Goal: Task Accomplishment & Management: Manage account settings

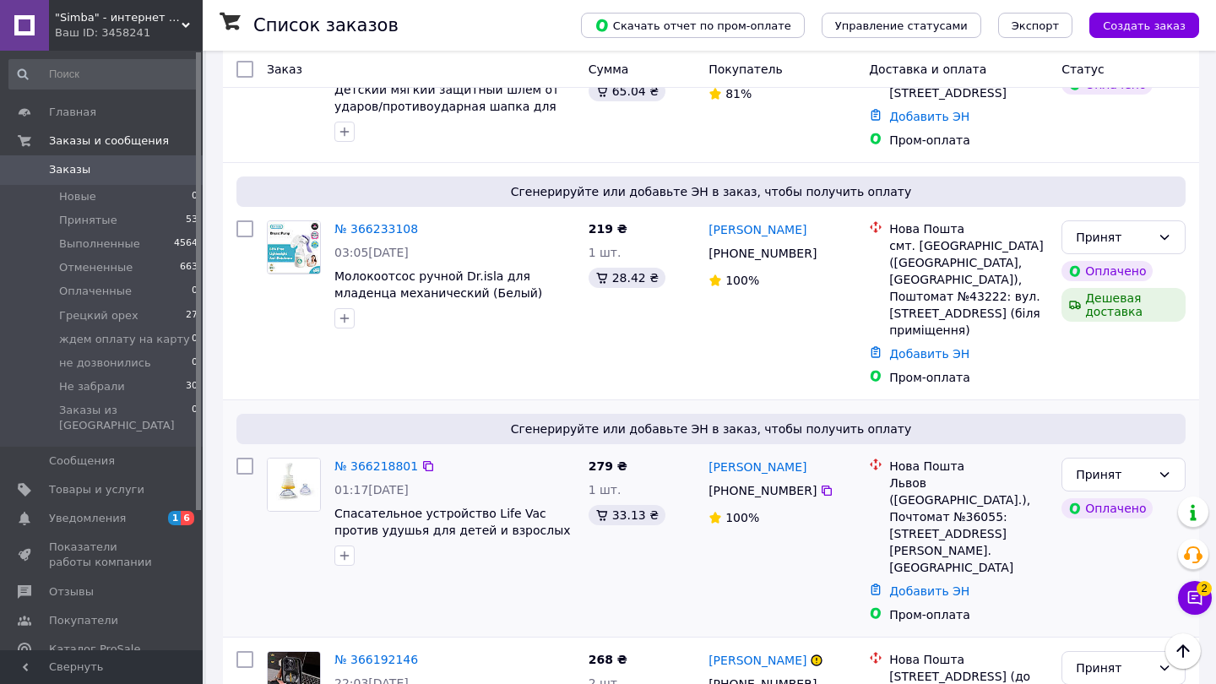
scroll to position [2086, 0]
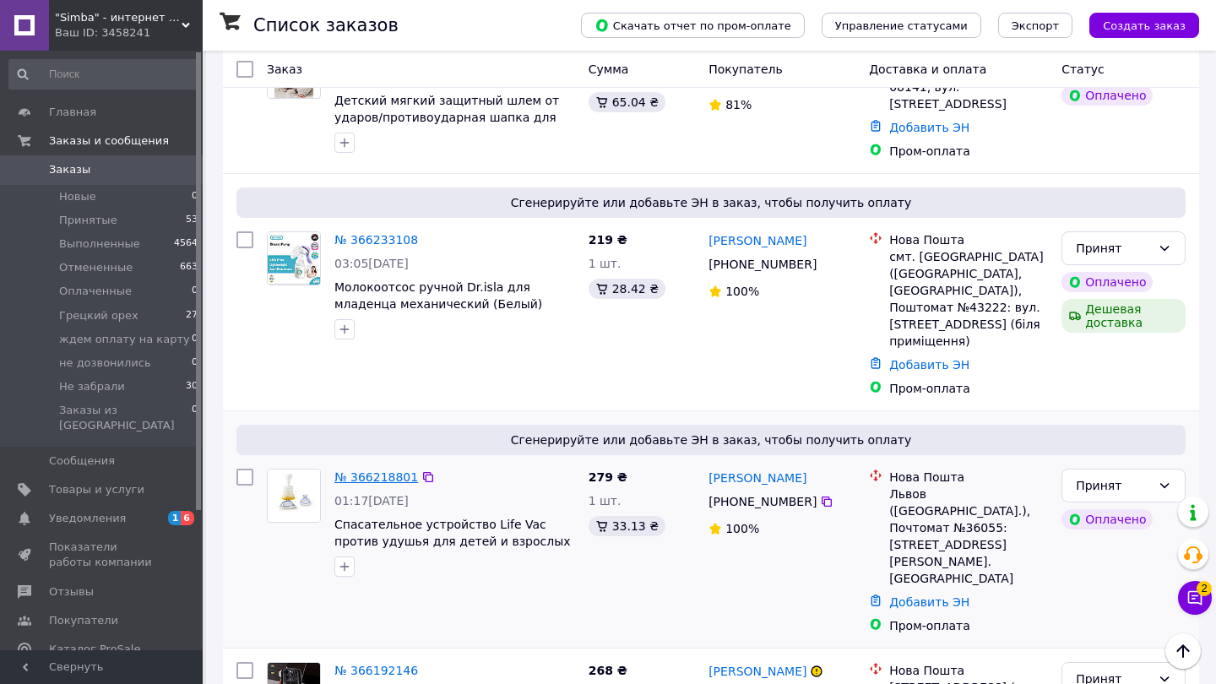
click at [379, 470] on link "№ 366218801" at bounding box center [376, 477] width 84 height 14
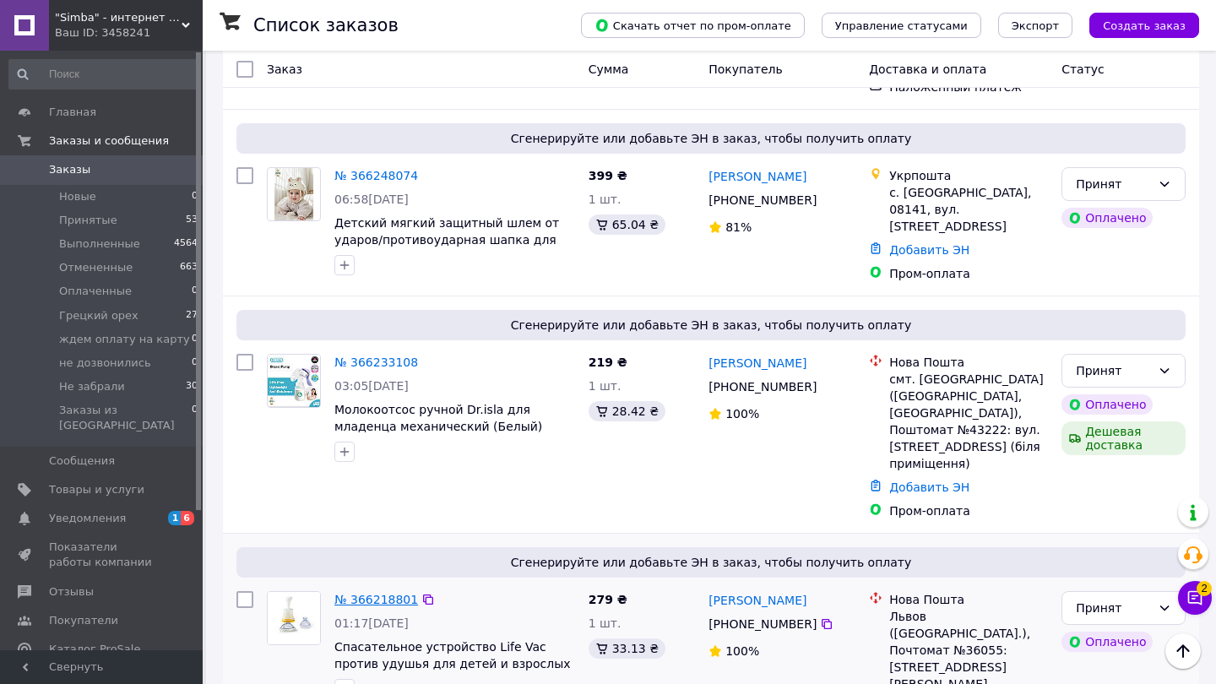
scroll to position [1934, 0]
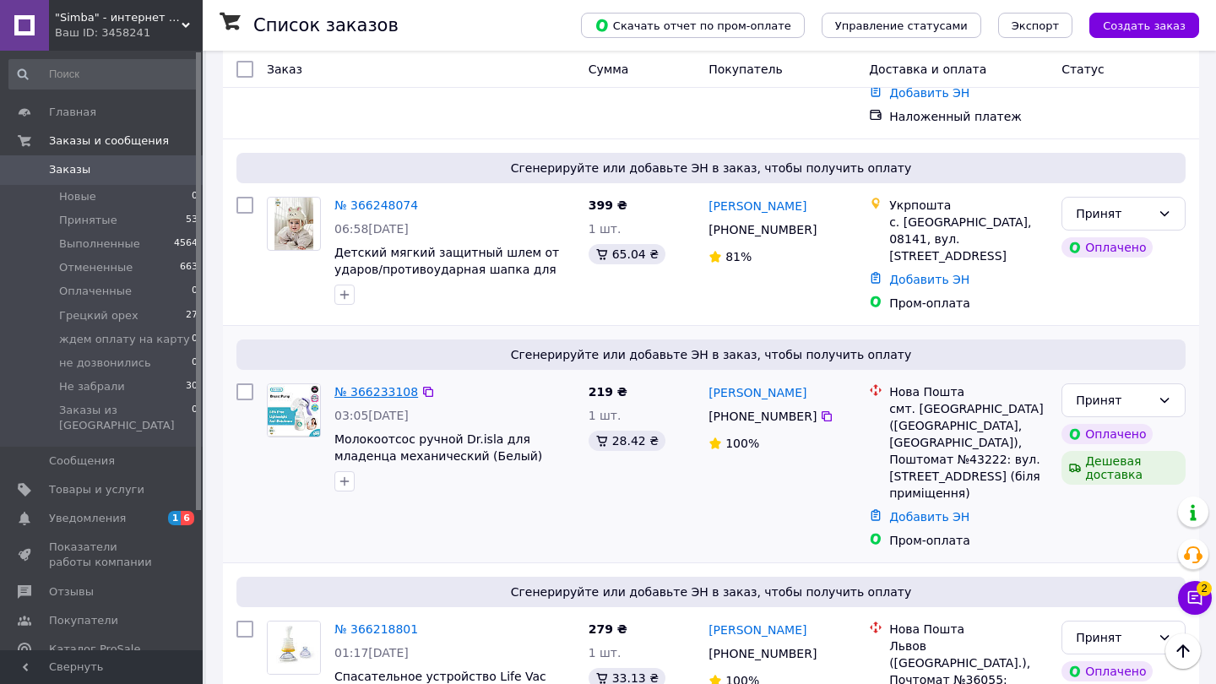
click at [378, 385] on link "№ 366233108" at bounding box center [376, 392] width 84 height 14
click at [385, 198] on link "№ 366248074" at bounding box center [376, 205] width 84 height 14
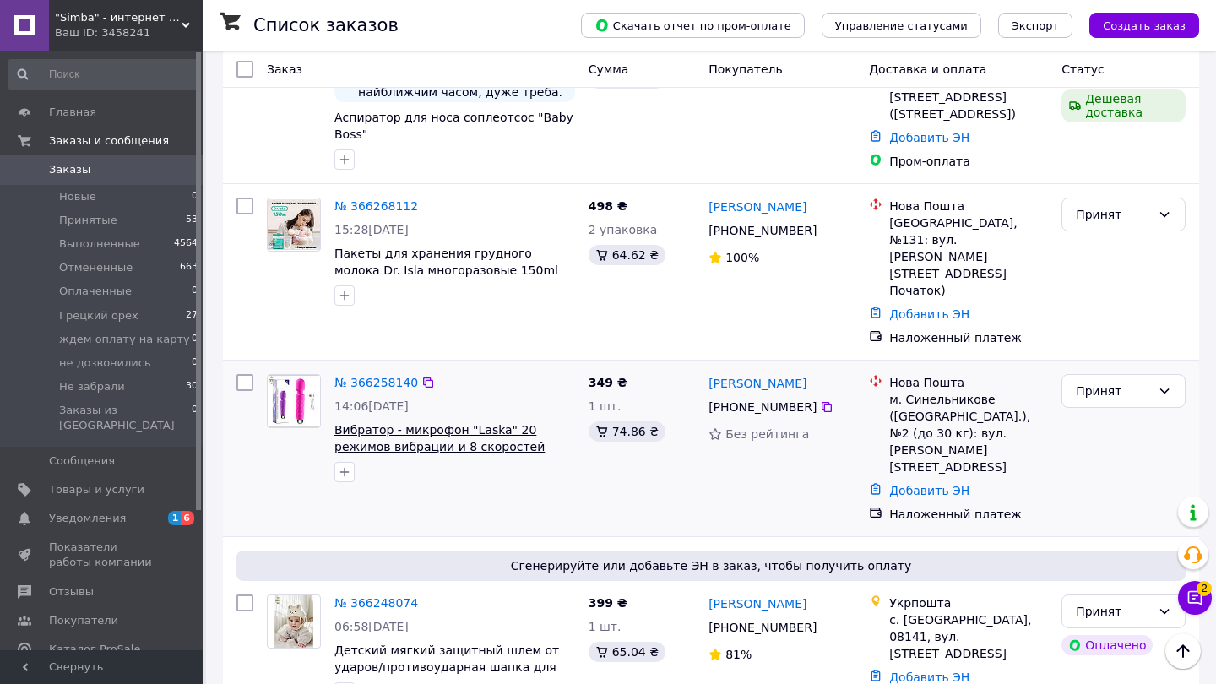
scroll to position [1490, 0]
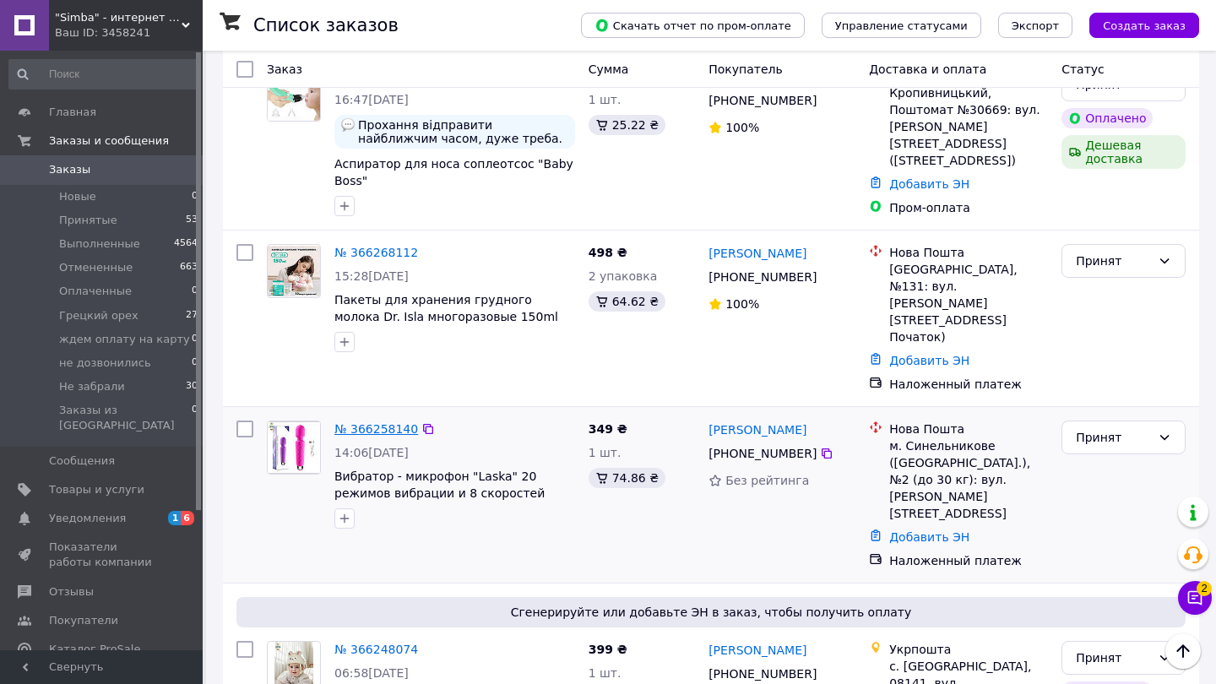
click at [387, 422] on link "№ 366258140" at bounding box center [376, 429] width 84 height 14
click at [380, 246] on link "№ 366268112" at bounding box center [376, 253] width 84 height 14
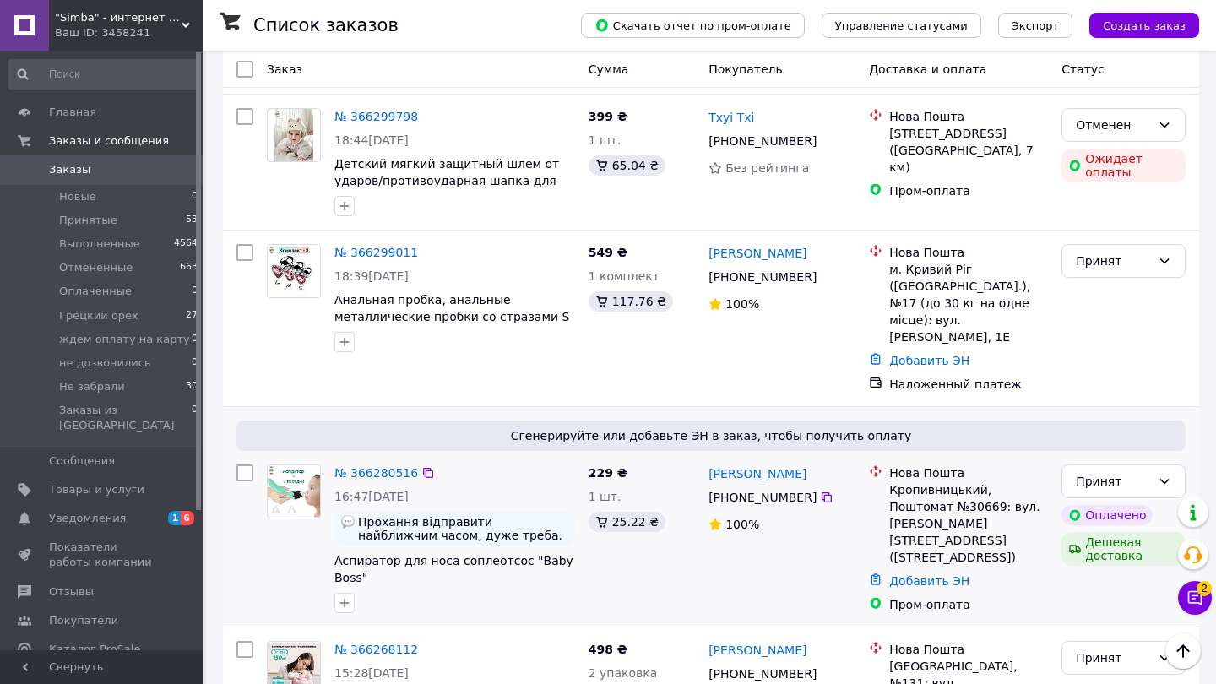
scroll to position [1055, 0]
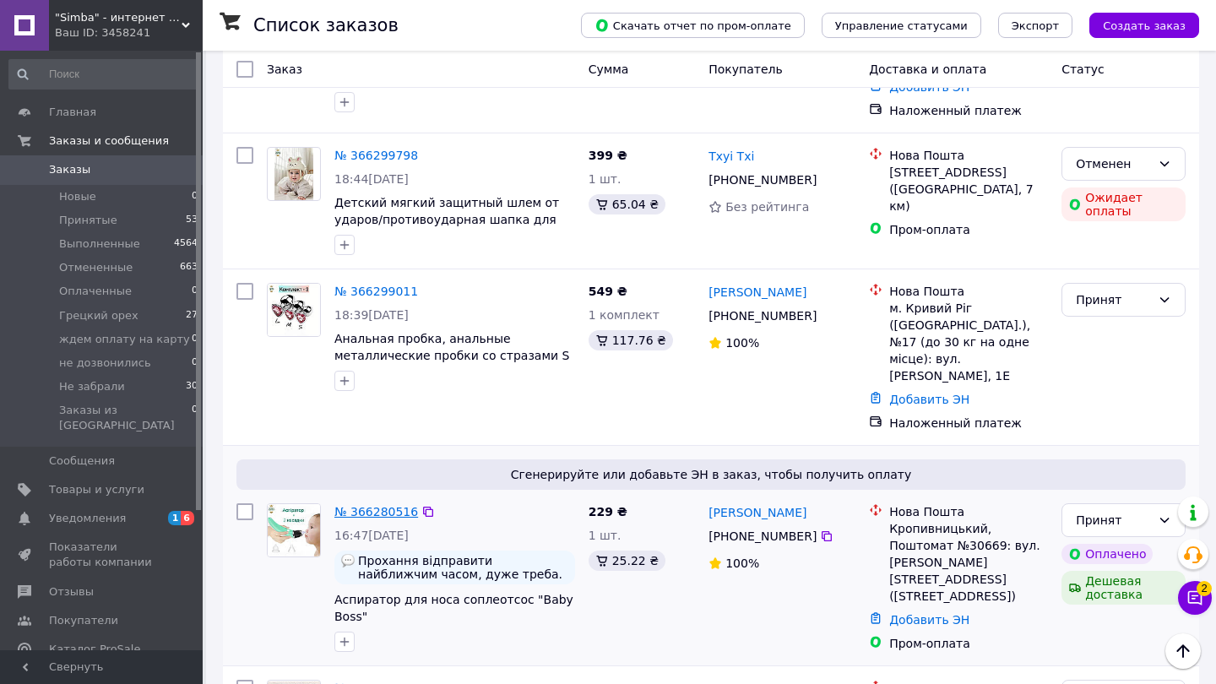
click at [397, 505] on link "№ 366280516" at bounding box center [376, 512] width 84 height 14
click at [365, 285] on link "№ 366299011" at bounding box center [376, 292] width 84 height 14
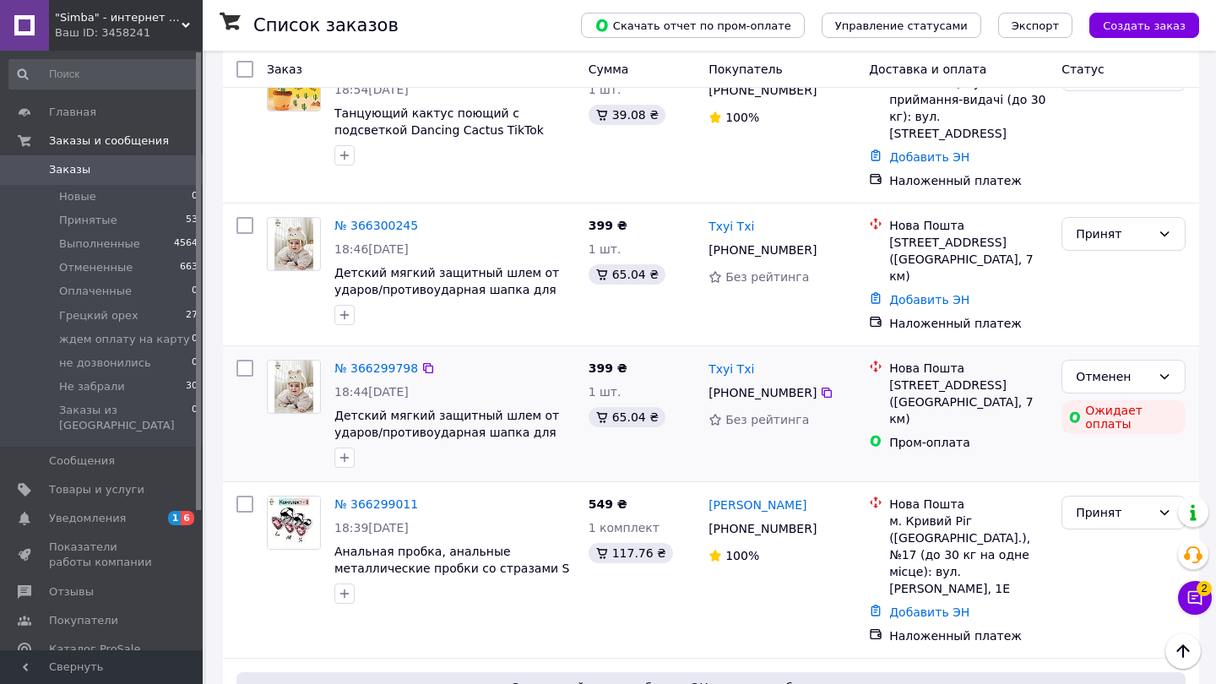
scroll to position [630, 0]
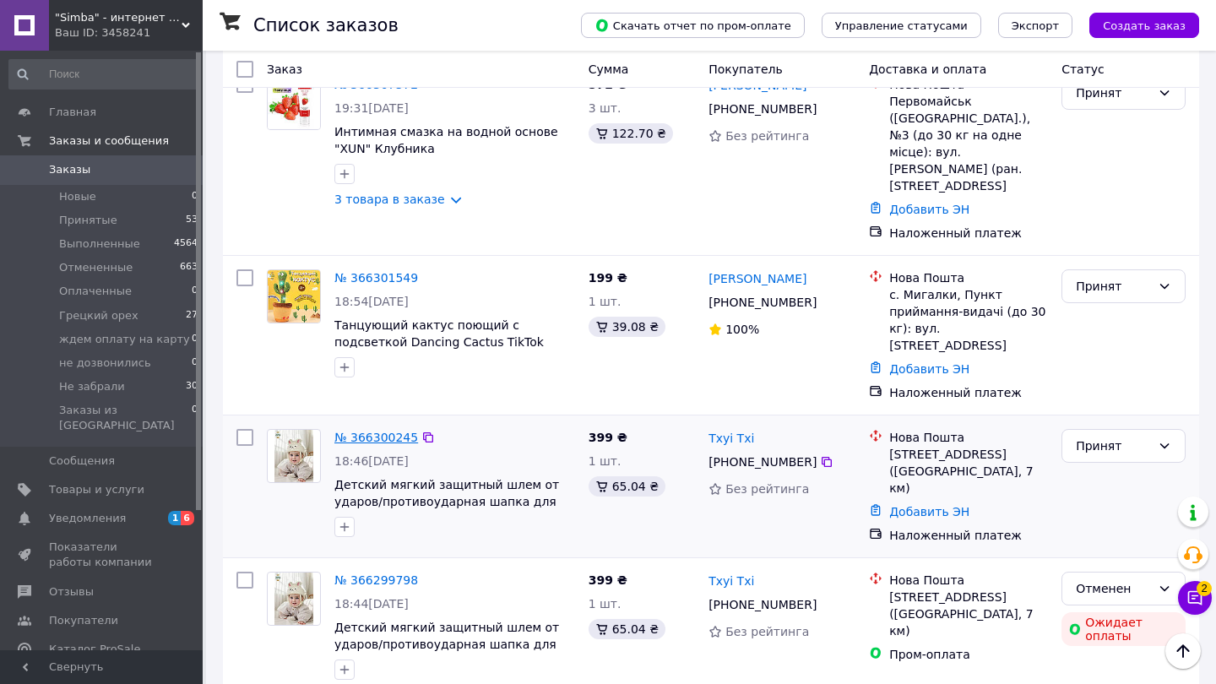
click at [354, 431] on link "№ 366300245" at bounding box center [376, 438] width 84 height 14
click at [366, 271] on link "№ 366301549" at bounding box center [376, 278] width 84 height 14
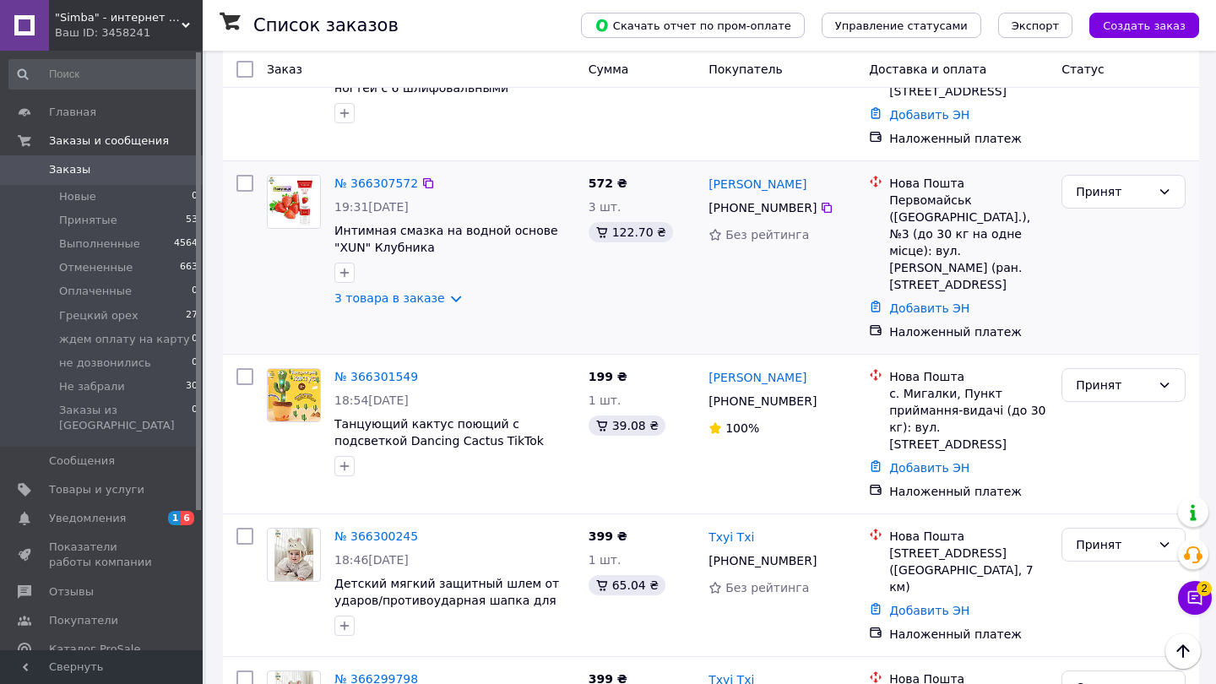
scroll to position [472, 0]
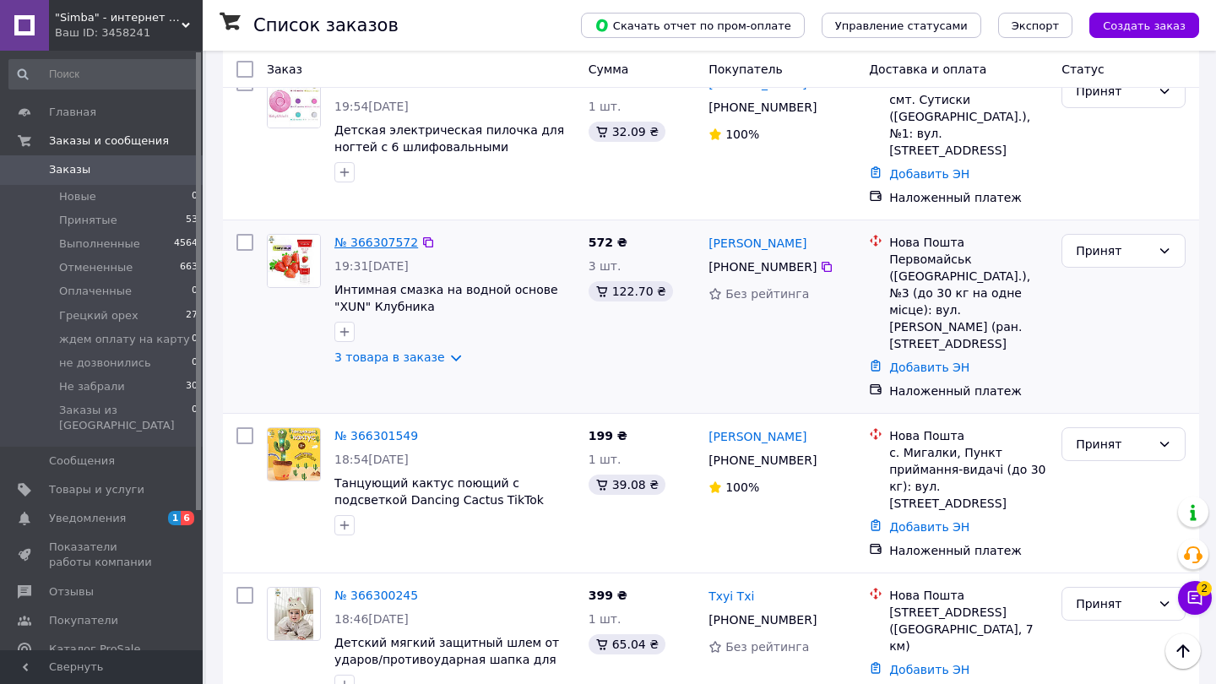
click at [374, 236] on link "№ 366307572" at bounding box center [376, 243] width 84 height 14
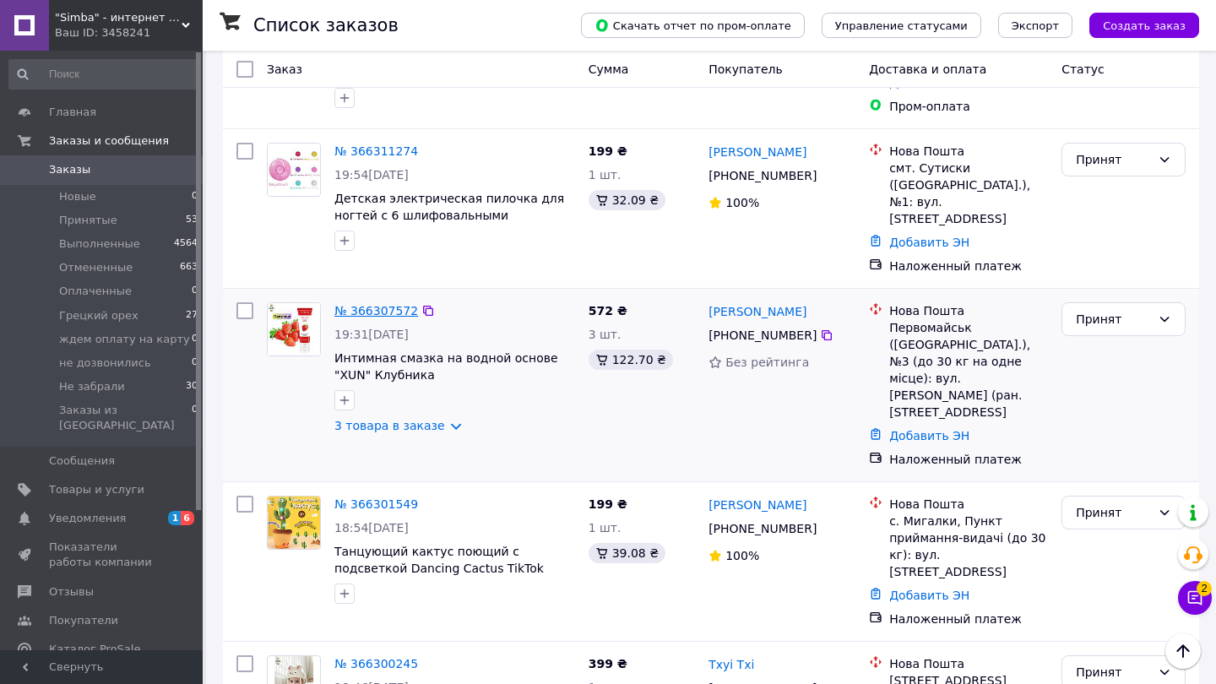
scroll to position [397, 0]
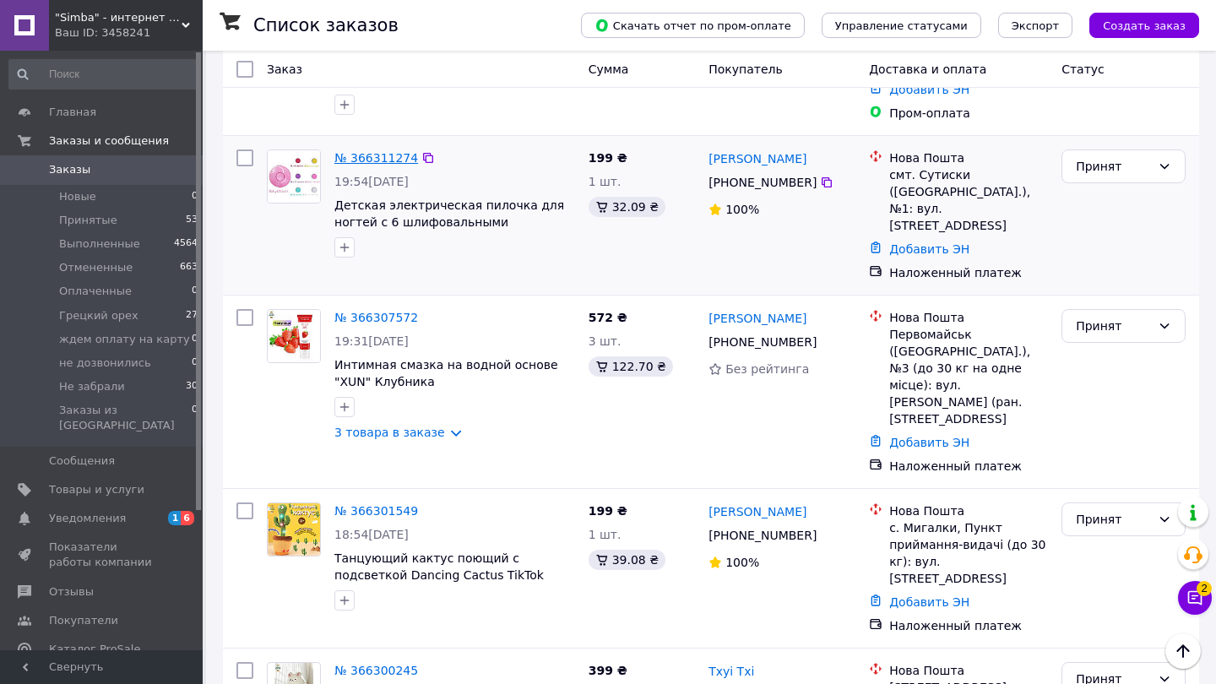
click at [368, 151] on link "№ 366311274" at bounding box center [376, 158] width 84 height 14
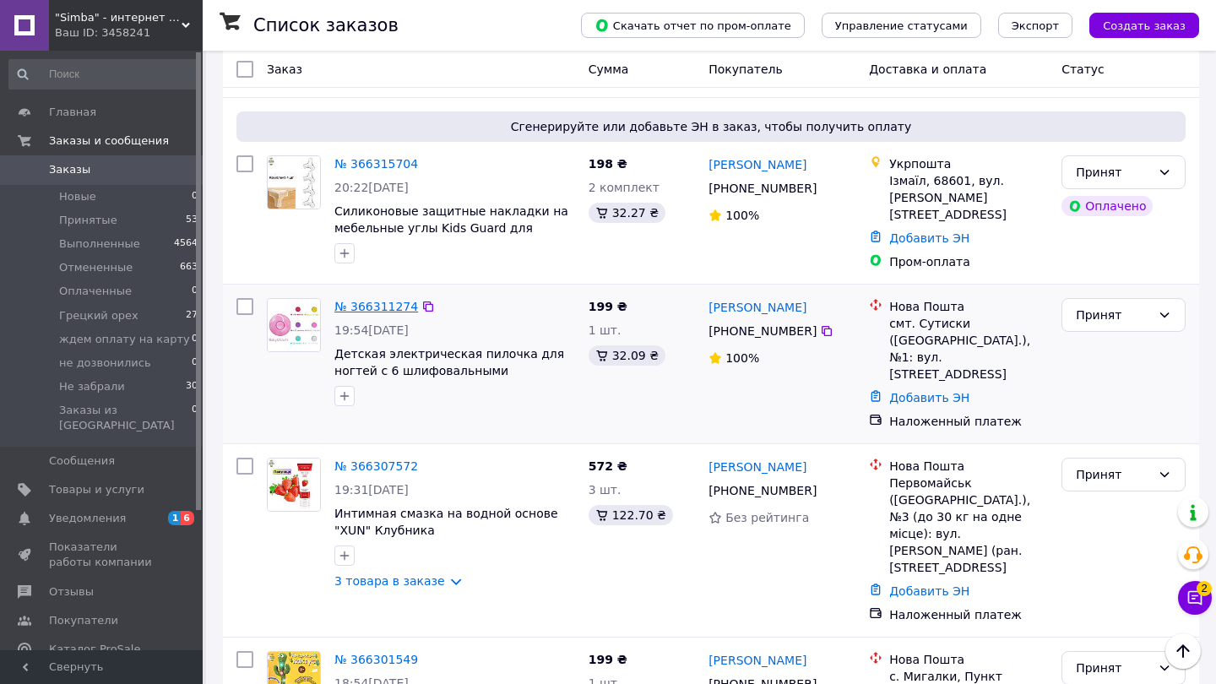
scroll to position [174, 0]
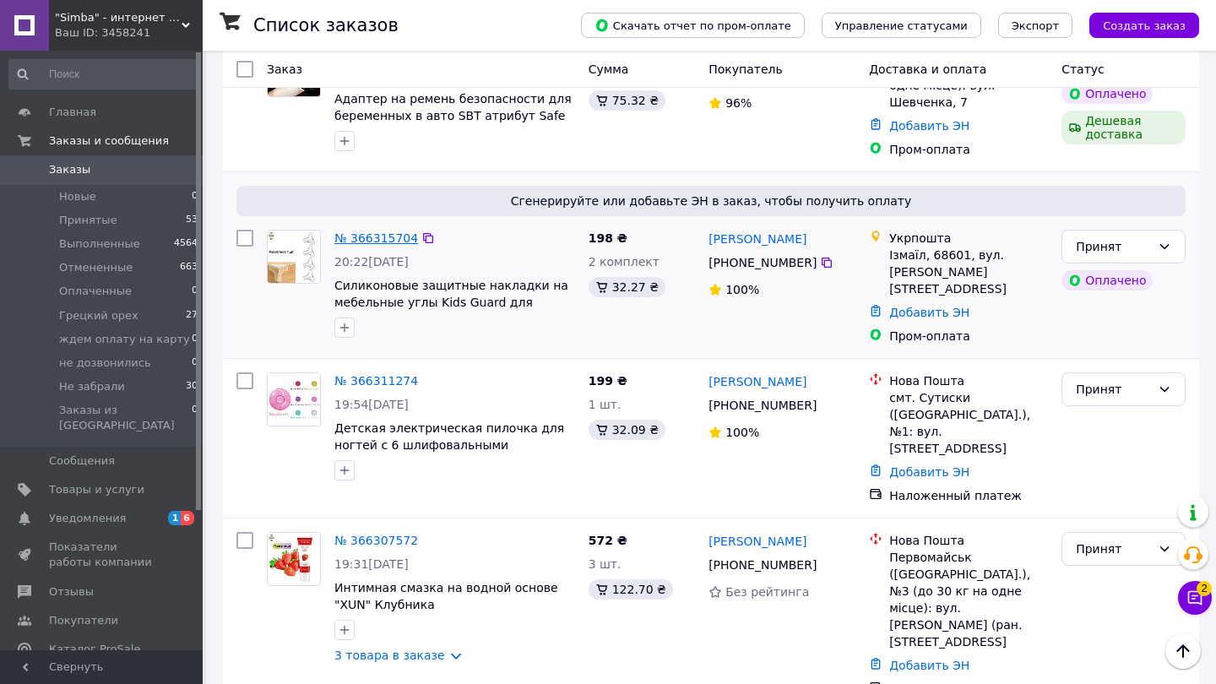
click at [366, 239] on link "№ 366315704" at bounding box center [376, 238] width 84 height 14
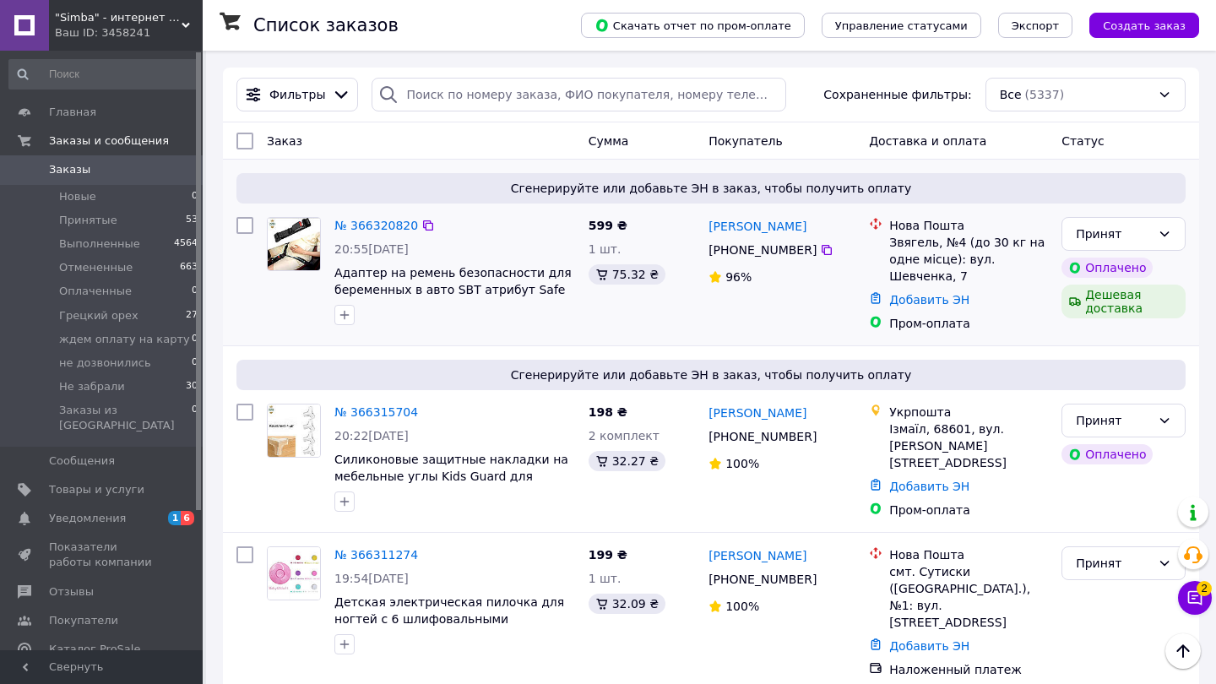
scroll to position [0, 0]
click at [377, 231] on link "№ 366320820" at bounding box center [376, 226] width 84 height 14
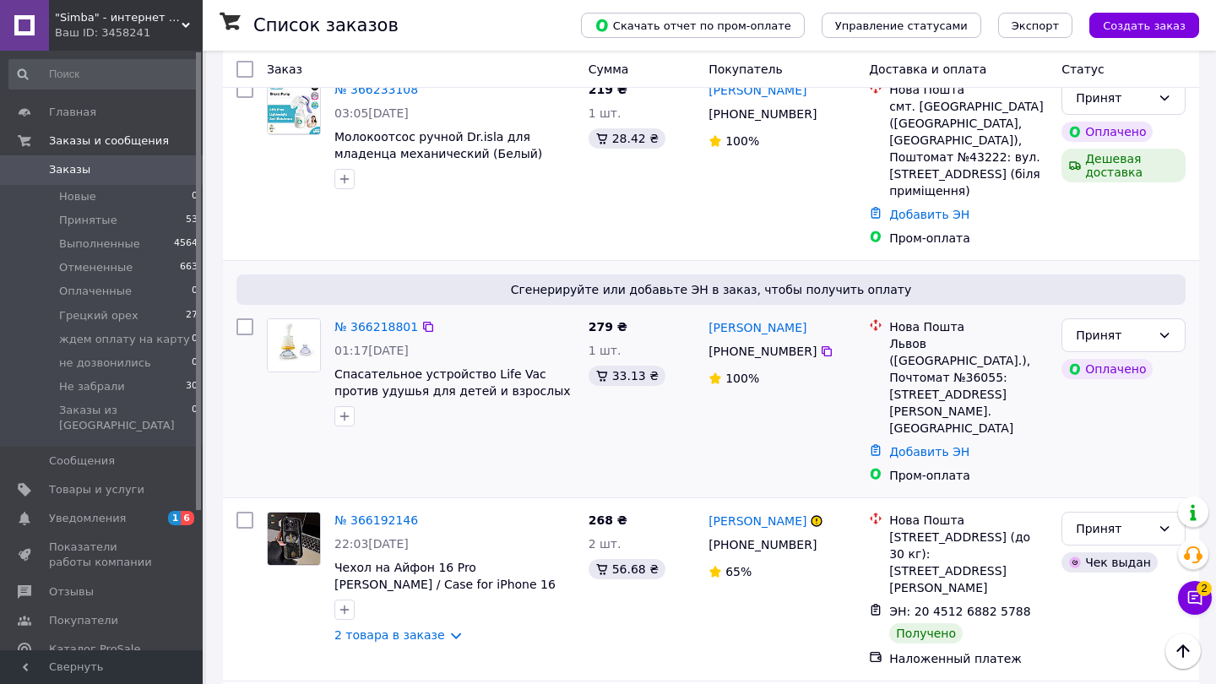
scroll to position [2254, 0]
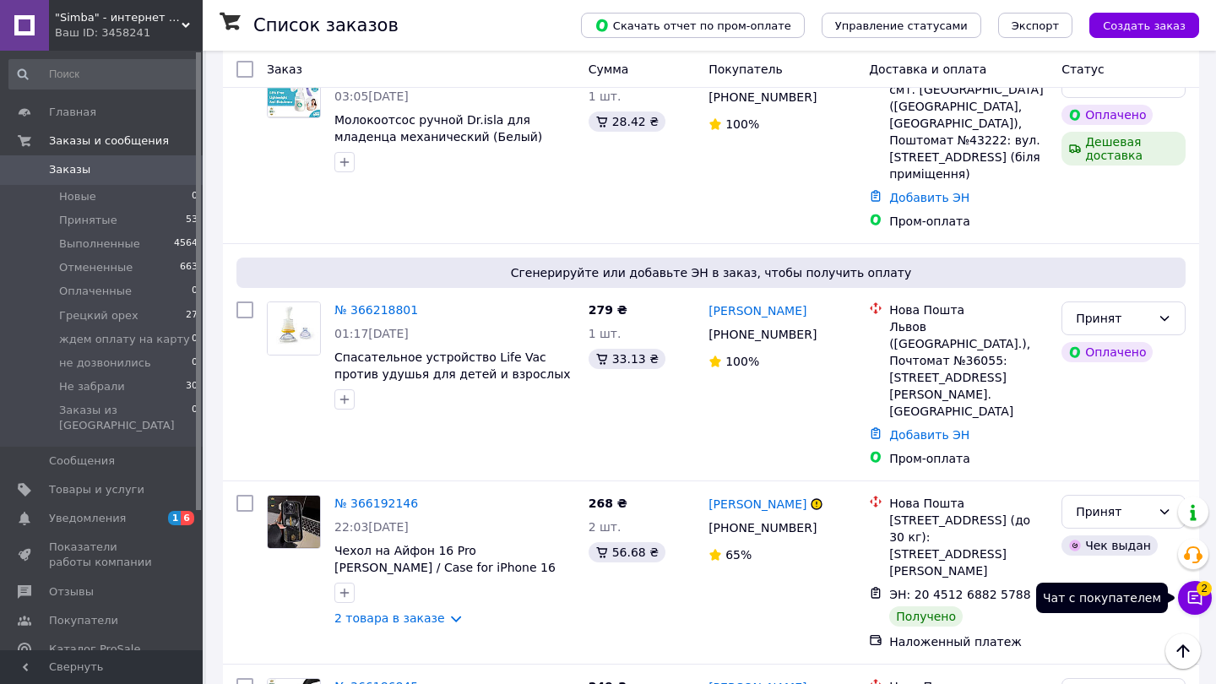
click at [1201, 602] on icon at bounding box center [1195, 598] width 14 height 14
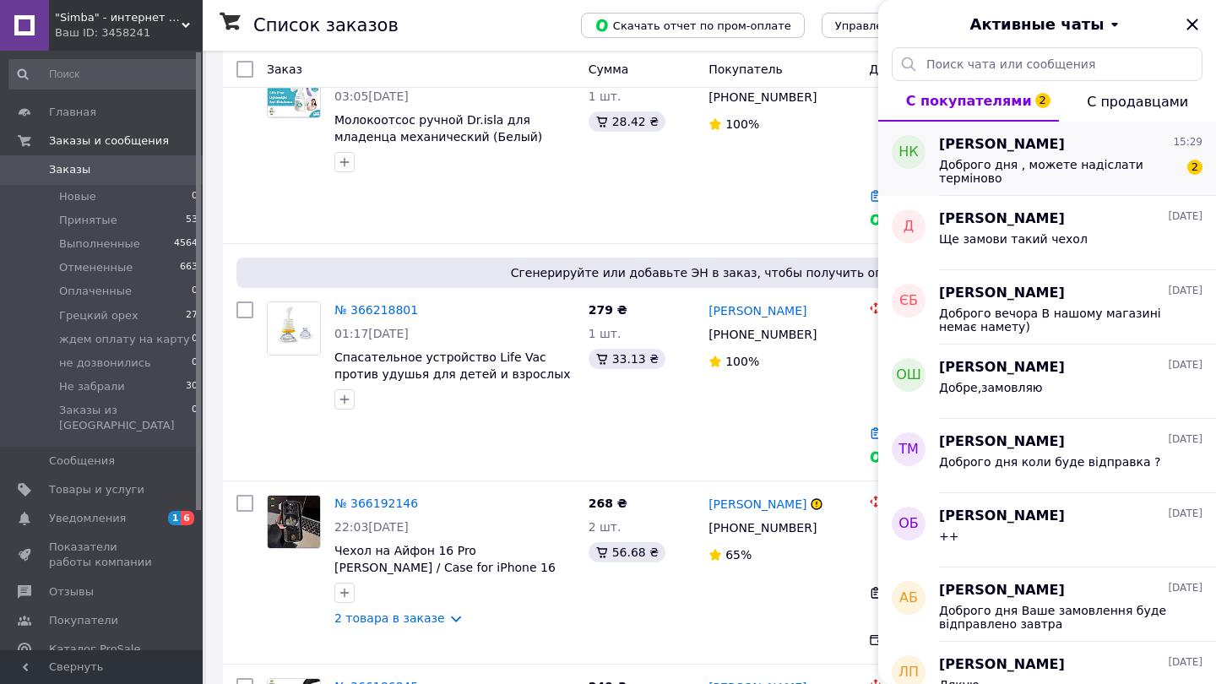
click at [1015, 187] on div "Наталья Коваль 15:29 Доброго дня , можете надіслати терміново 2" at bounding box center [1077, 159] width 277 height 74
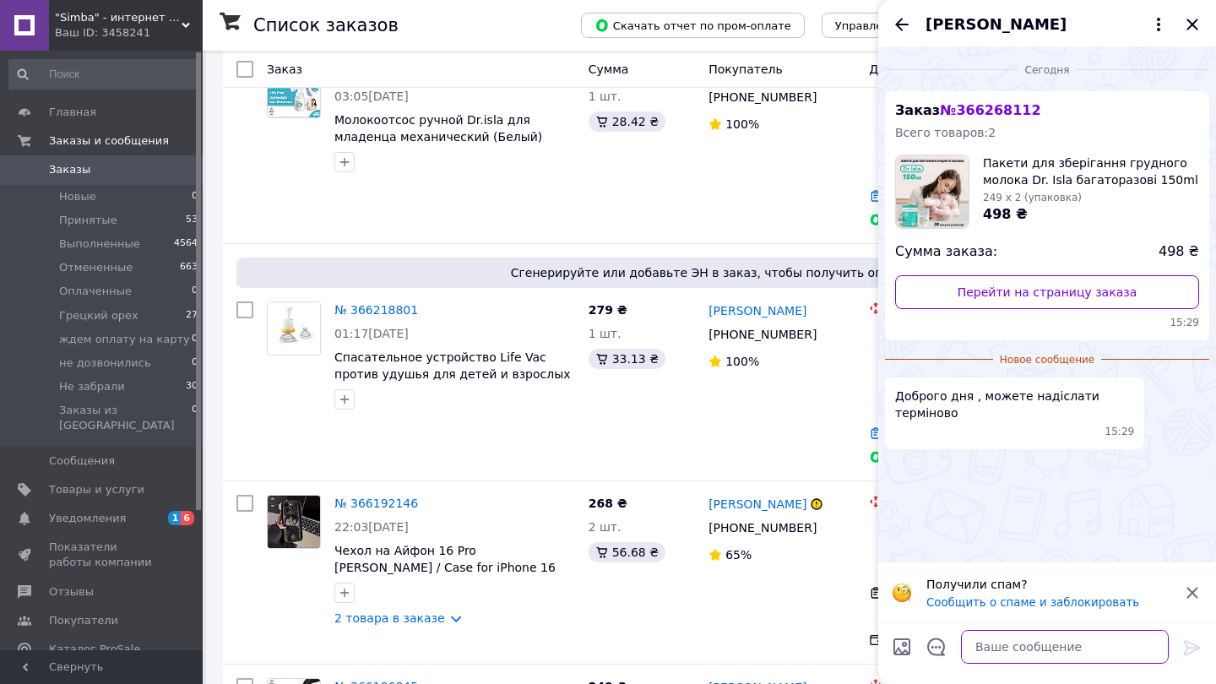
click at [992, 639] on textarea at bounding box center [1065, 647] width 208 height 34
type textarea "і"
type textarea "доброго дня"
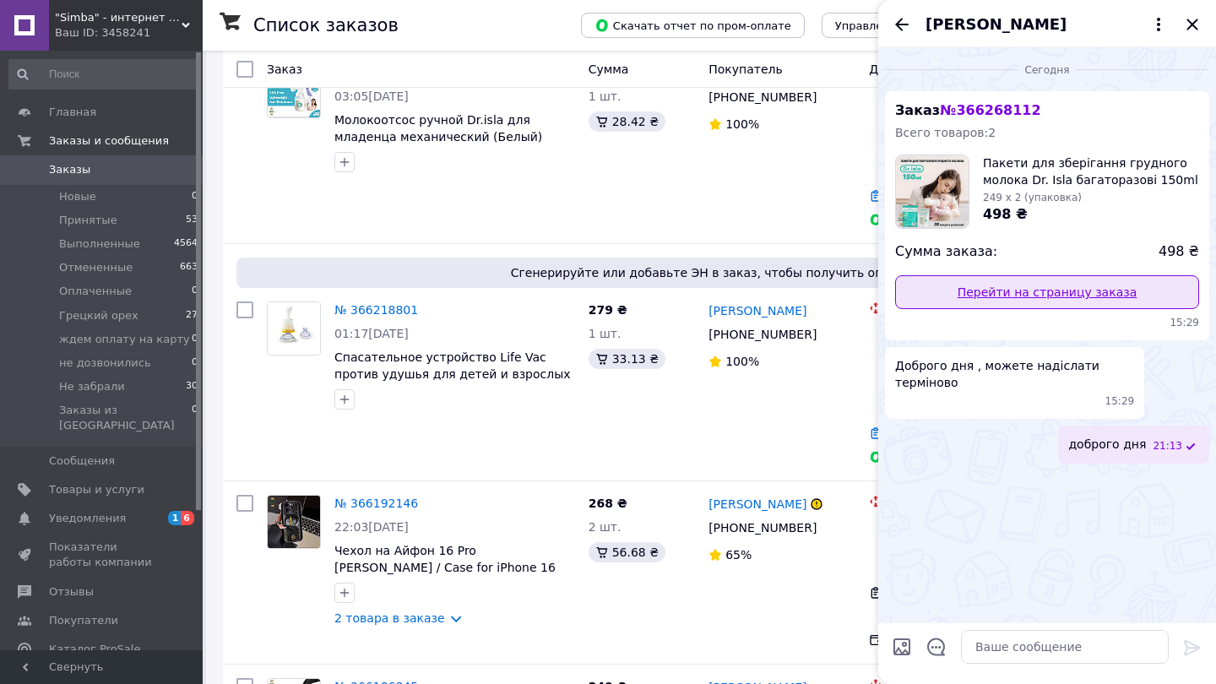
click at [1024, 303] on link "Перейти на страницу заказа" at bounding box center [1047, 292] width 304 height 34
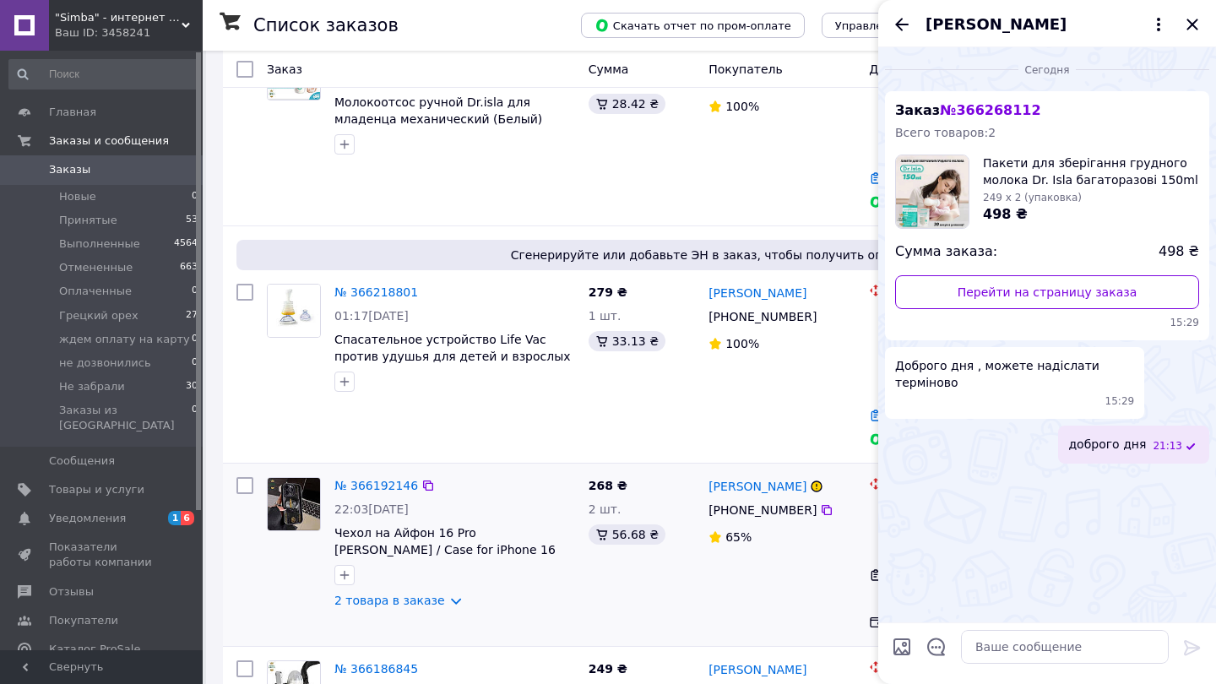
scroll to position [2290, 0]
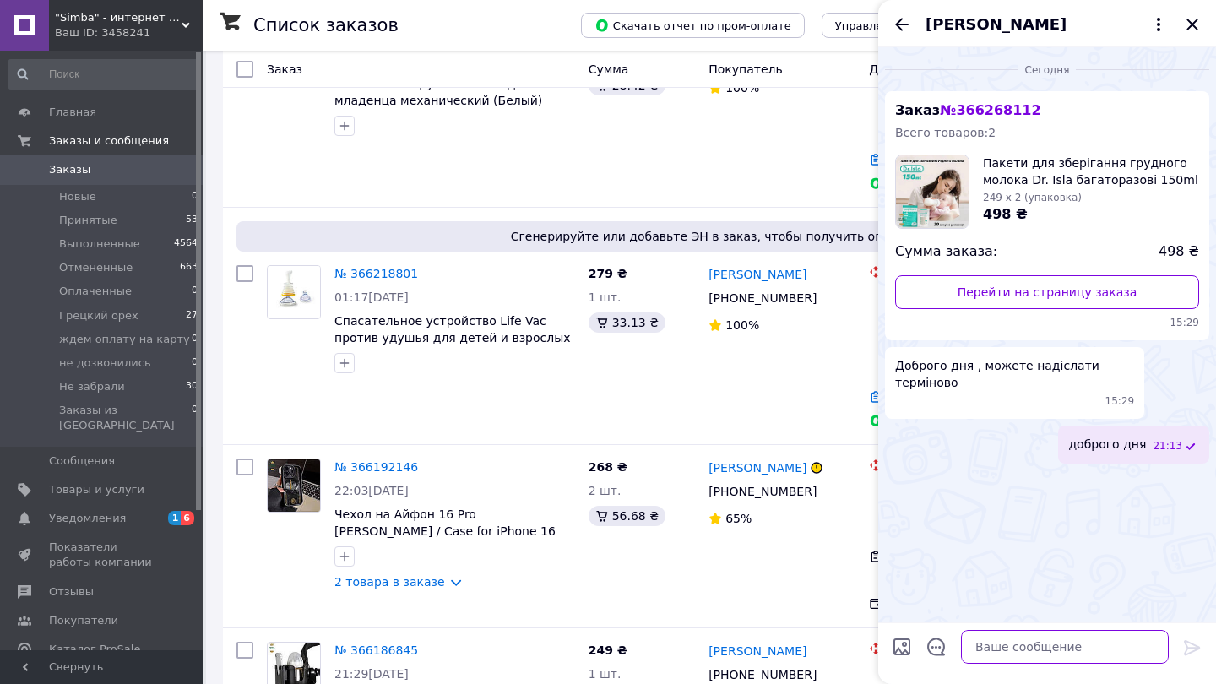
click at [994, 649] on textarea at bounding box center [1065, 647] width 208 height 34
type textarea "відправка буде сьогодні"
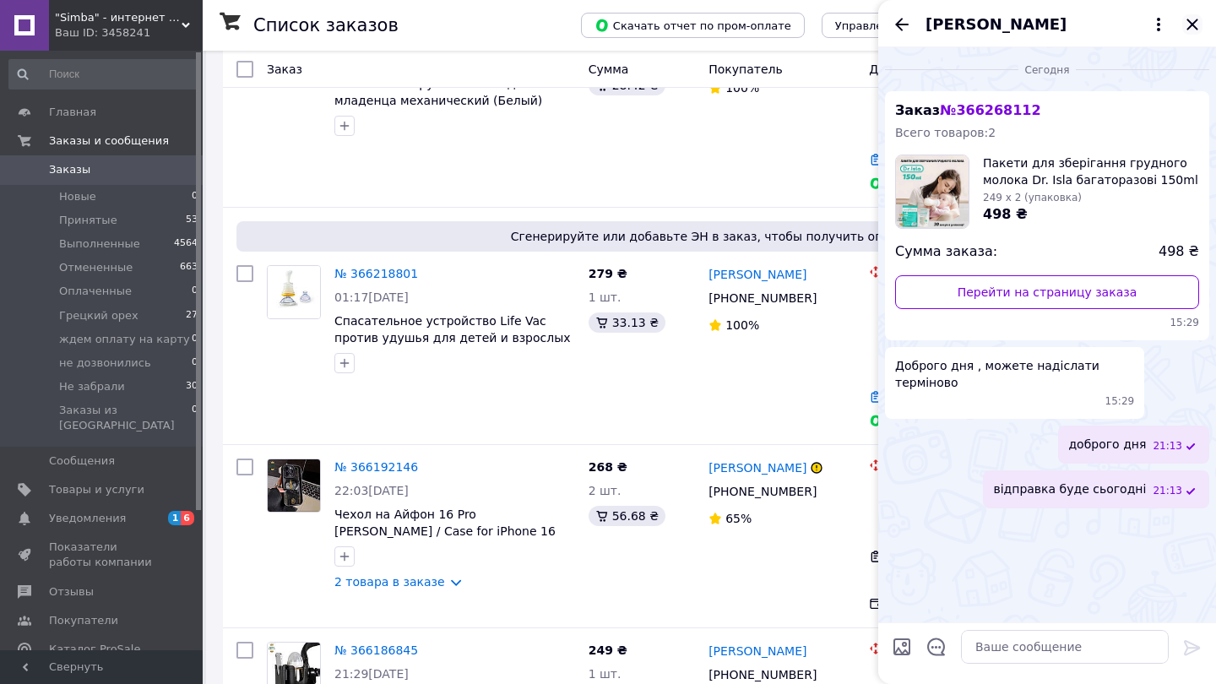
click at [1195, 30] on icon "Закрыть" at bounding box center [1192, 24] width 20 height 20
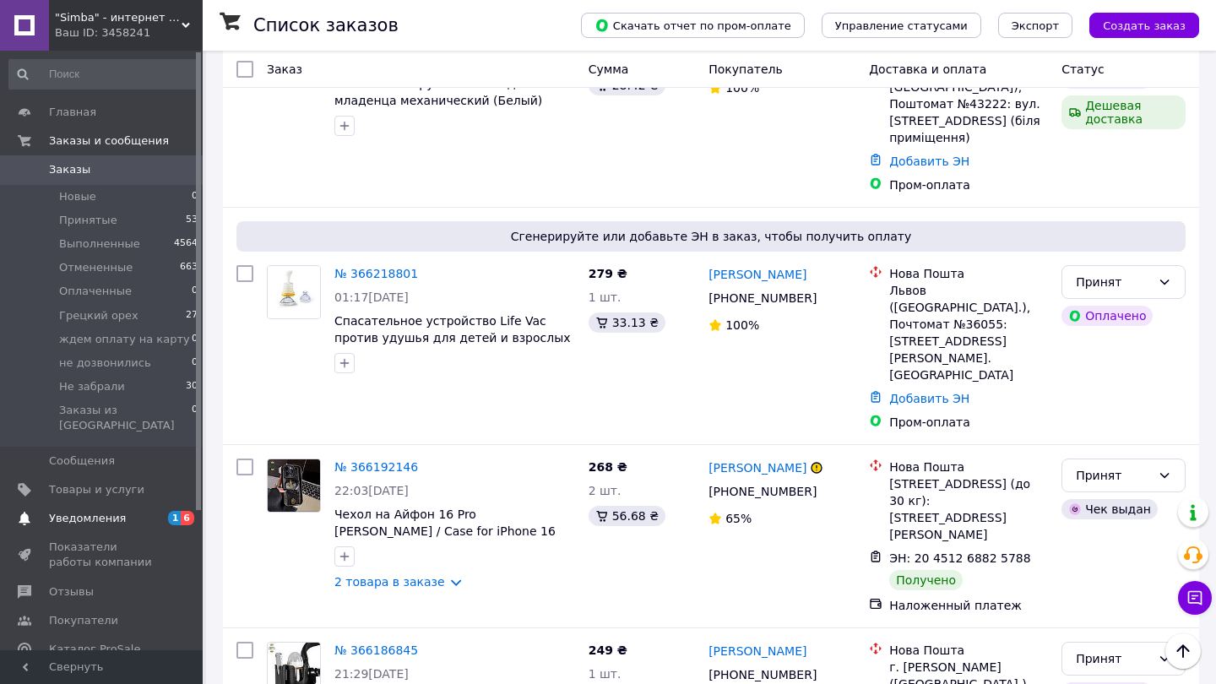
click at [100, 513] on link "Уведомления 1 6" at bounding box center [104, 518] width 208 height 29
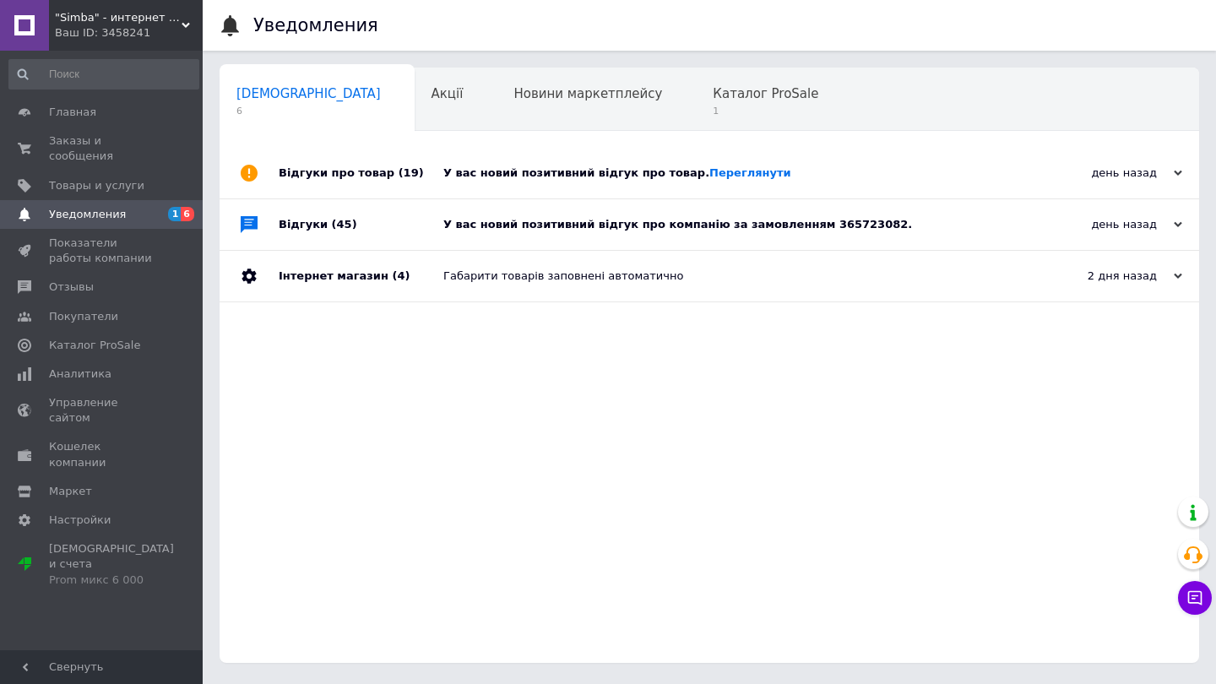
click at [702, 135] on div "Сповіщення 6 Акції 0 Новини маркетплейсу 0 Каталог ProSale 1 Навчання та заходи…" at bounding box center [709, 365] width 979 height 595
click at [696, 102] on div "Каталог ProSale 1" at bounding box center [774, 100] width 156 height 64
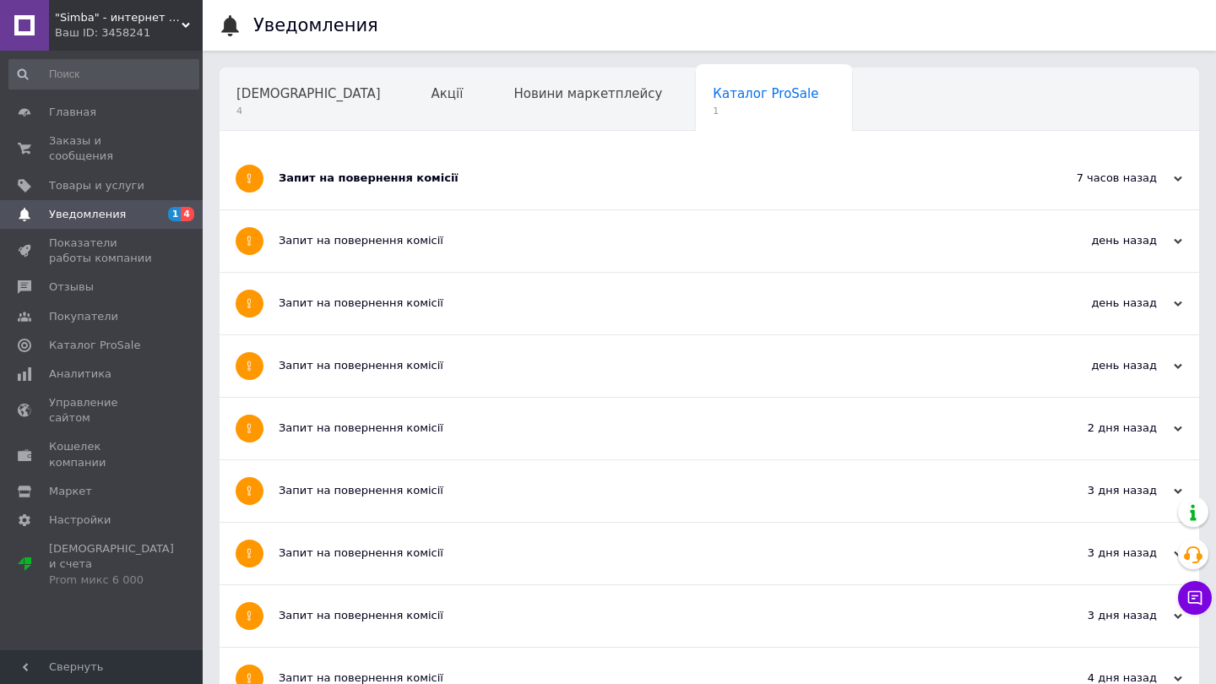
click at [343, 168] on div "Запит на повернення комісії" at bounding box center [646, 179] width 735 height 62
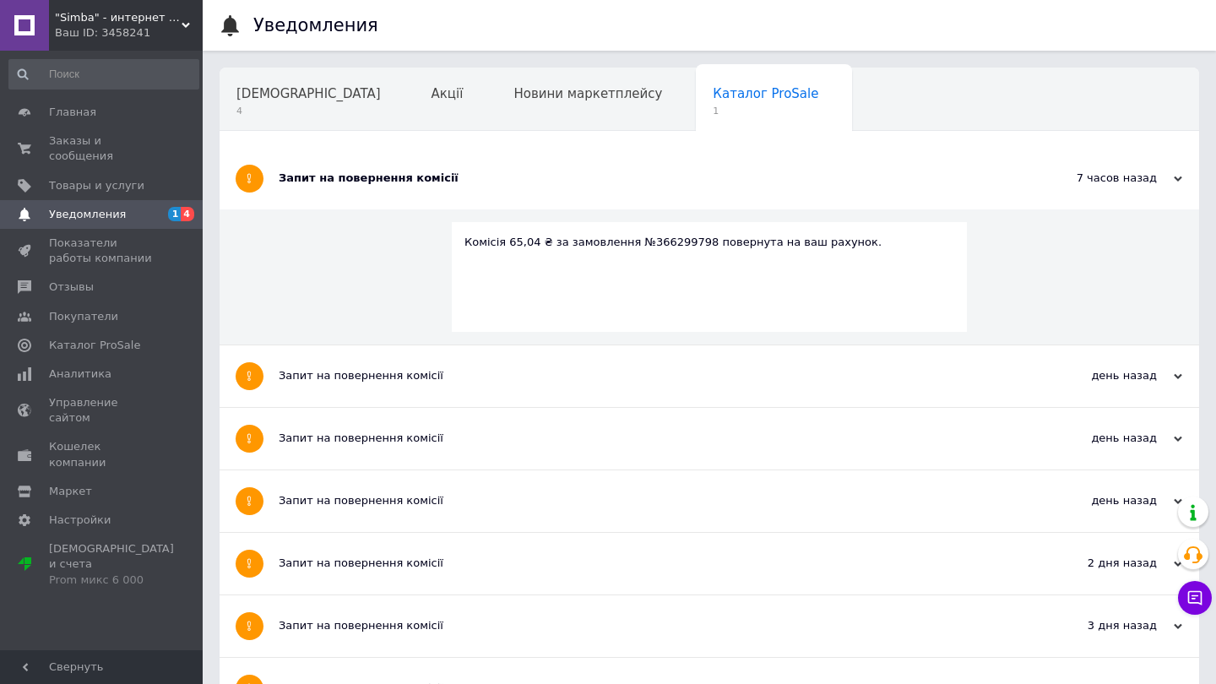
click at [343, 168] on div "Запит на повернення комісії" at bounding box center [646, 179] width 735 height 62
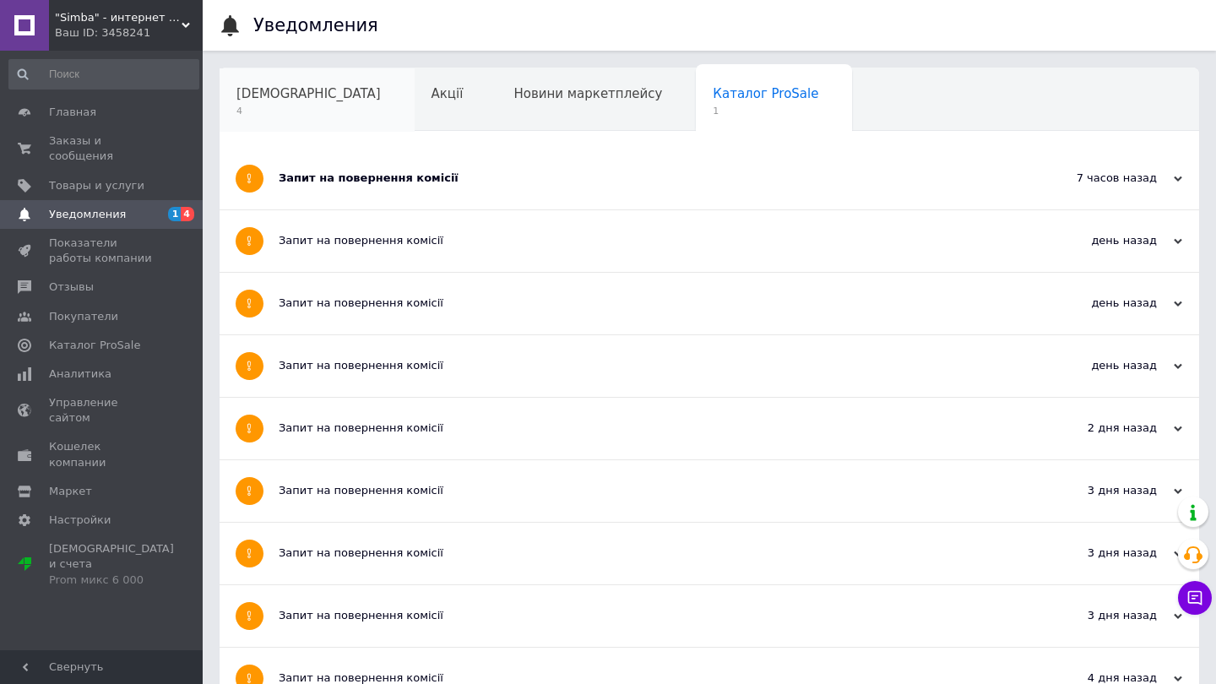
click at [294, 114] on span "4" at bounding box center [308, 111] width 144 height 13
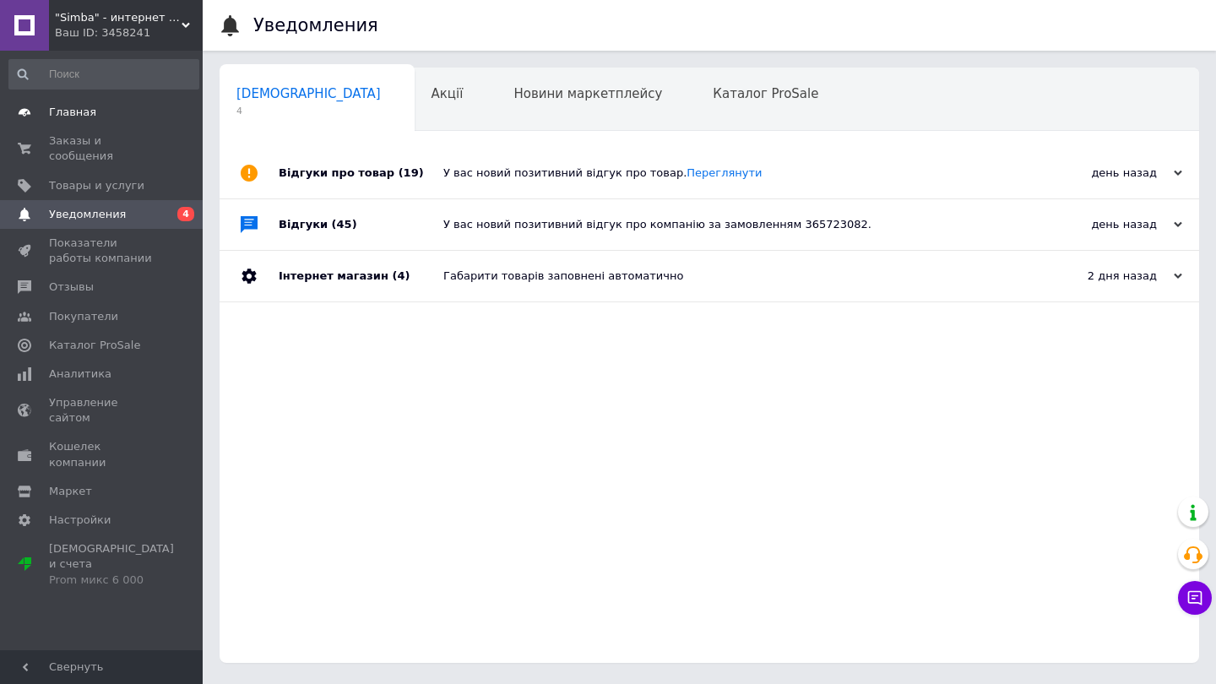
click at [82, 117] on span "Главная" at bounding box center [72, 112] width 47 height 15
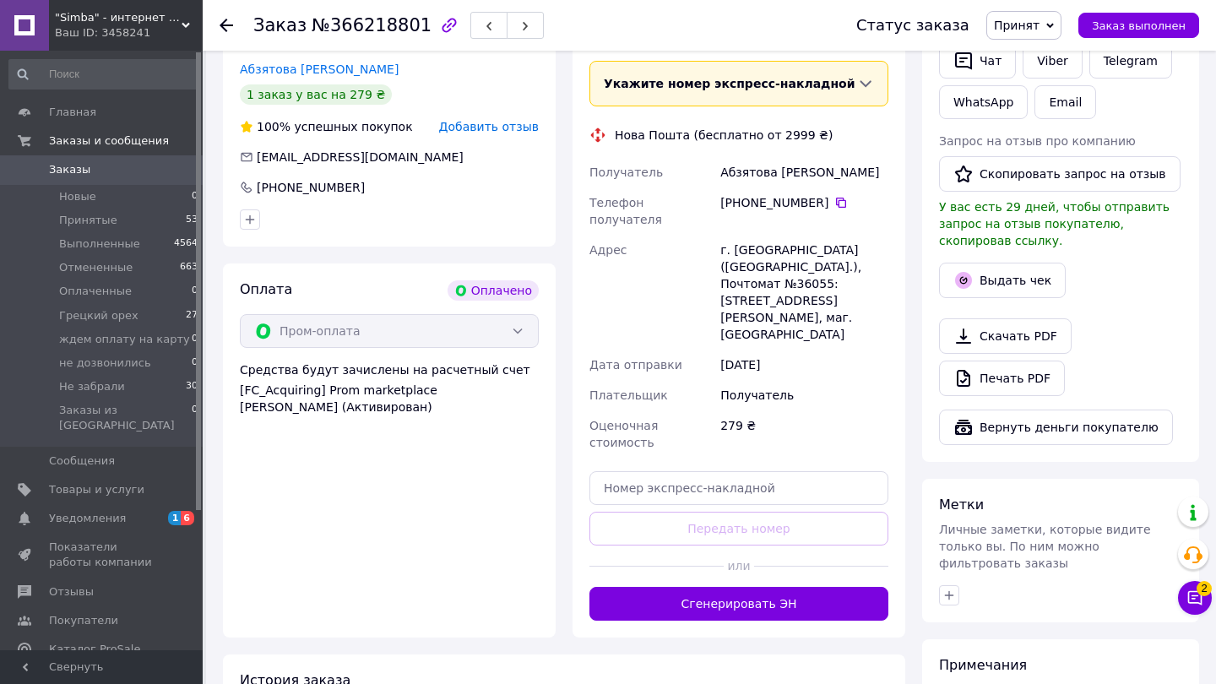
scroll to position [460, 0]
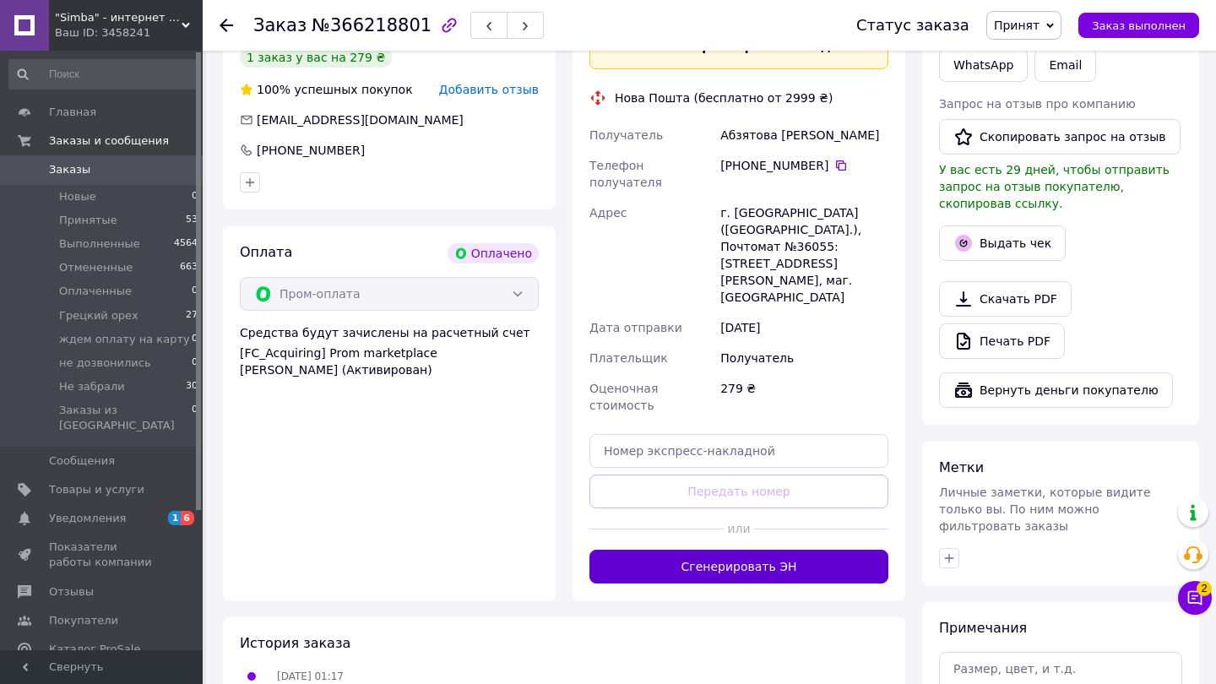
click at [694, 550] on button "Сгенерировать ЭН" at bounding box center [738, 567] width 299 height 34
click at [990, 244] on button "Выдать чек" at bounding box center [1002, 242] width 127 height 35
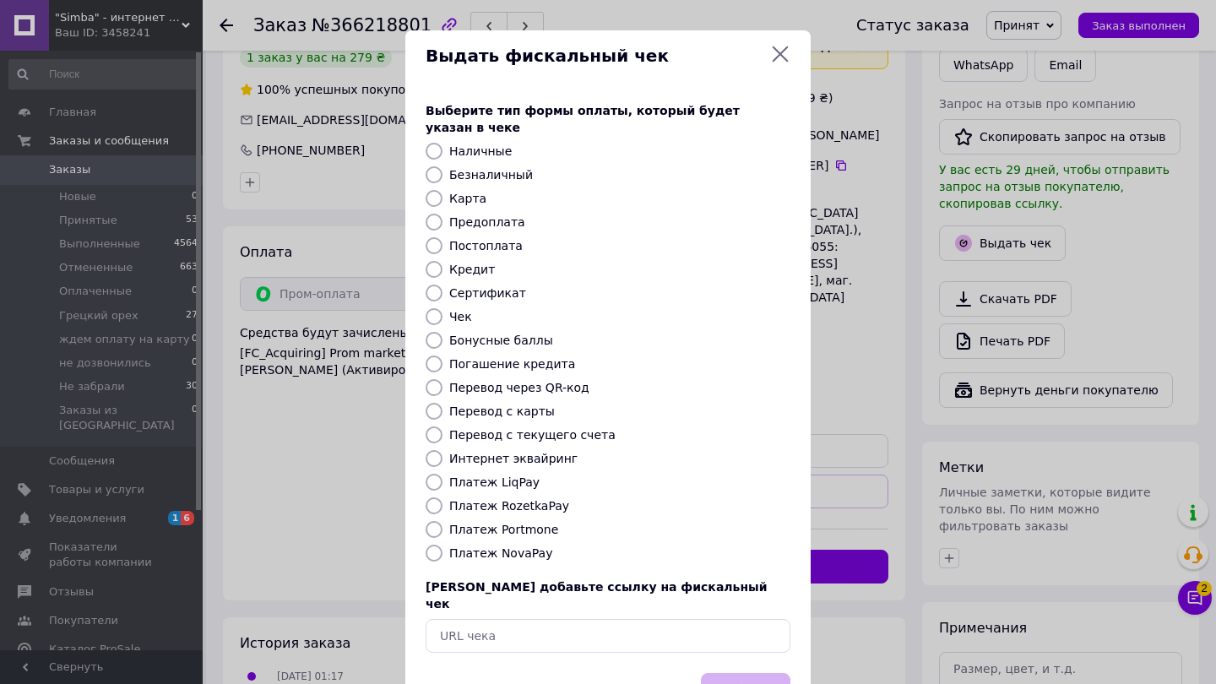
click at [525, 499] on label "Платеж RozetkaPay" at bounding box center [509, 506] width 120 height 14
click at [442, 497] on input "Платеж RozetkaPay" at bounding box center [434, 505] width 17 height 17
radio input "true"
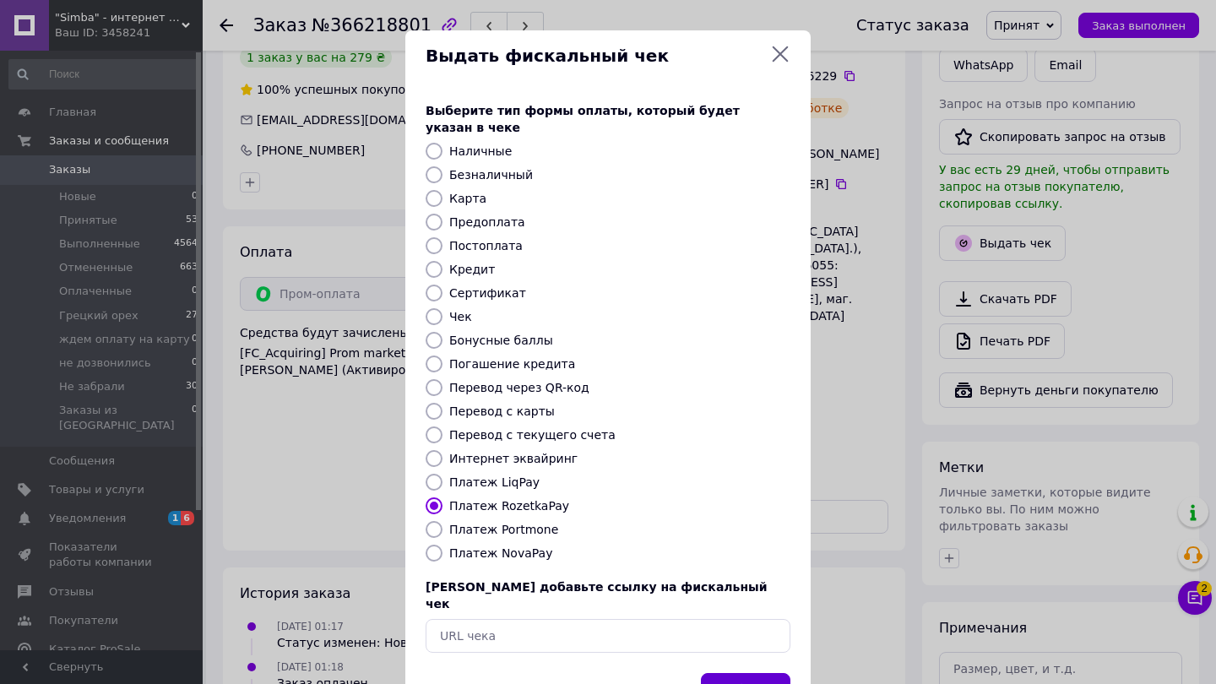
click at [735, 673] on button "Выбрать" at bounding box center [745, 691] width 89 height 36
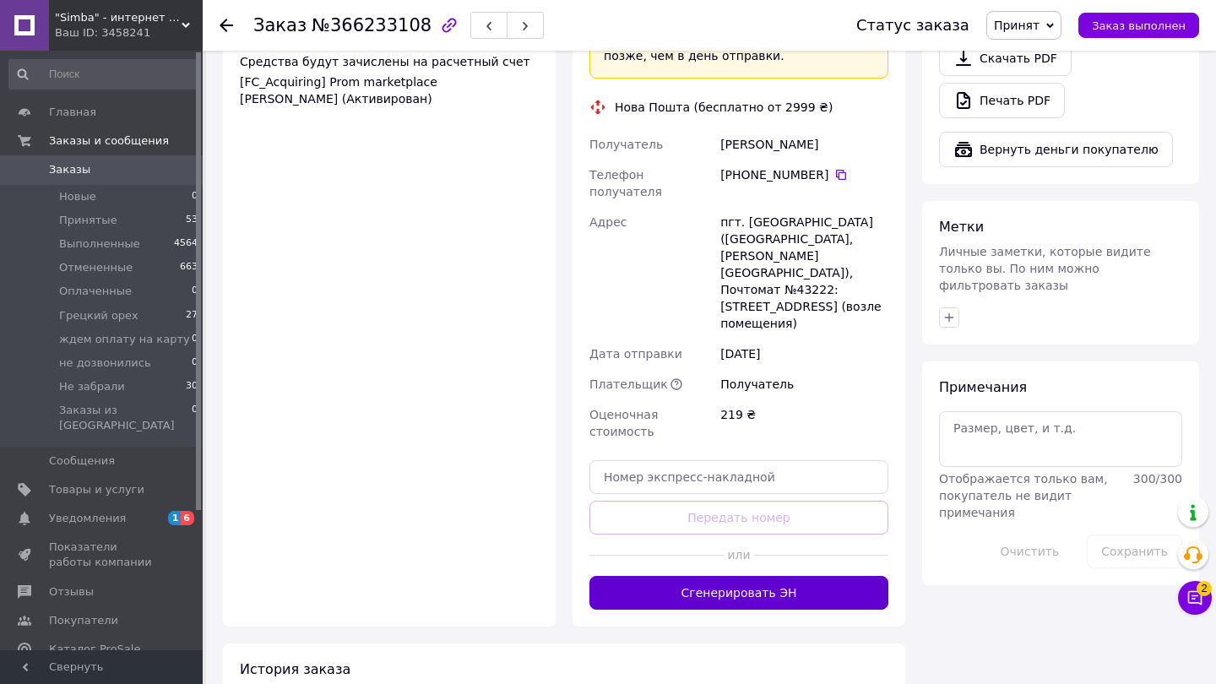
click at [727, 576] on button "Сгенерировать ЭН" at bounding box center [738, 593] width 299 height 34
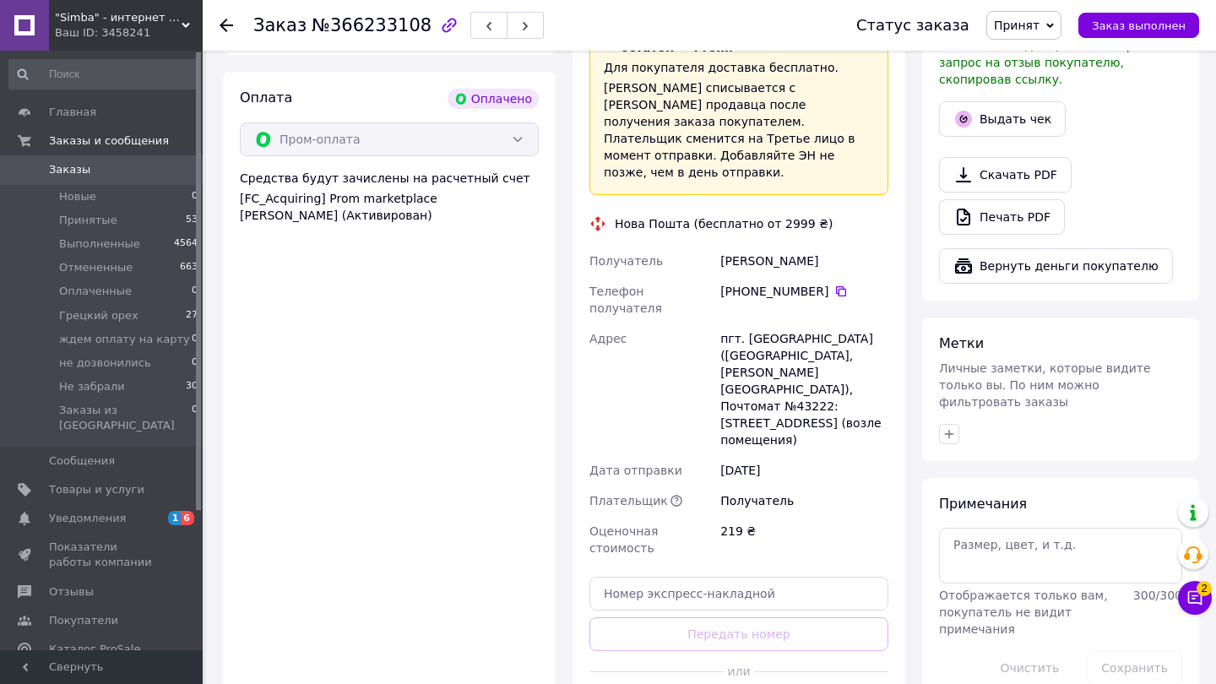
scroll to position [472, 0]
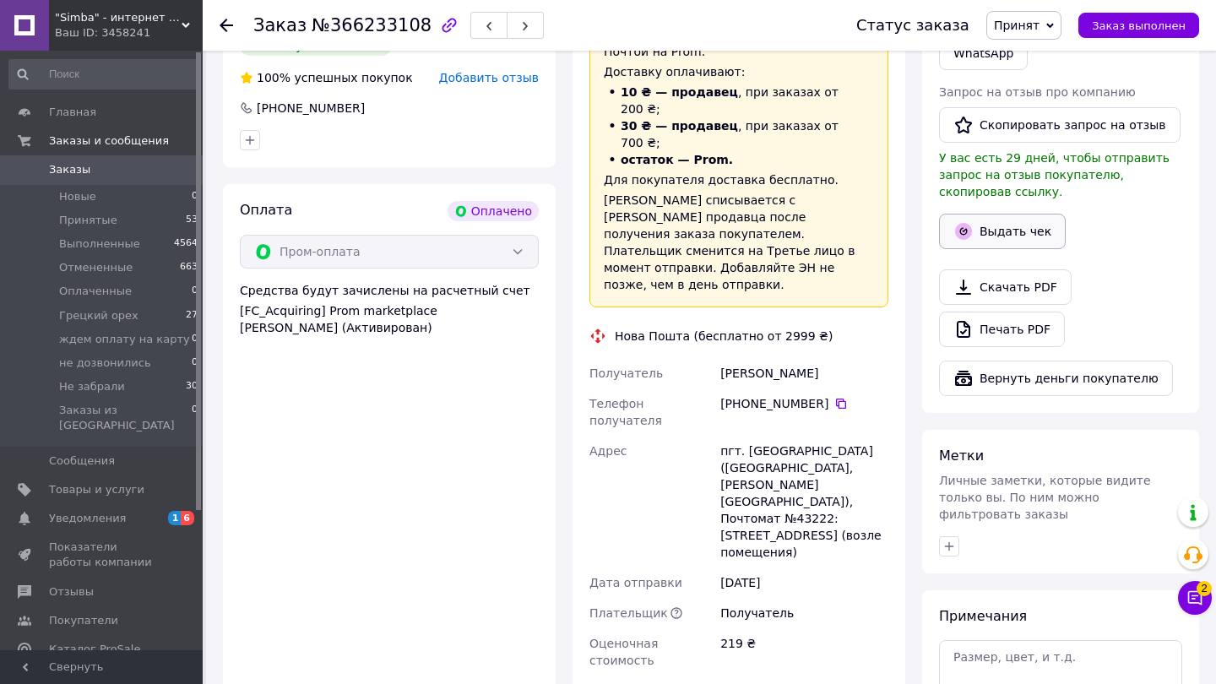
click at [985, 219] on button "Выдать чек" at bounding box center [1002, 231] width 127 height 35
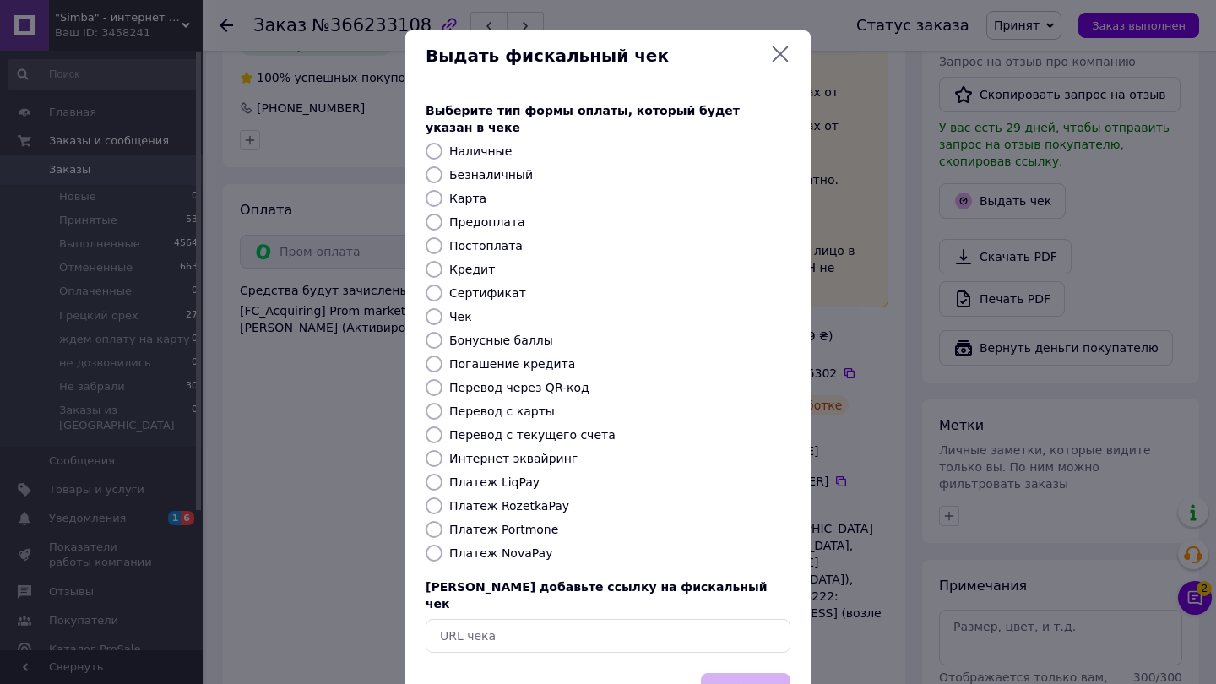
click at [523, 499] on label "Платеж RozetkaPay" at bounding box center [509, 506] width 120 height 14
click at [442, 497] on input "Платеж RozetkaPay" at bounding box center [434, 505] width 17 height 17
radio input "true"
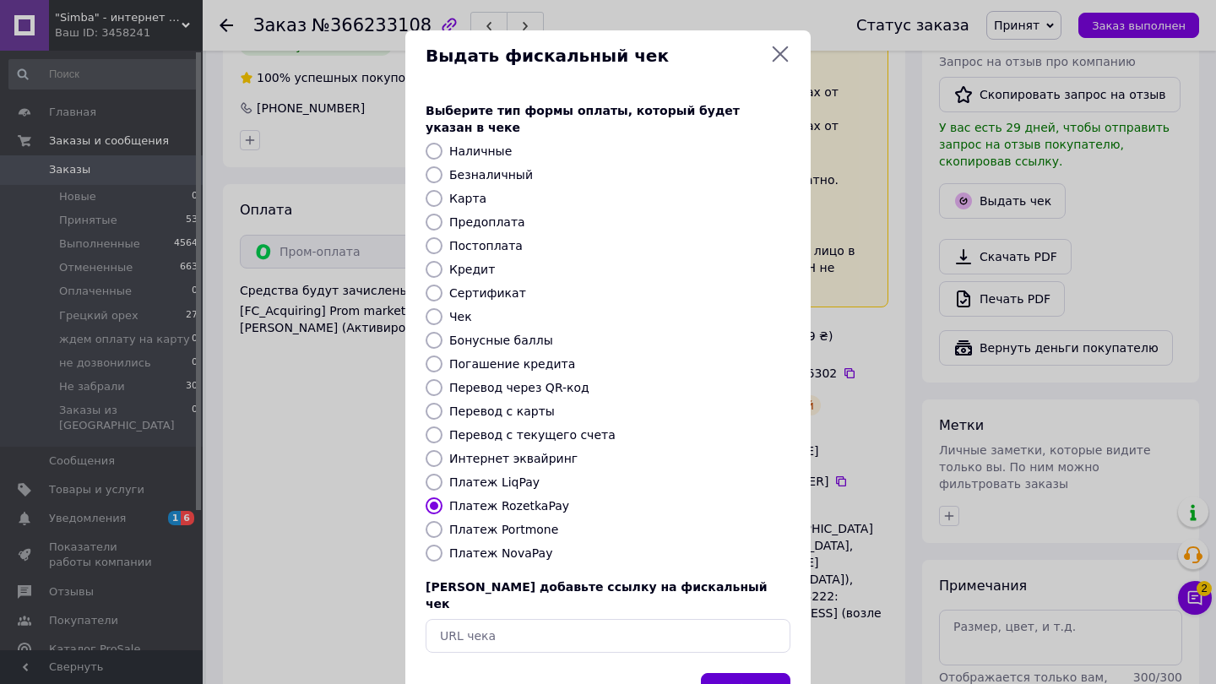
click at [731, 673] on button "Выбрать" at bounding box center [745, 691] width 89 height 36
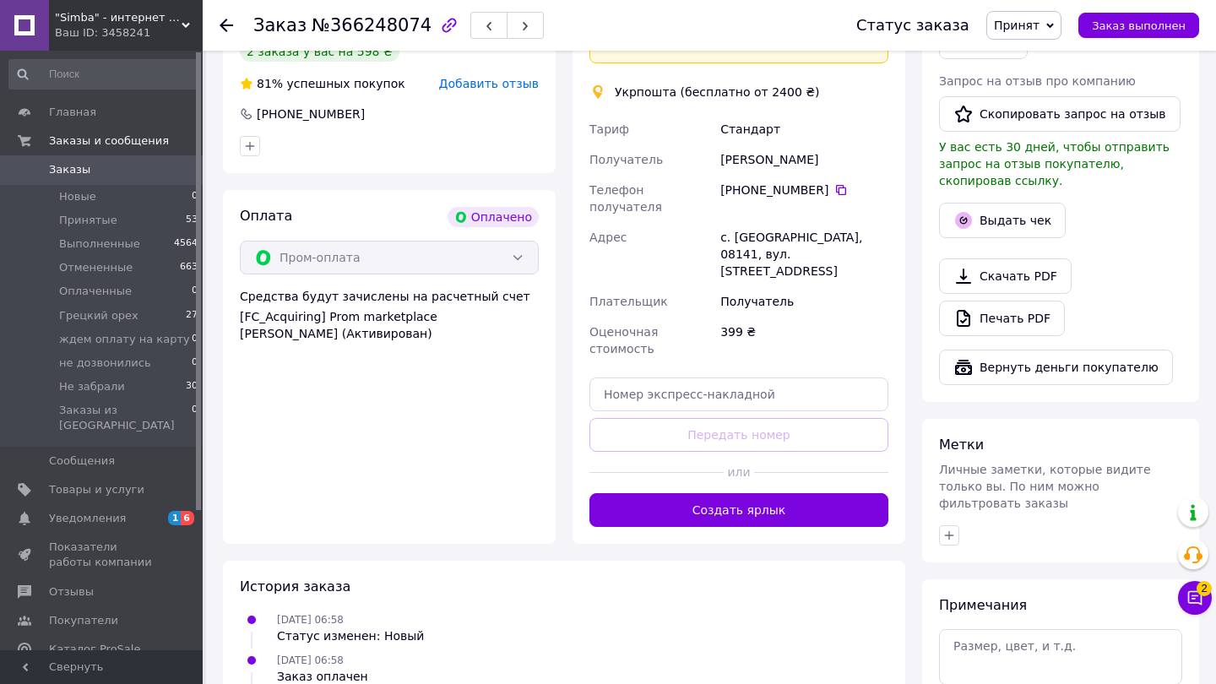
scroll to position [519, 0]
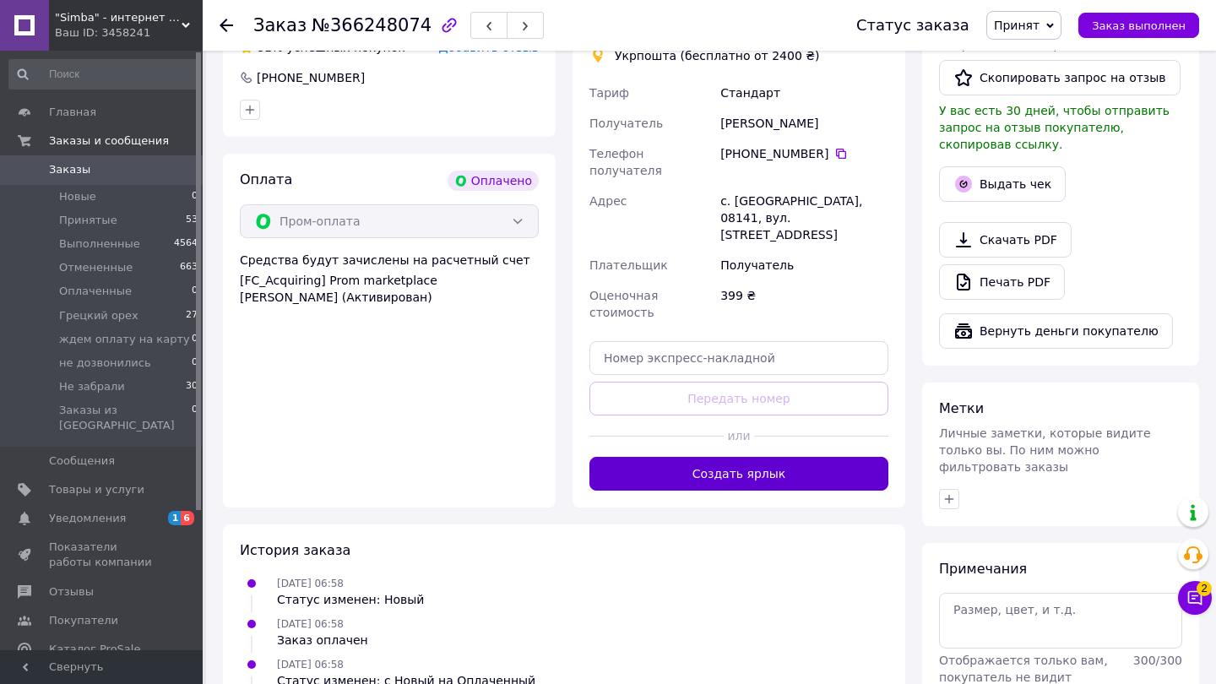
click at [668, 457] on button "Создать ярлык" at bounding box center [738, 474] width 299 height 34
click at [974, 193] on button "Выдать чек" at bounding box center [1002, 183] width 127 height 35
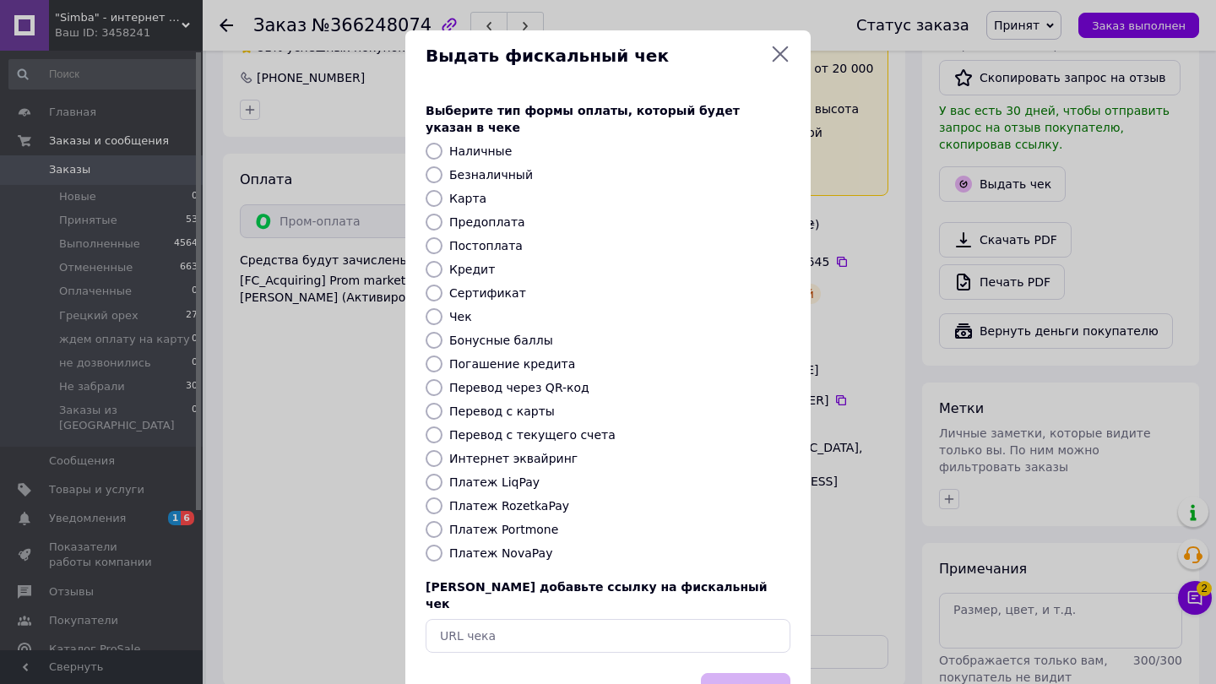
click at [518, 499] on label "Платеж RozetkaPay" at bounding box center [509, 506] width 120 height 14
click at [442, 497] on input "Платеж RozetkaPay" at bounding box center [434, 505] width 17 height 17
radio input "true"
click at [731, 673] on button "Выбрать" at bounding box center [745, 691] width 89 height 36
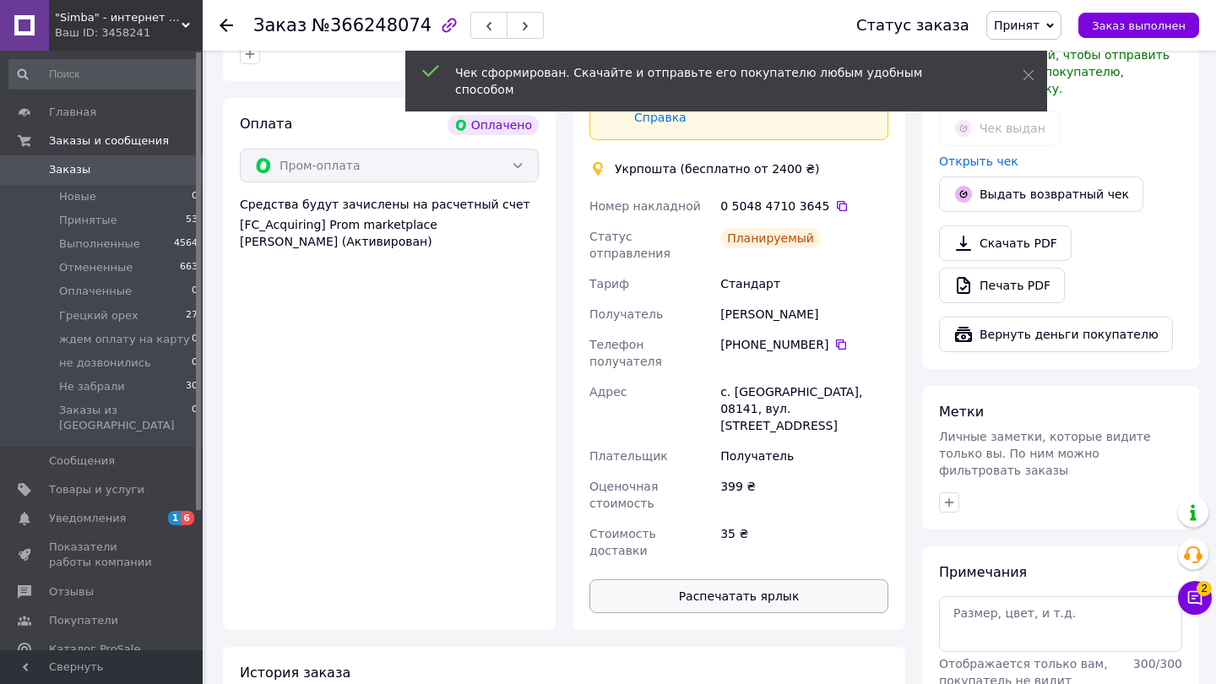
scroll to position [578, 0]
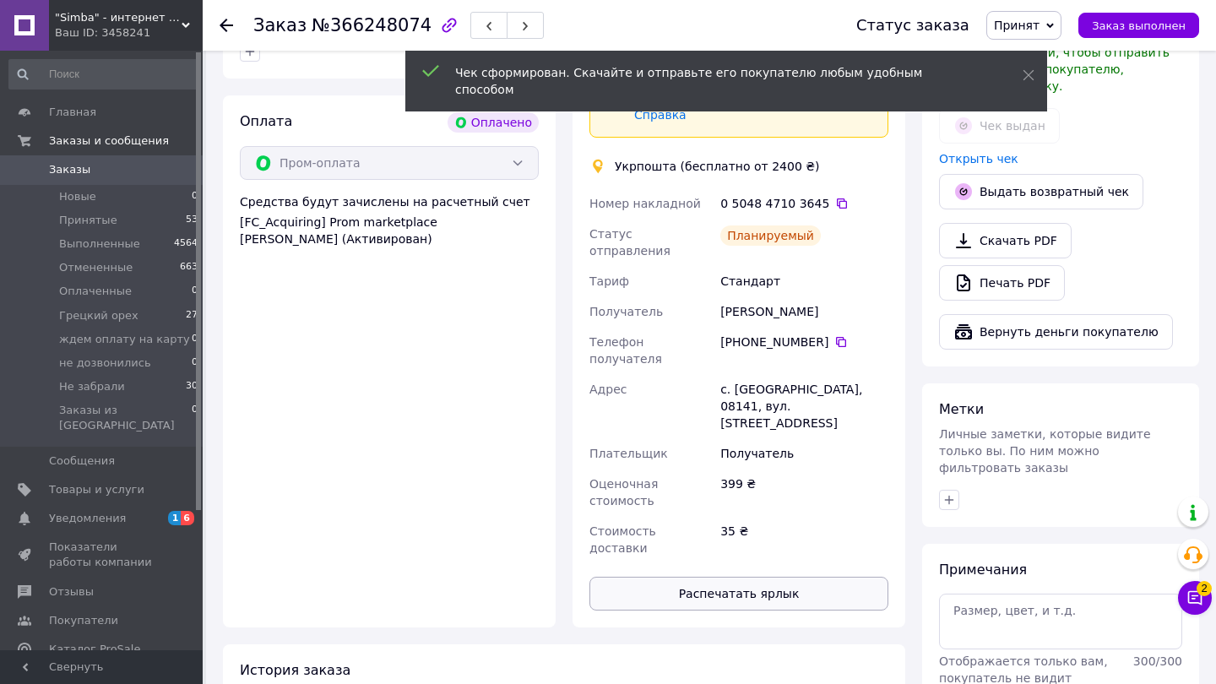
click at [817, 577] on button "Распечатать ярлык" at bounding box center [738, 594] width 299 height 34
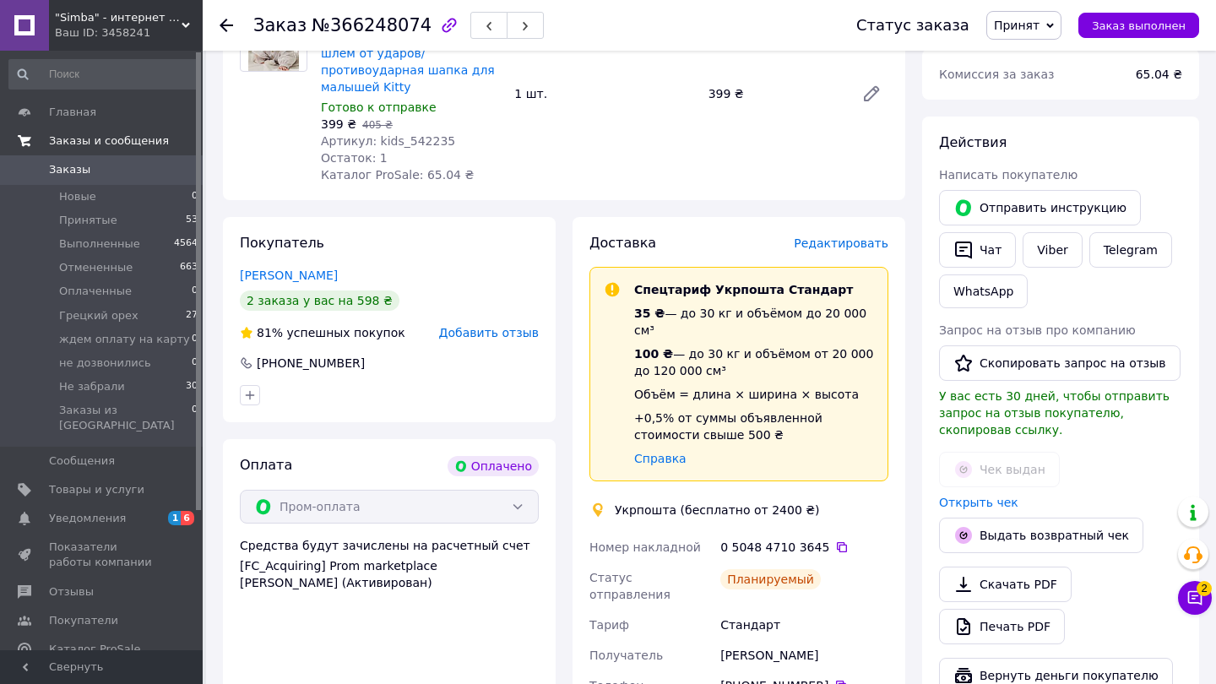
scroll to position [102, 0]
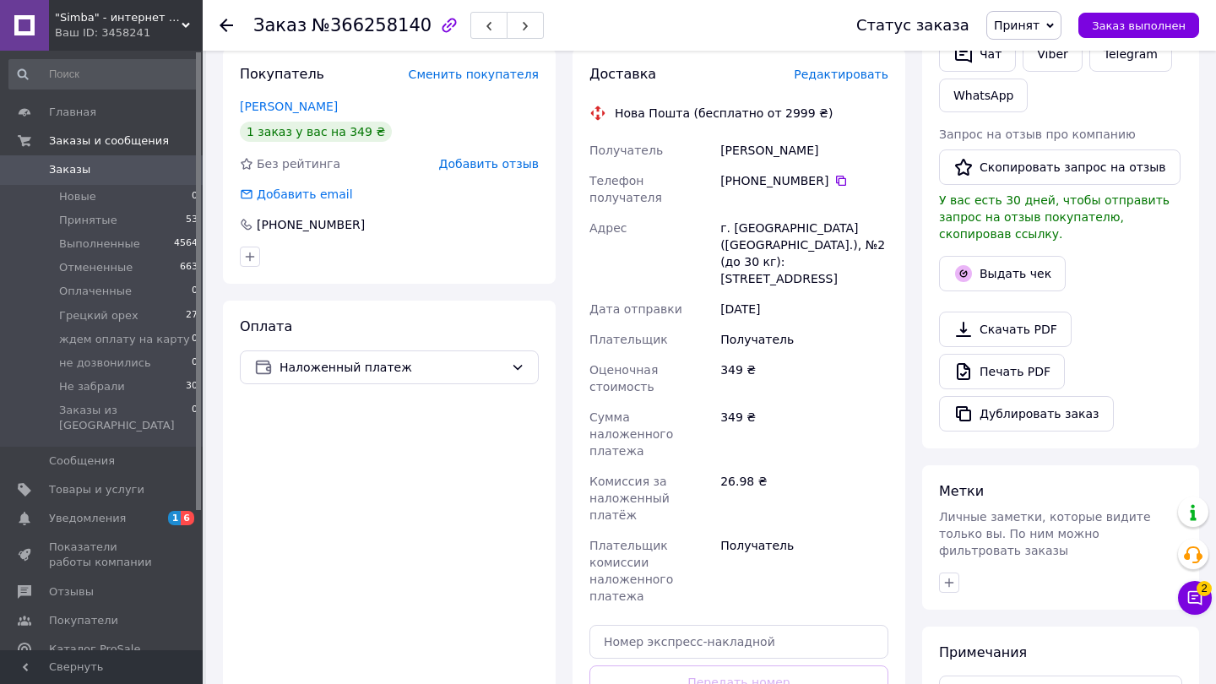
scroll to position [398, 0]
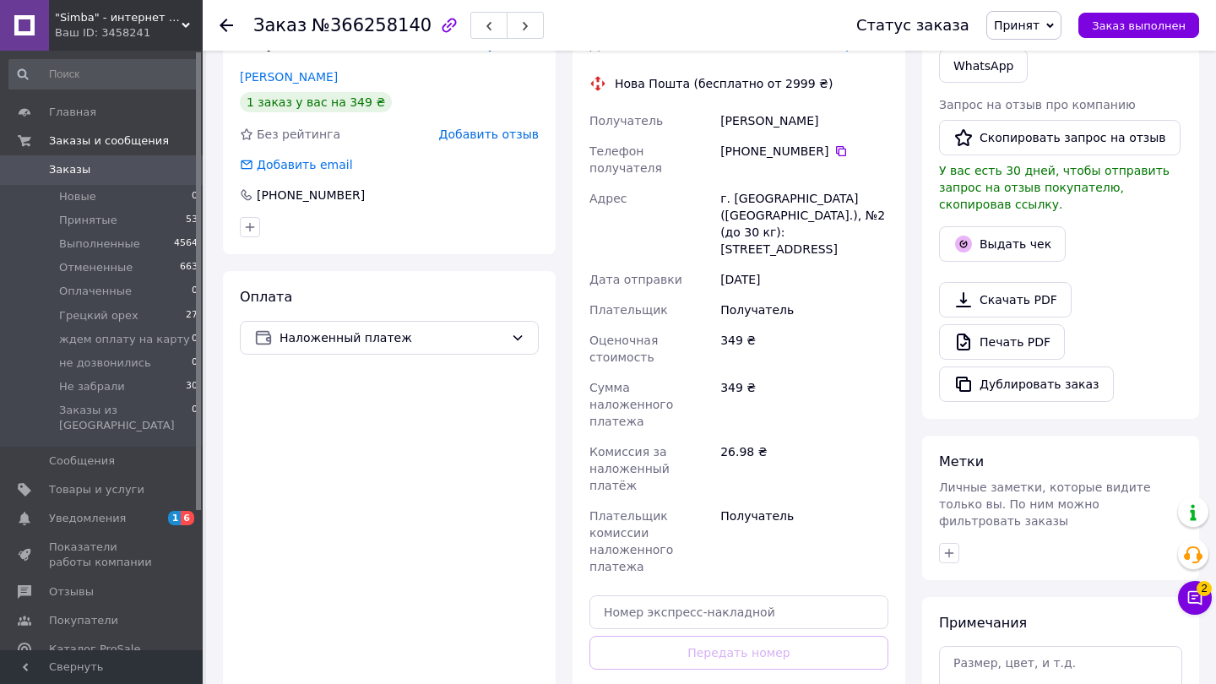
click at [1015, 235] on button "Выдать чек" at bounding box center [1002, 243] width 127 height 35
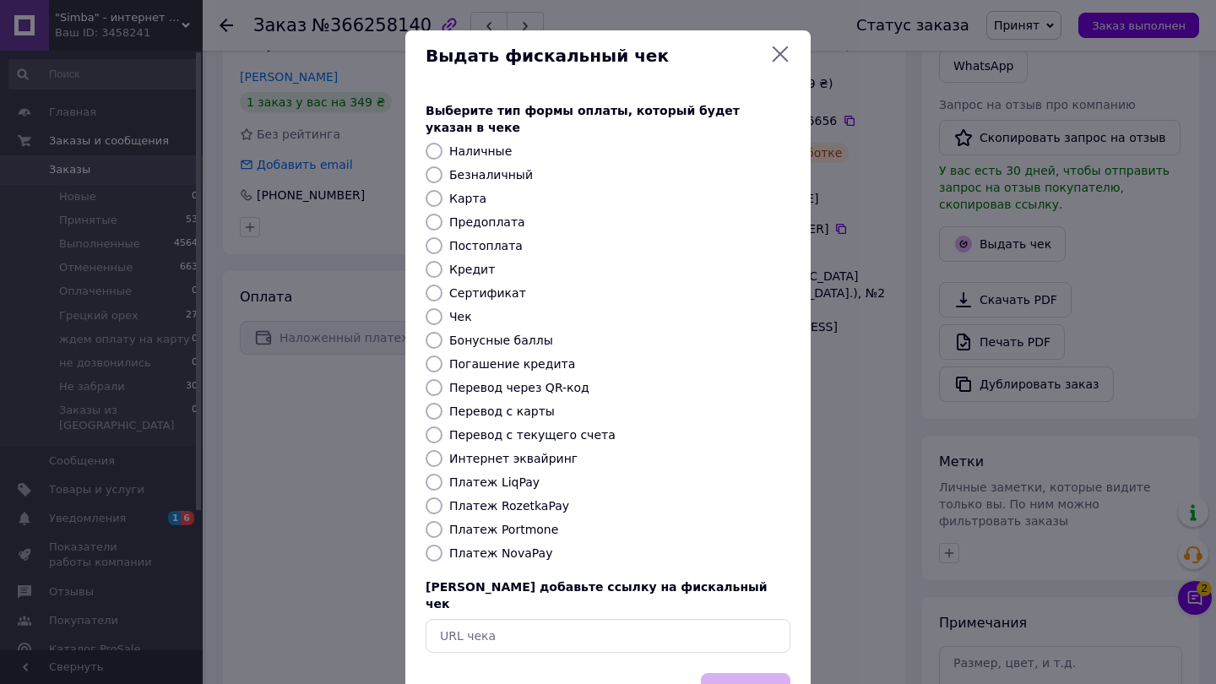
click at [489, 546] on label "Платеж NovaPay" at bounding box center [500, 553] width 103 height 14
click at [442, 545] on input "Платеж NovaPay" at bounding box center [434, 553] width 17 height 17
radio input "true"
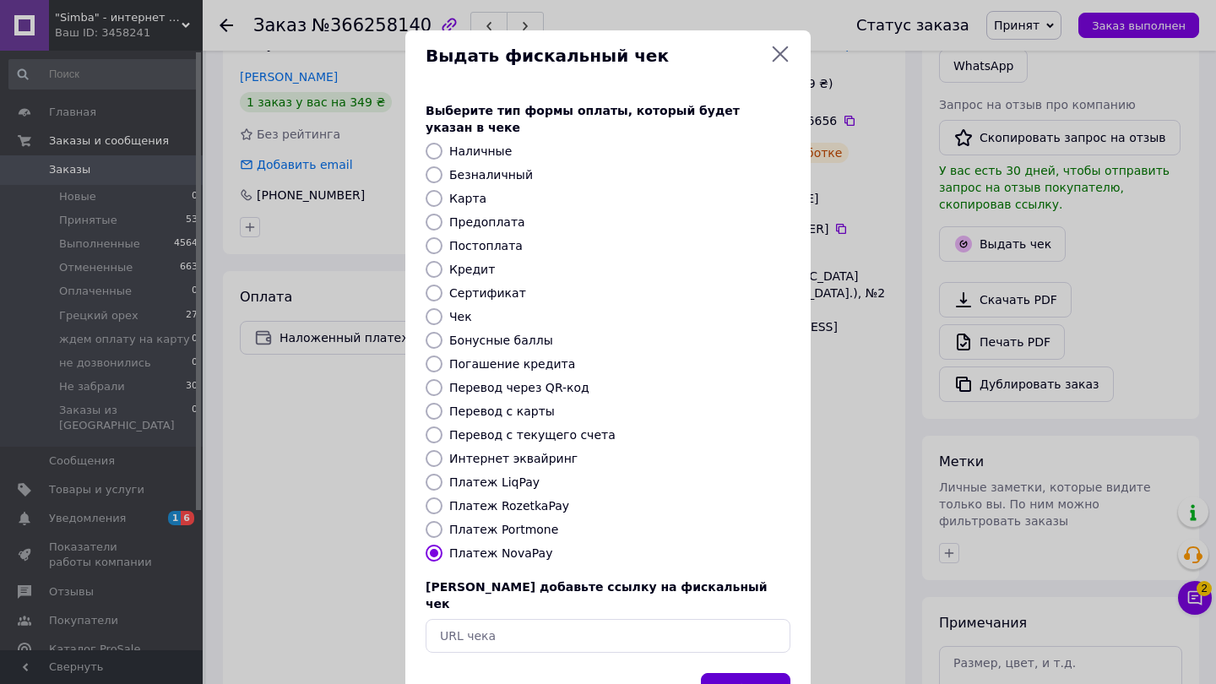
click at [744, 673] on button "Выбрать" at bounding box center [745, 691] width 89 height 36
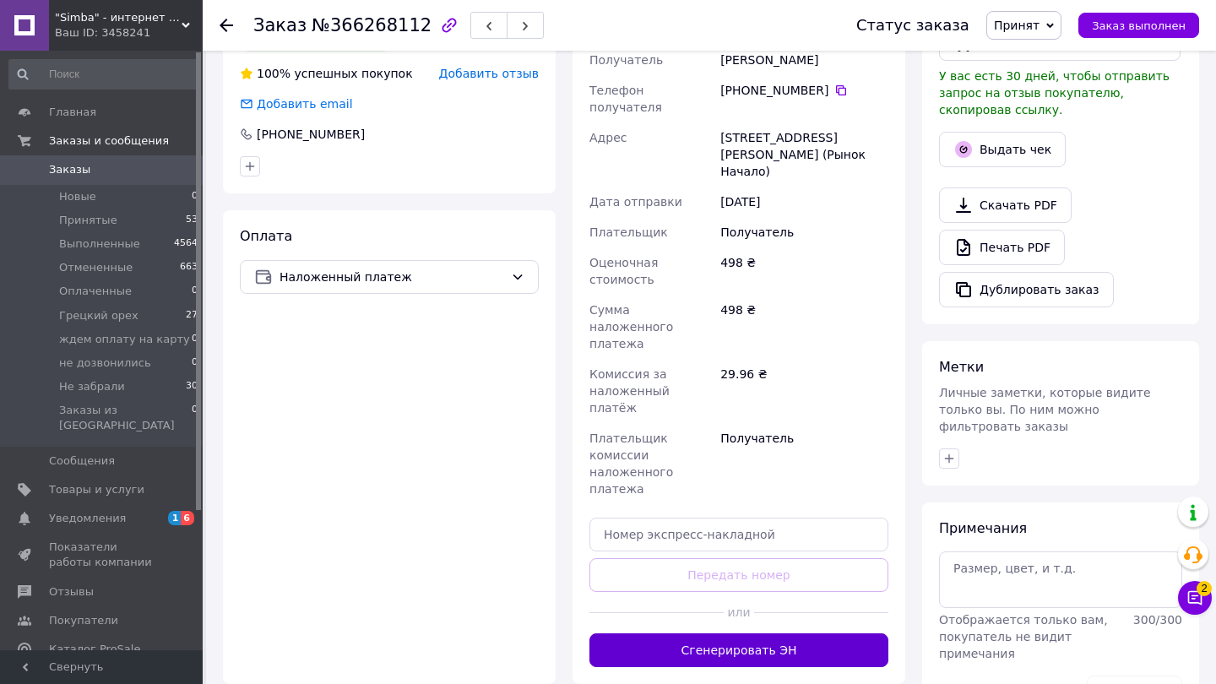
scroll to position [508, 0]
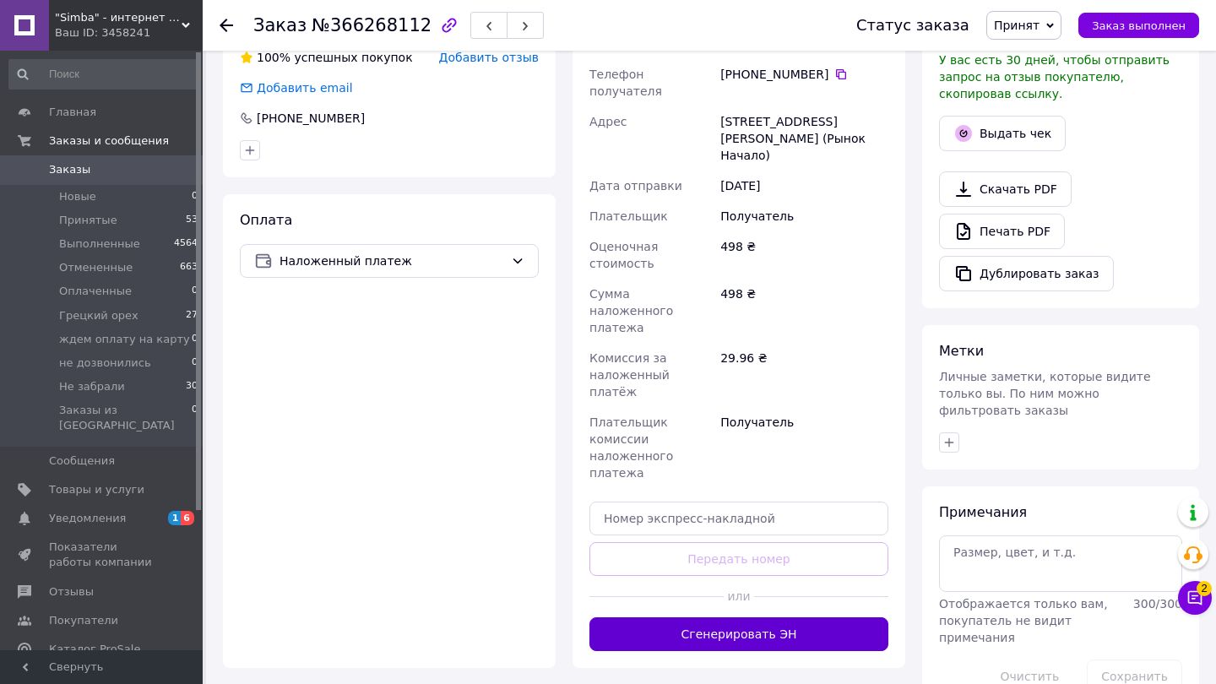
click at [686, 617] on button "Сгенерировать ЭН" at bounding box center [738, 634] width 299 height 34
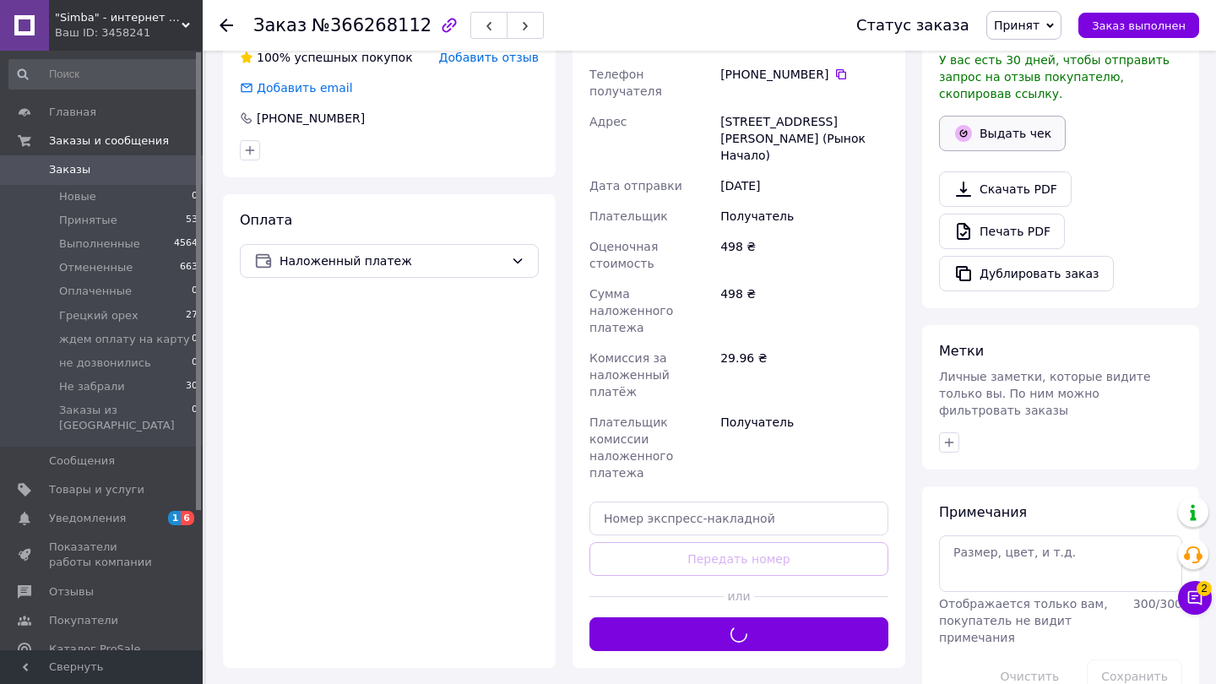
click at [975, 136] on button "Выдать чек" at bounding box center [1002, 133] width 127 height 35
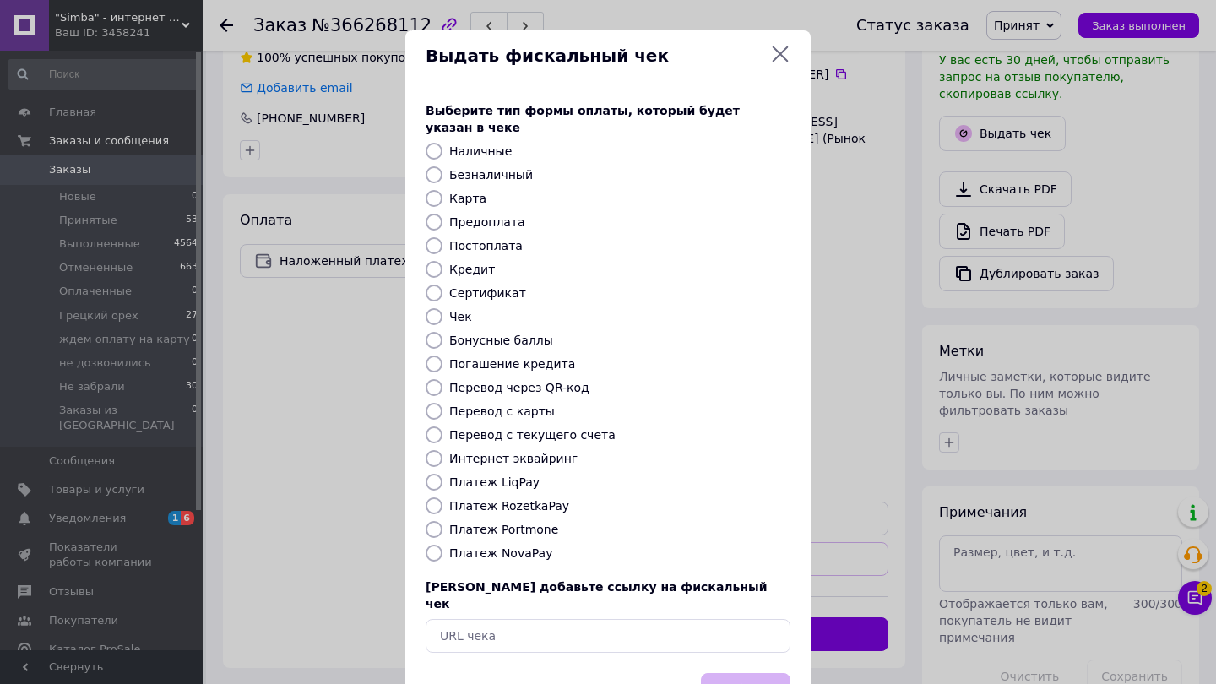
click at [534, 546] on label "Платеж NovaPay" at bounding box center [500, 553] width 103 height 14
click at [442, 545] on input "Платеж NovaPay" at bounding box center [434, 553] width 17 height 17
radio input "true"
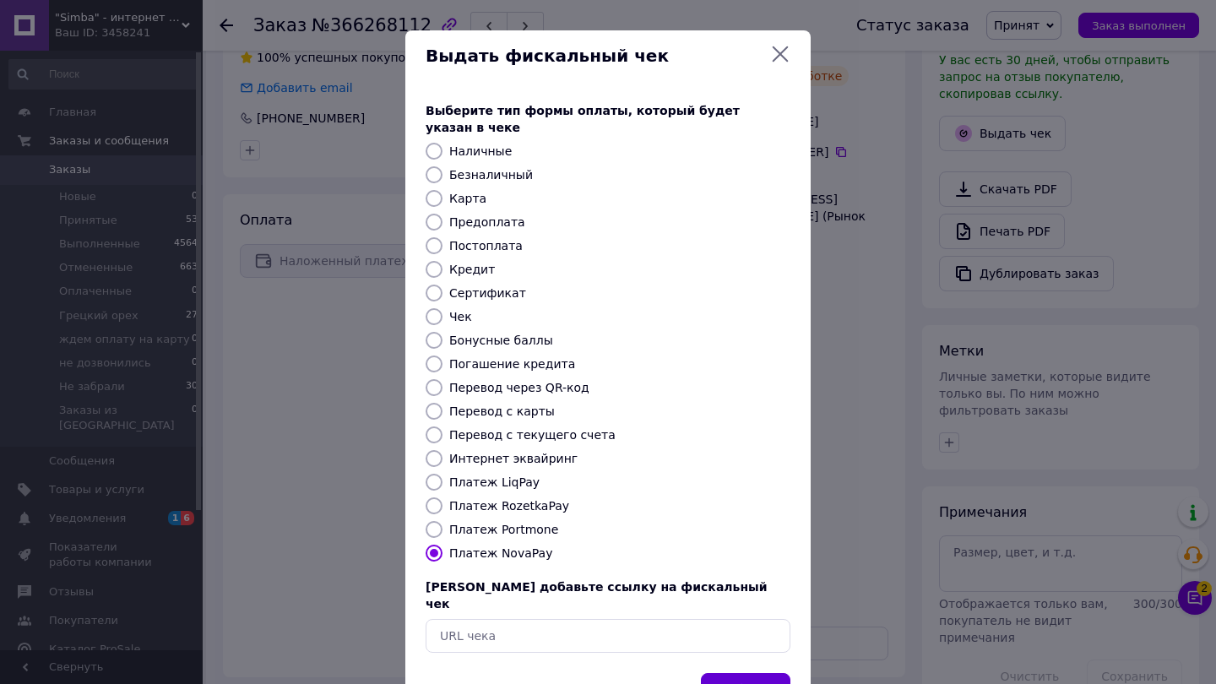
click at [725, 673] on button "Выбрать" at bounding box center [745, 691] width 89 height 36
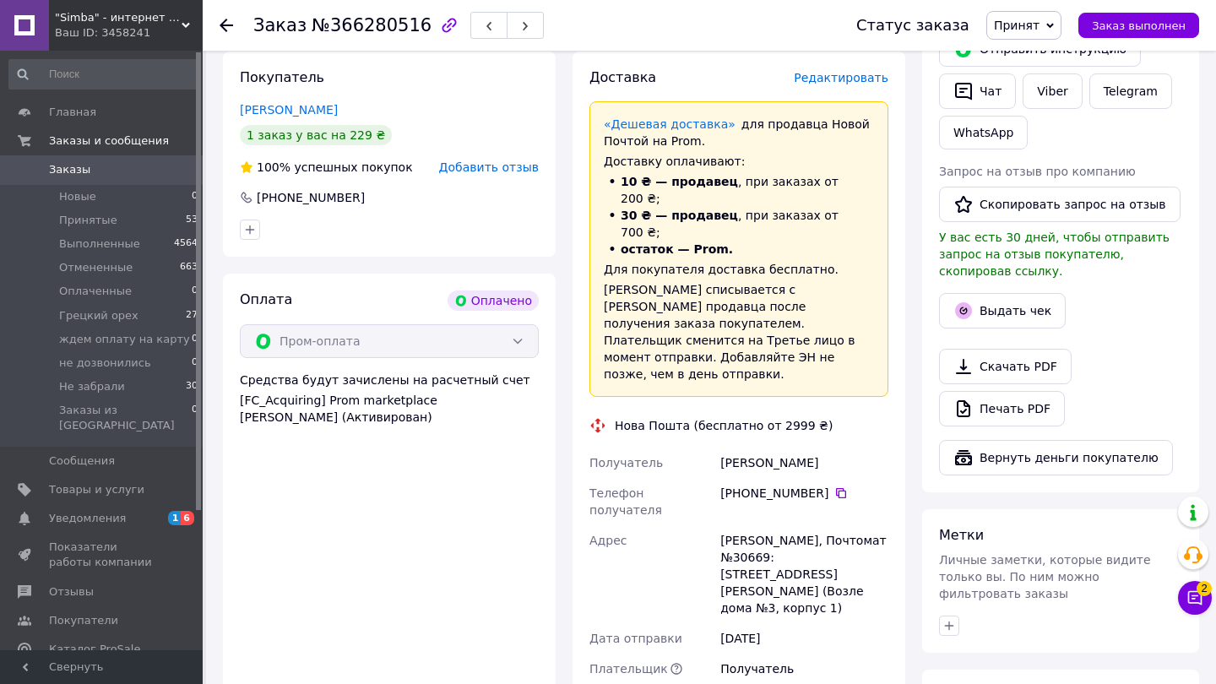
scroll to position [513, 0]
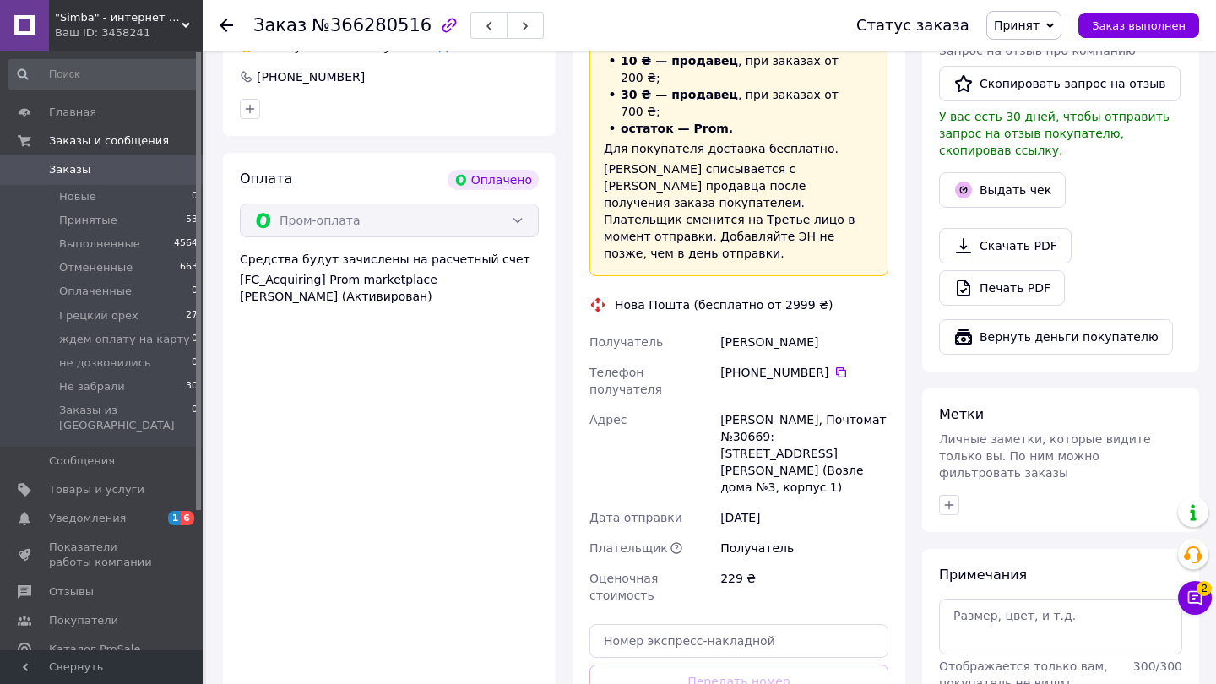
click at [970, 196] on icon "button" at bounding box center [963, 190] width 20 height 20
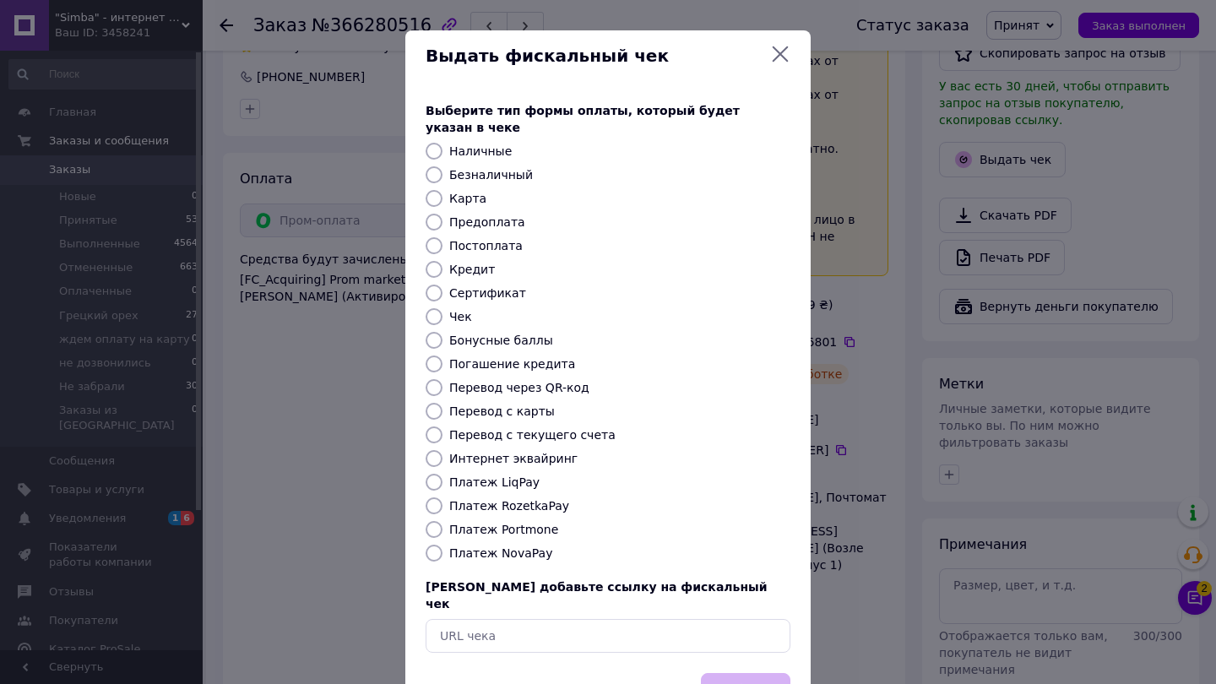
click at [522, 499] on label "Платеж RozetkaPay" at bounding box center [509, 506] width 120 height 14
click at [442, 497] on input "Платеж RozetkaPay" at bounding box center [434, 505] width 17 height 17
radio input "true"
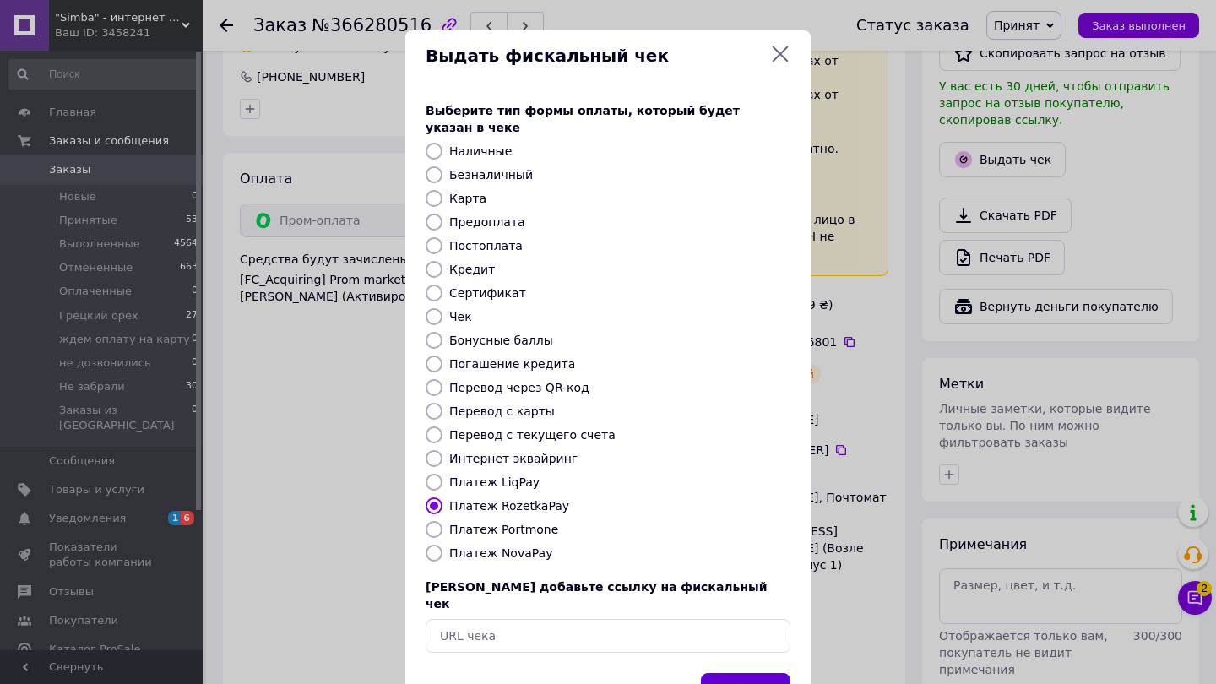
click at [755, 673] on button "Выбрать" at bounding box center [745, 691] width 89 height 36
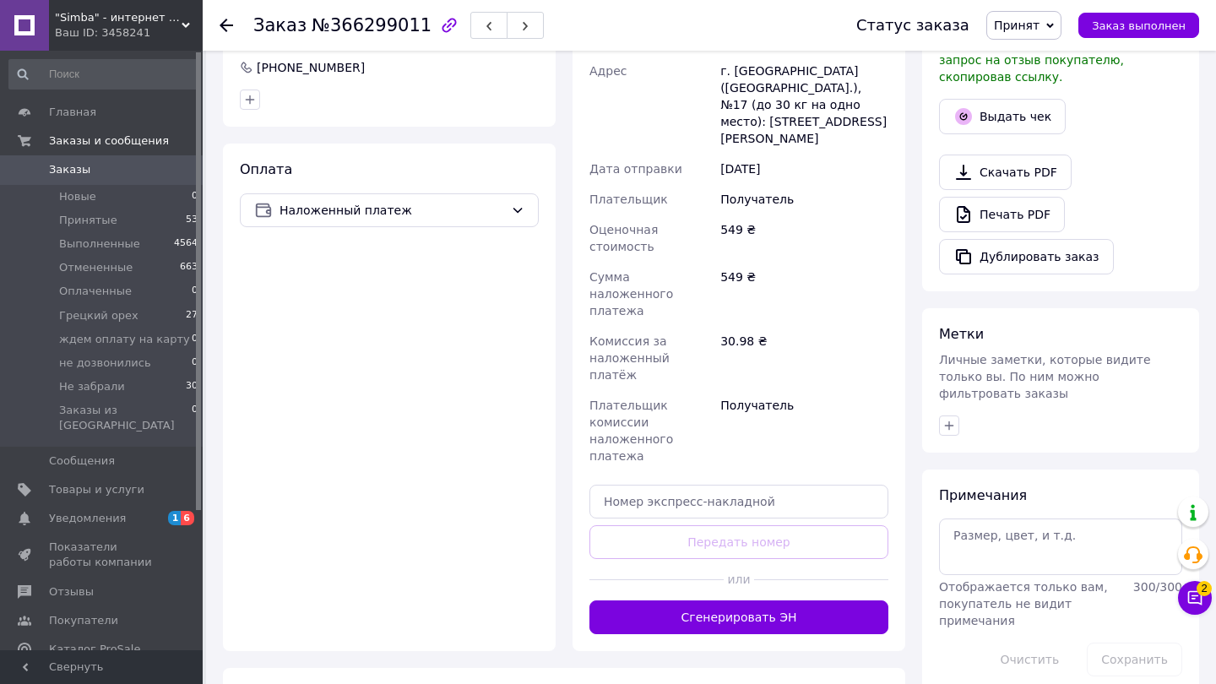
scroll to position [593, 0]
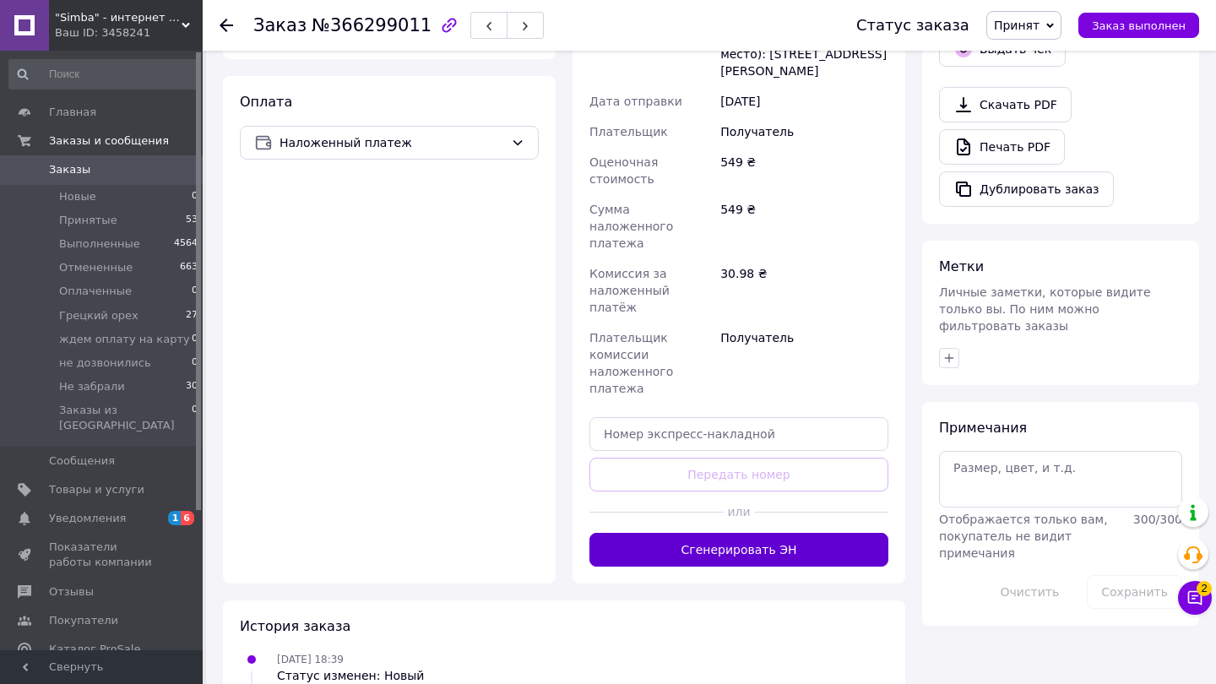
click at [736, 533] on button "Сгенерировать ЭН" at bounding box center [738, 550] width 299 height 34
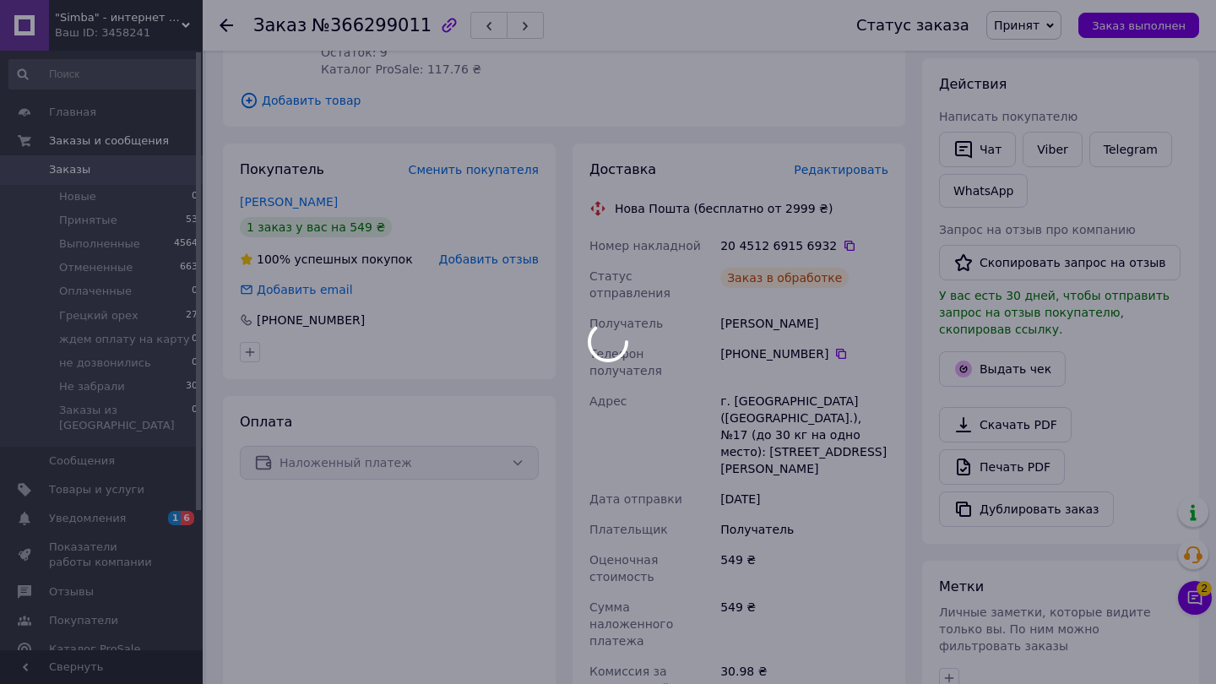
scroll to position [238, 0]
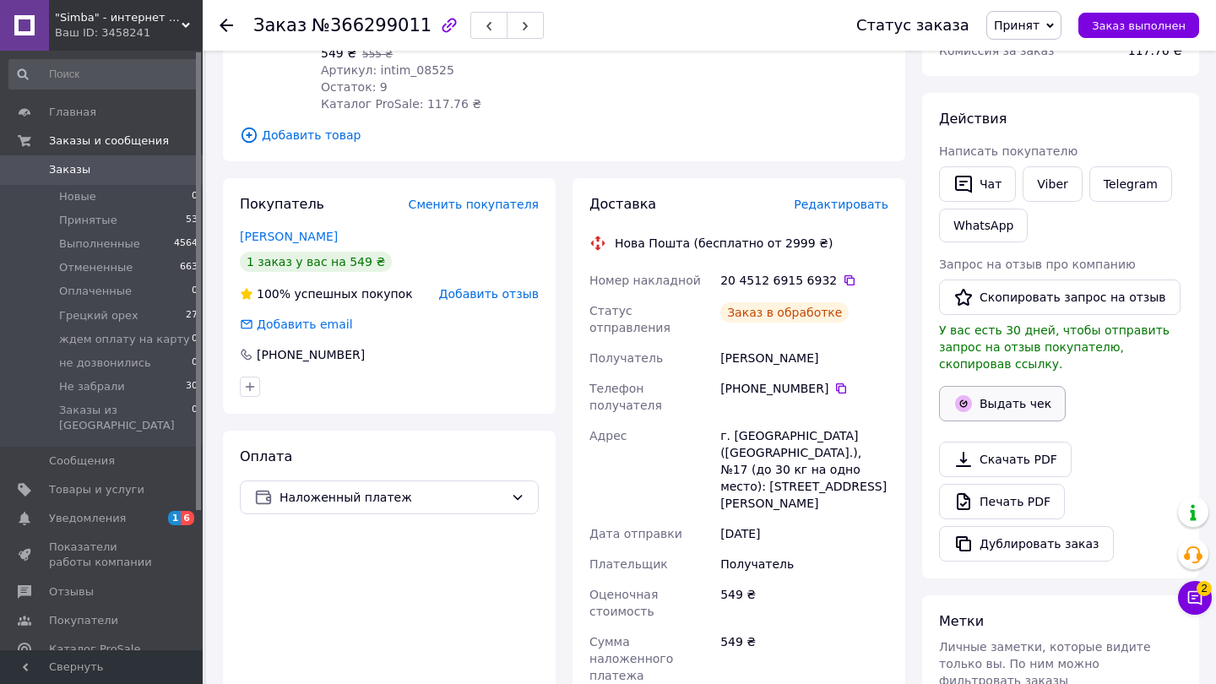
click at [990, 403] on button "Выдать чек" at bounding box center [1002, 403] width 127 height 35
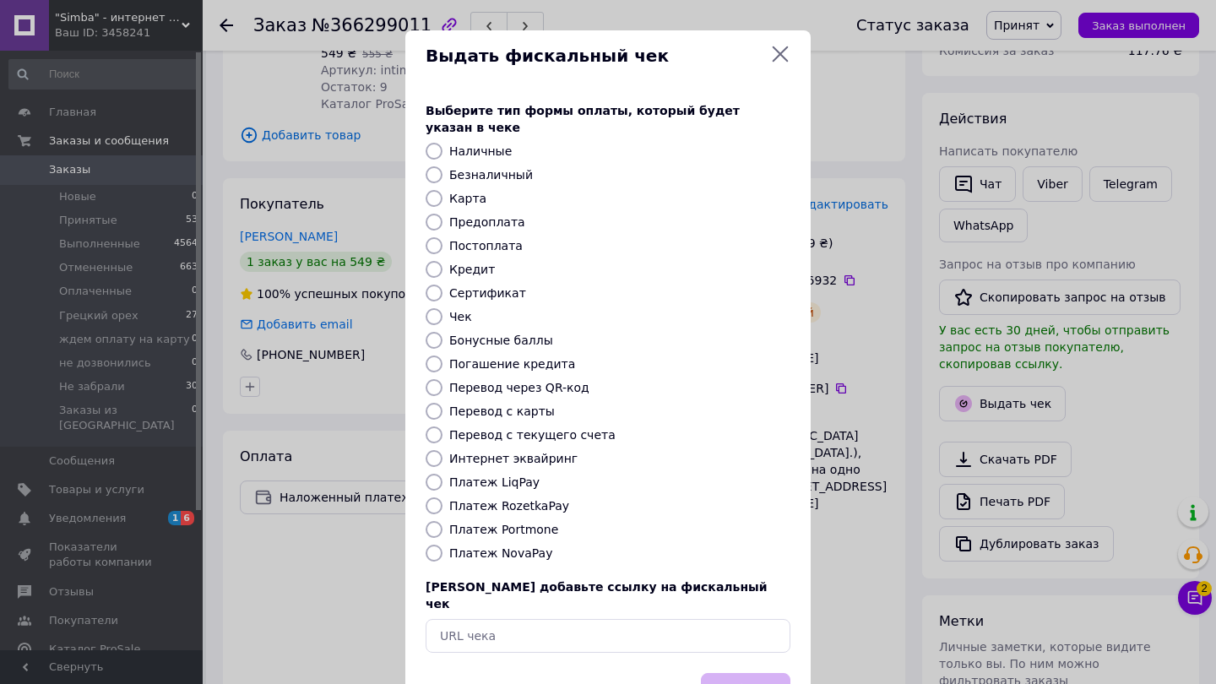
click at [461, 546] on label "Платеж NovaPay" at bounding box center [500, 553] width 103 height 14
click at [442, 545] on input "Платеж NovaPay" at bounding box center [434, 553] width 17 height 17
radio input "true"
click at [727, 673] on button "Выбрать" at bounding box center [745, 691] width 89 height 36
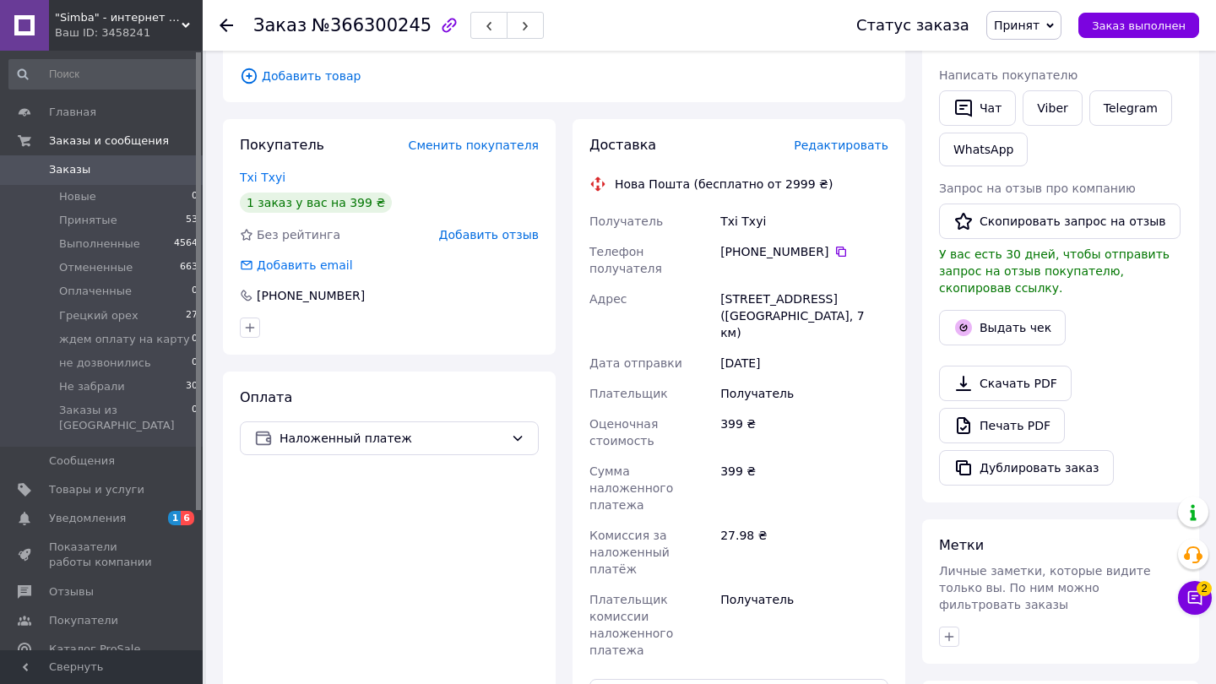
scroll to position [386, 0]
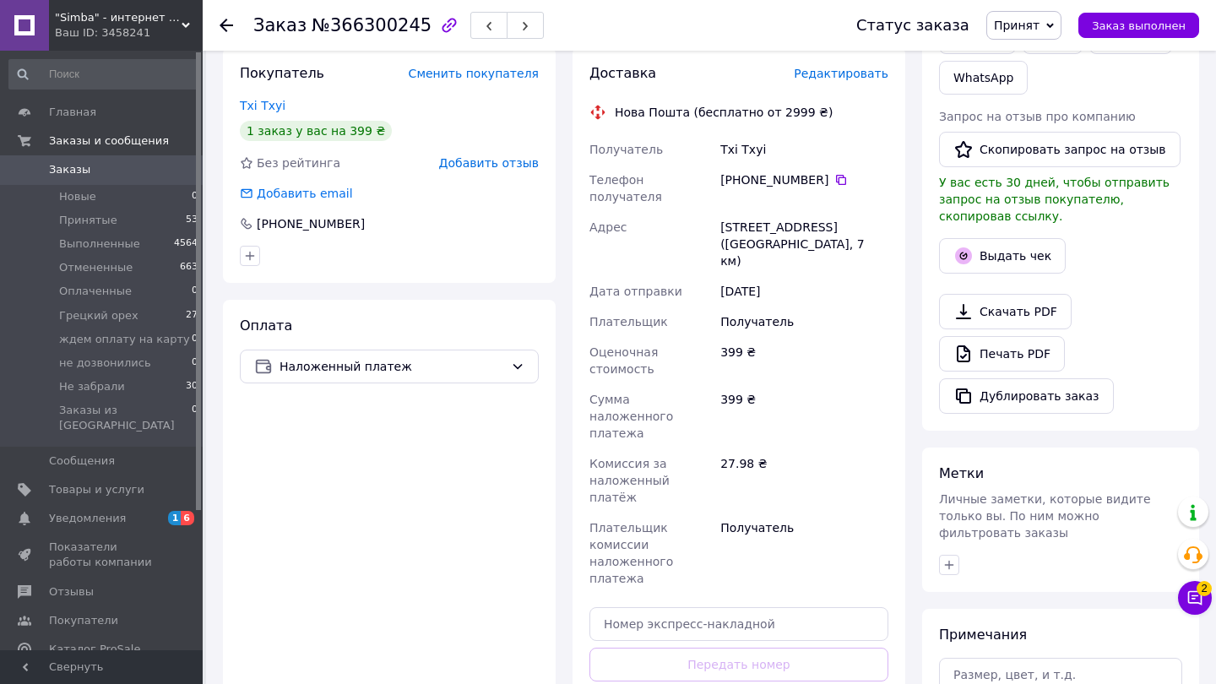
click at [976, 250] on button "Выдать чек" at bounding box center [1002, 255] width 127 height 35
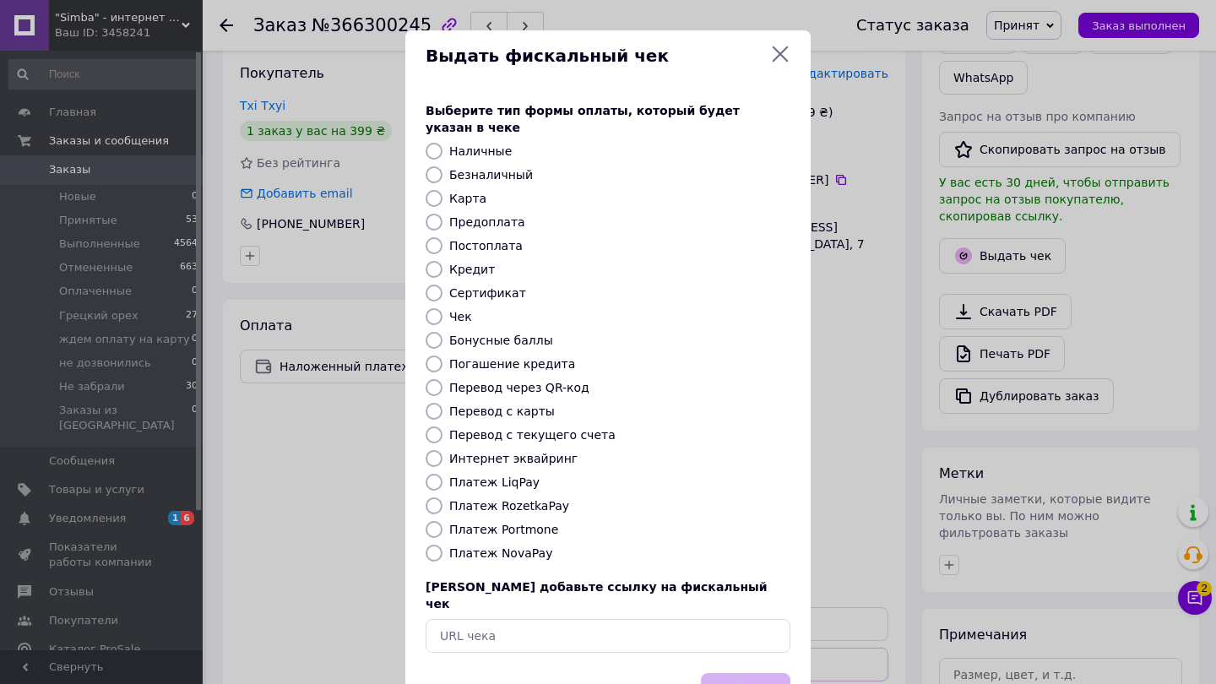
click at [519, 546] on label "Платеж NovaPay" at bounding box center [500, 553] width 103 height 14
click at [442, 545] on input "Платеж NovaPay" at bounding box center [434, 553] width 17 height 17
radio input "true"
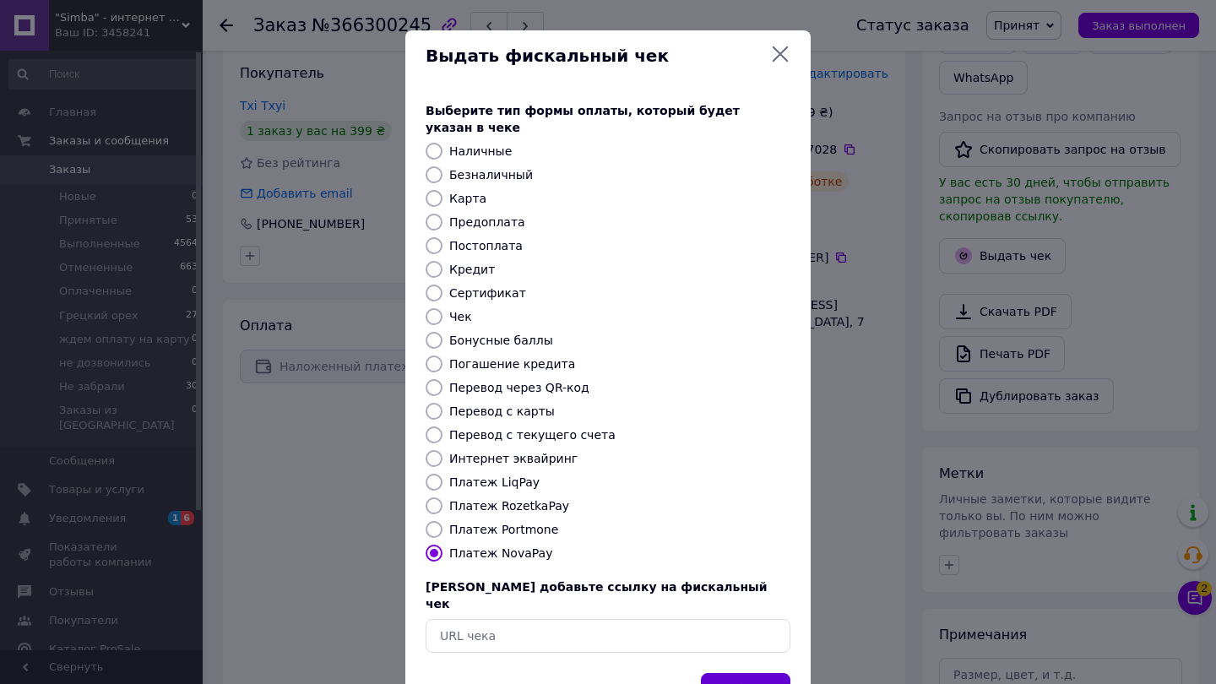
click at [725, 673] on button "Выбрать" at bounding box center [745, 691] width 89 height 36
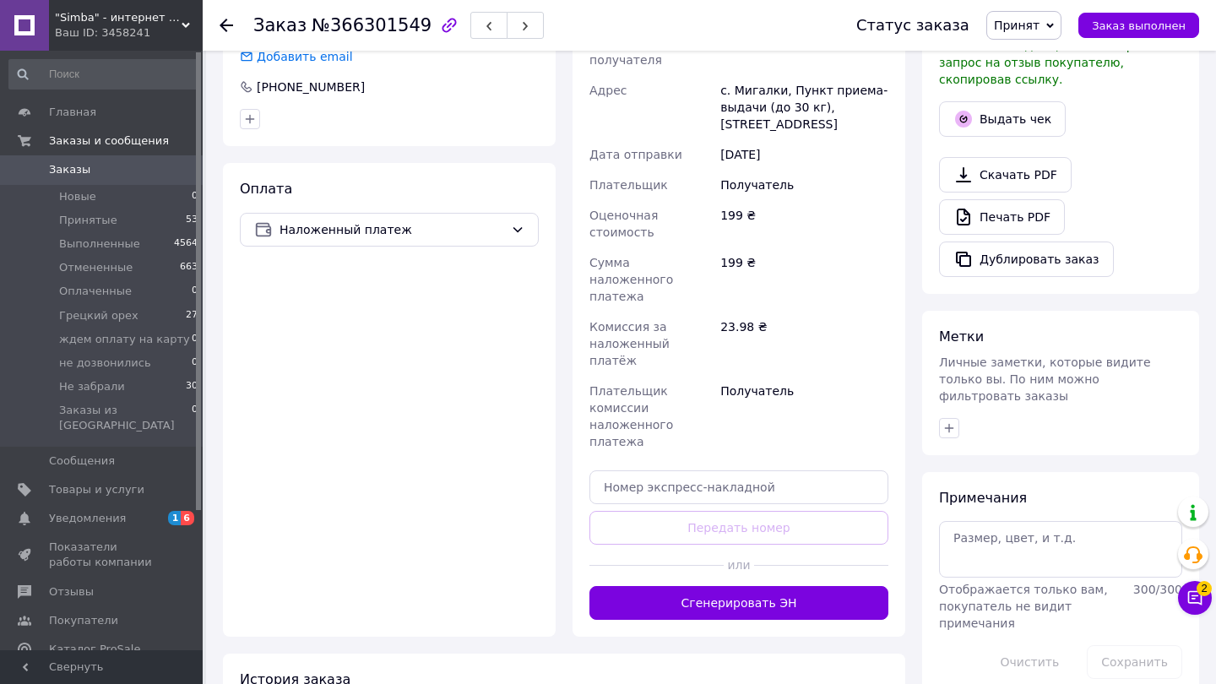
scroll to position [597, 0]
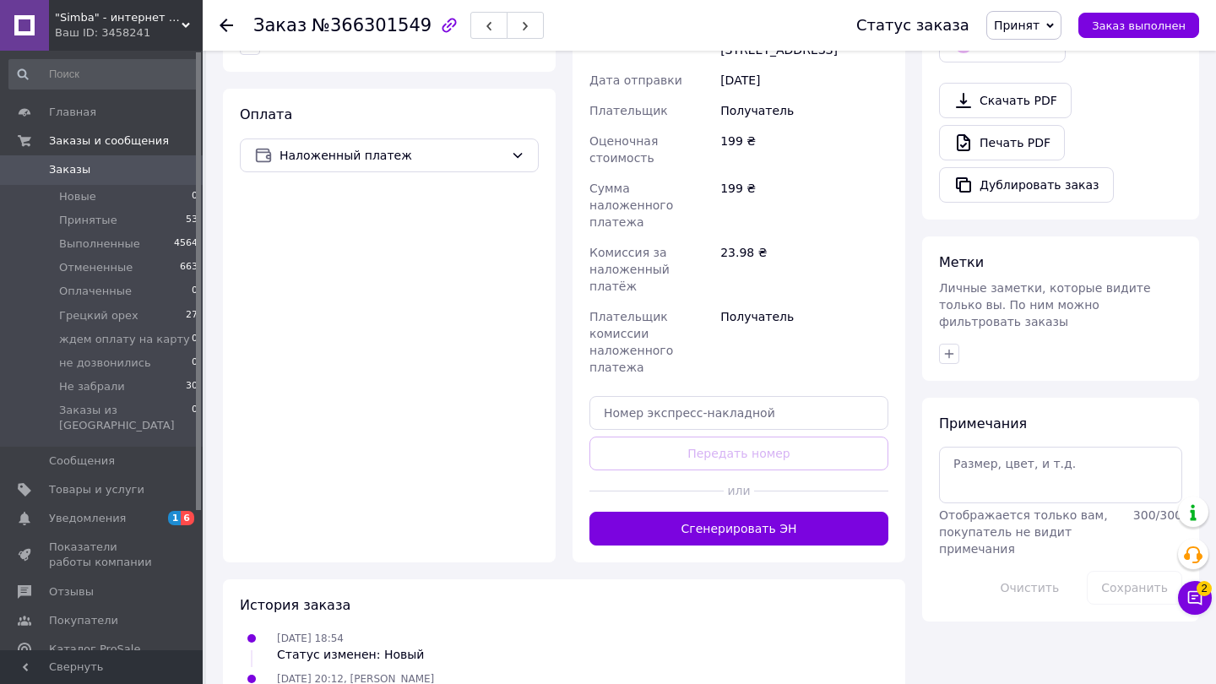
click at [690, 498] on div "Доставка Редактировать Нова Пошта (бесплатно от 2999 ₴) Получатель [PERSON_NAME…" at bounding box center [738, 199] width 333 height 726
click at [699, 512] on button "Сгенерировать ЭН" at bounding box center [738, 529] width 299 height 34
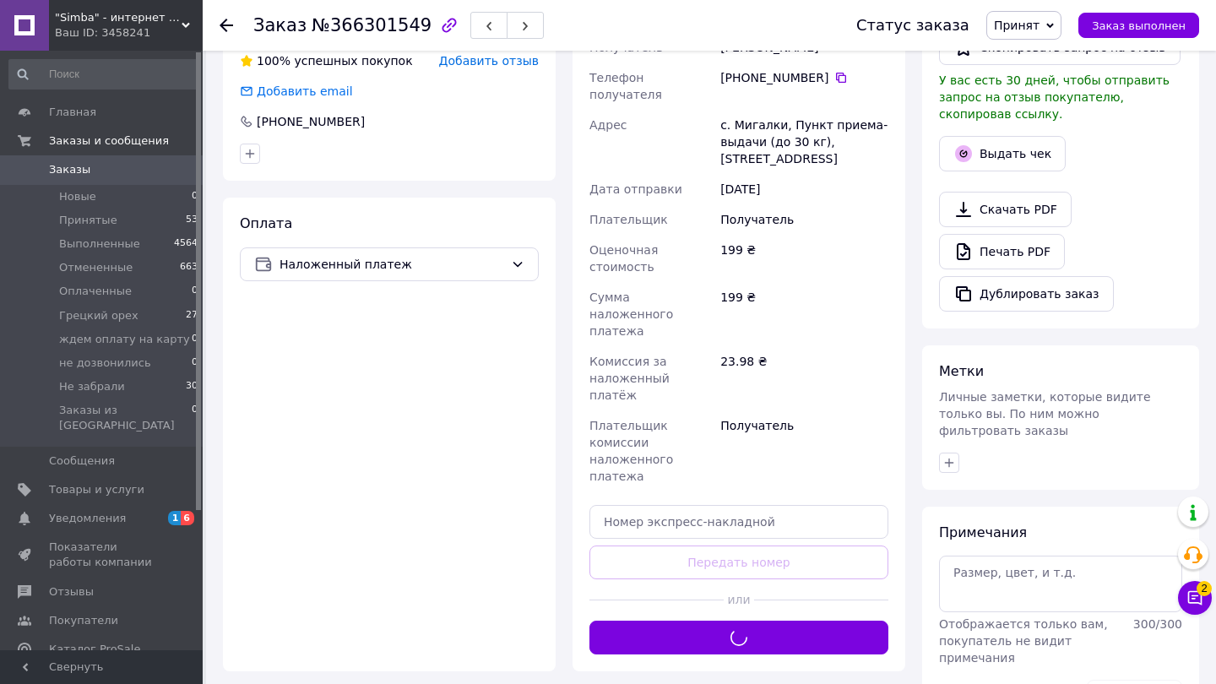
scroll to position [469, 0]
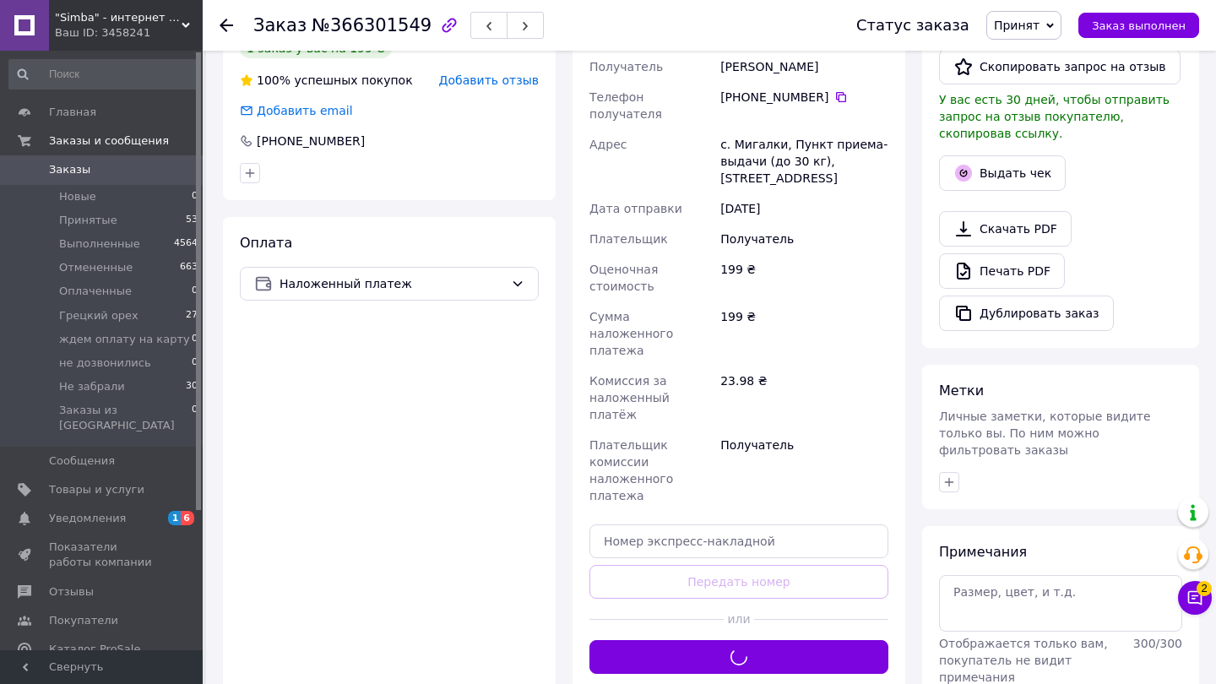
click at [967, 190] on div "Выдать чек" at bounding box center [1061, 173] width 250 height 42
click at [970, 170] on icon "button" at bounding box center [963, 173] width 17 height 17
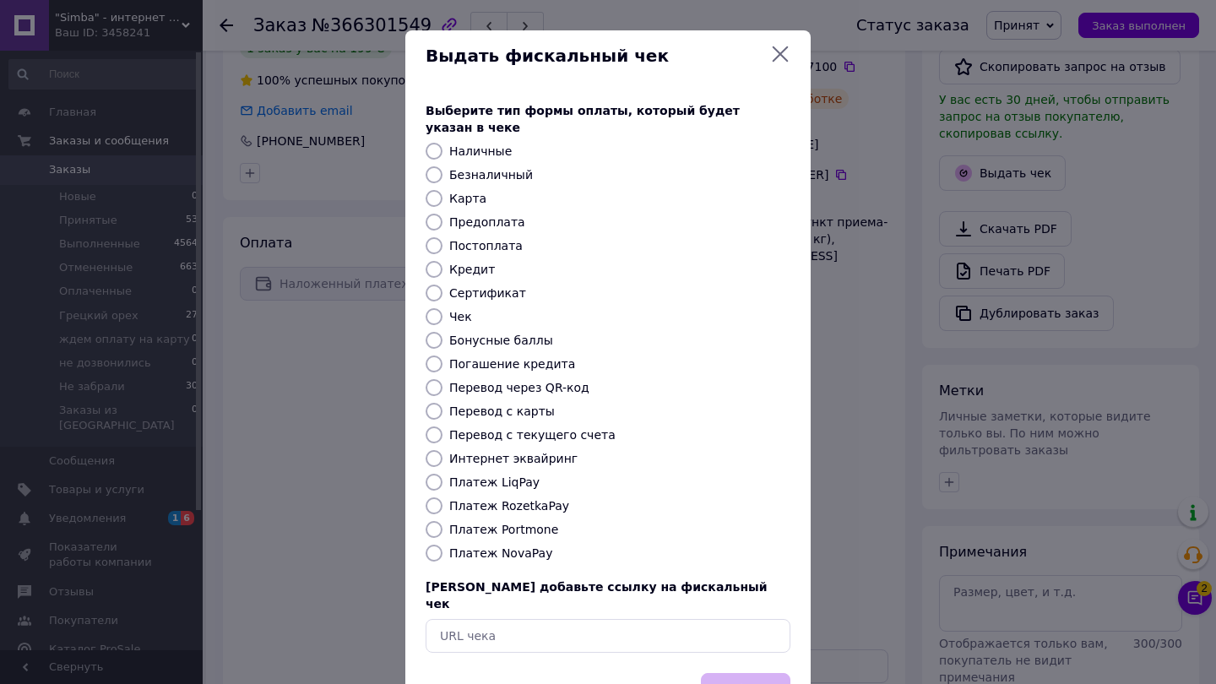
click at [513, 546] on label "Платеж NovaPay" at bounding box center [500, 553] width 103 height 14
click at [442, 545] on input "Платеж NovaPay" at bounding box center [434, 553] width 17 height 17
radio input "true"
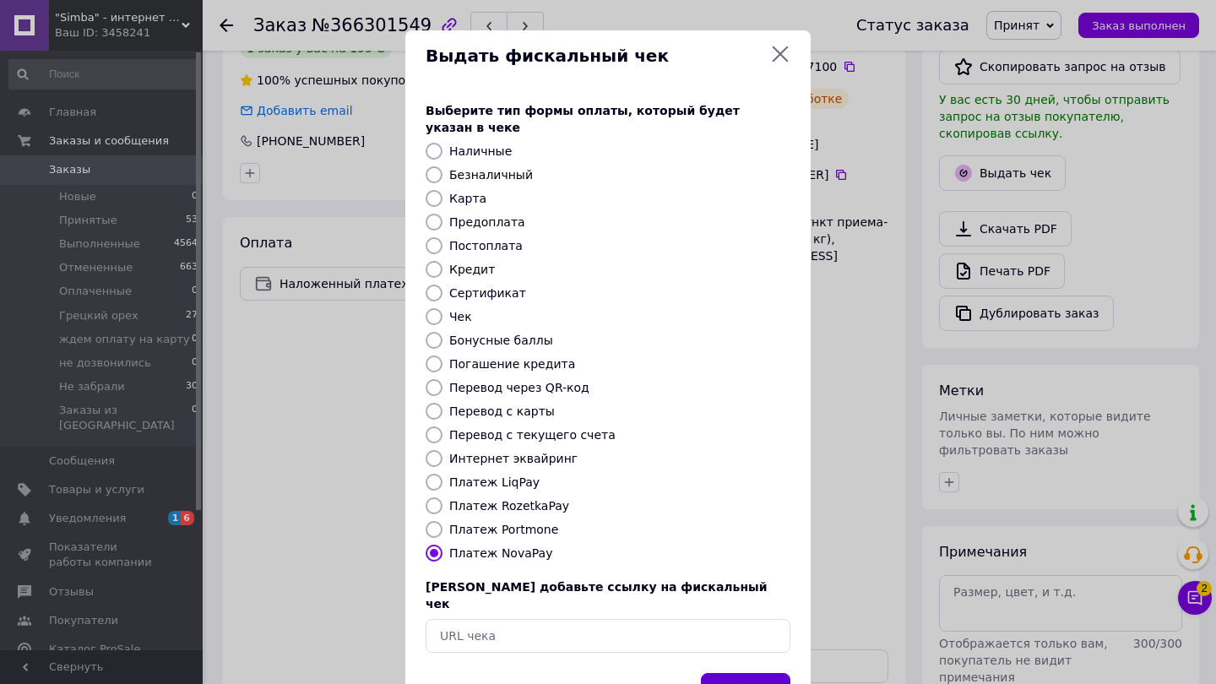
click at [727, 673] on button "Выбрать" at bounding box center [745, 691] width 89 height 36
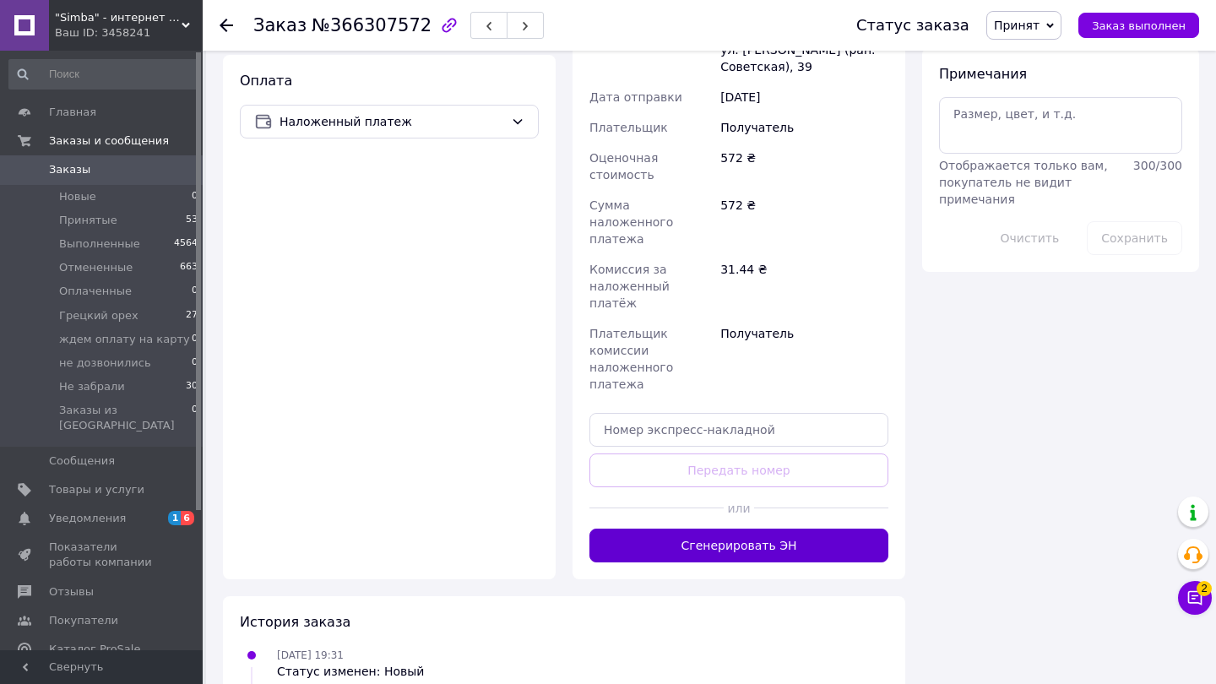
click at [695, 529] on button "Сгенерировать ЭН" at bounding box center [738, 546] width 299 height 34
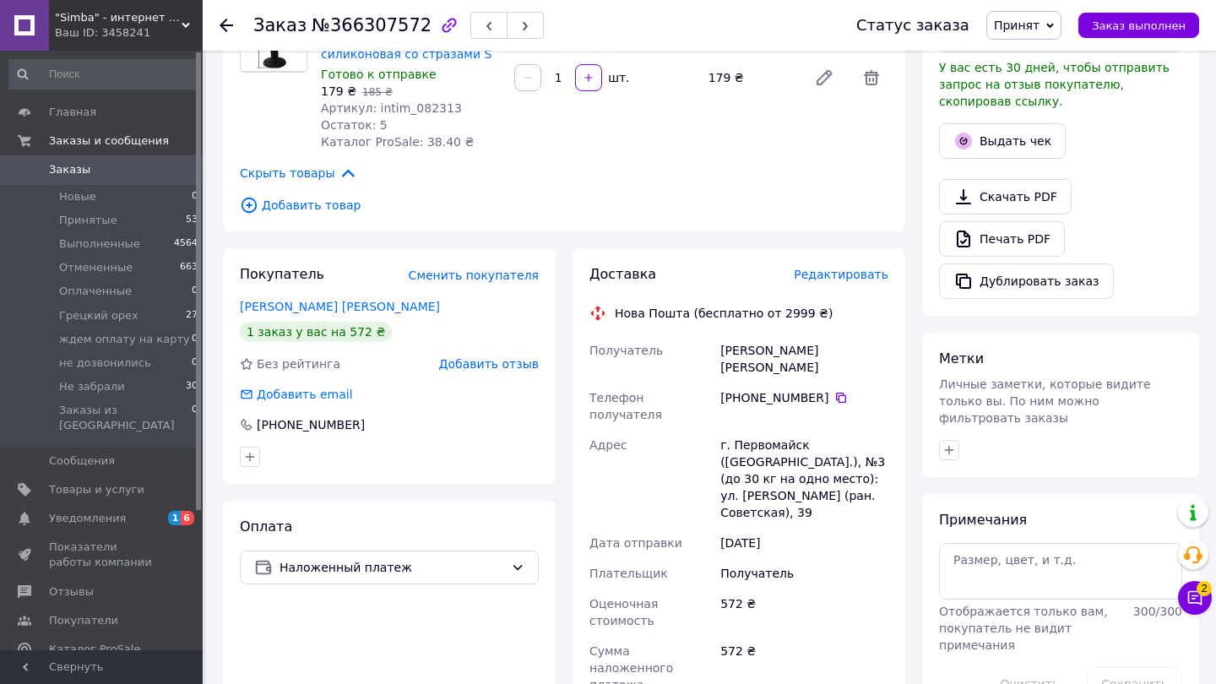
scroll to position [476, 0]
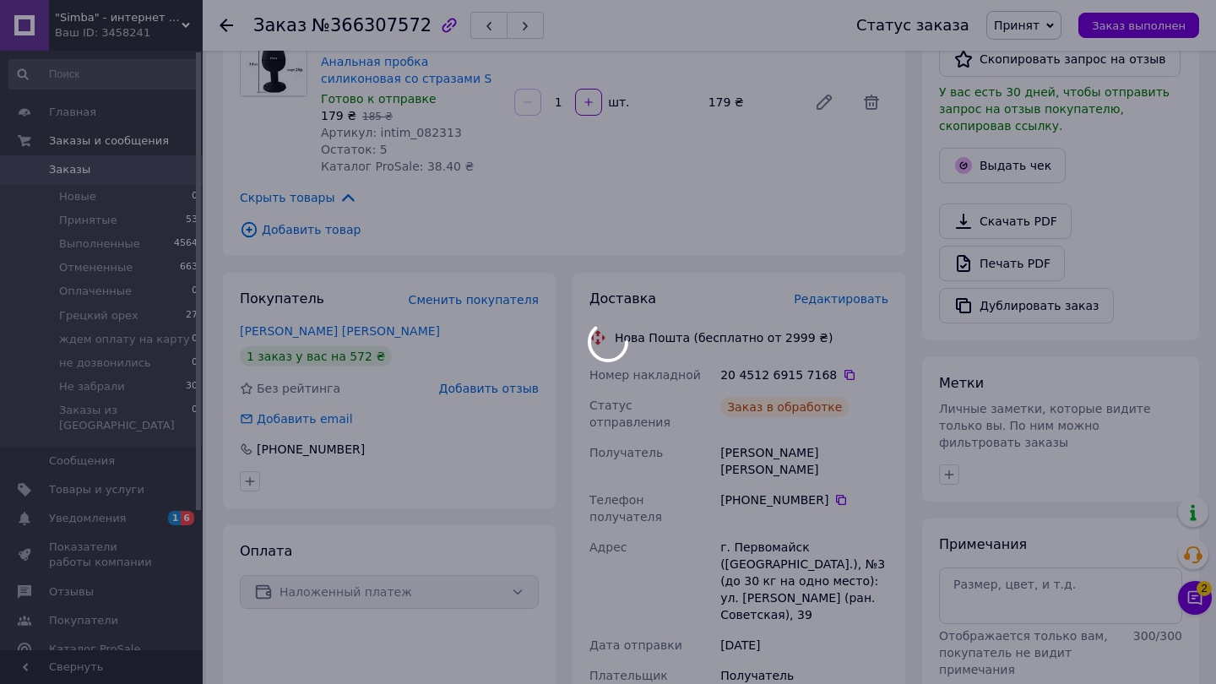
click at [993, 173] on div at bounding box center [608, 342] width 1216 height 684
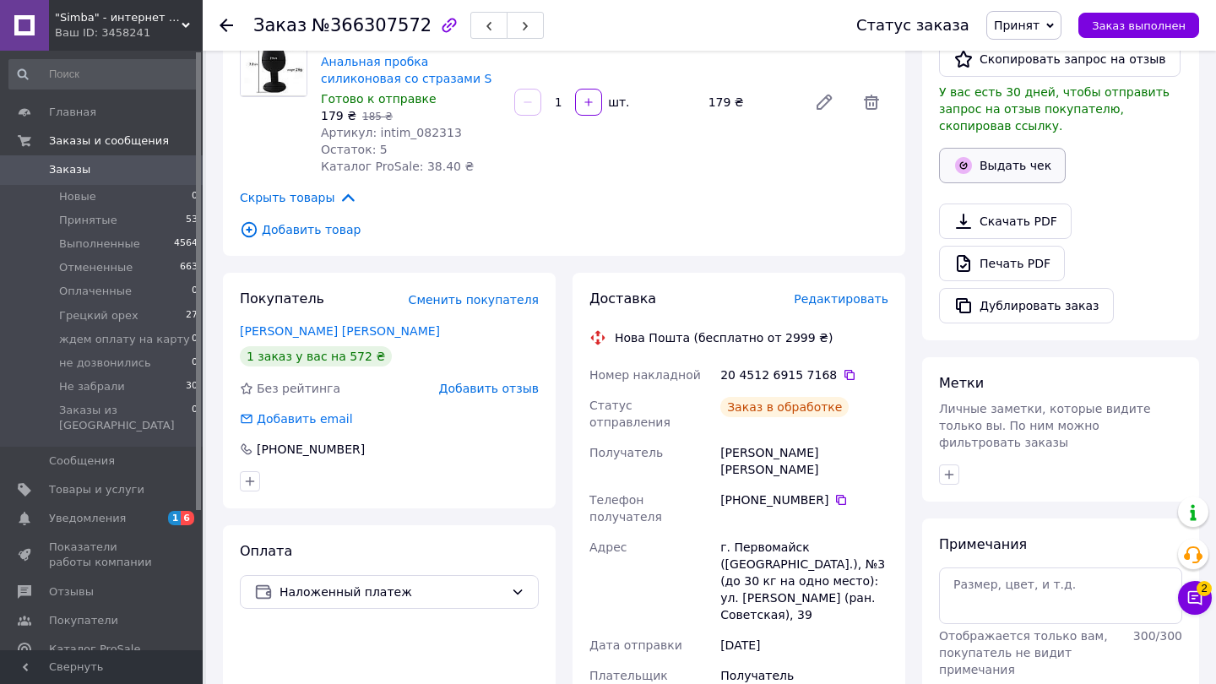
click at [996, 173] on button "Выдать чек" at bounding box center [1002, 165] width 127 height 35
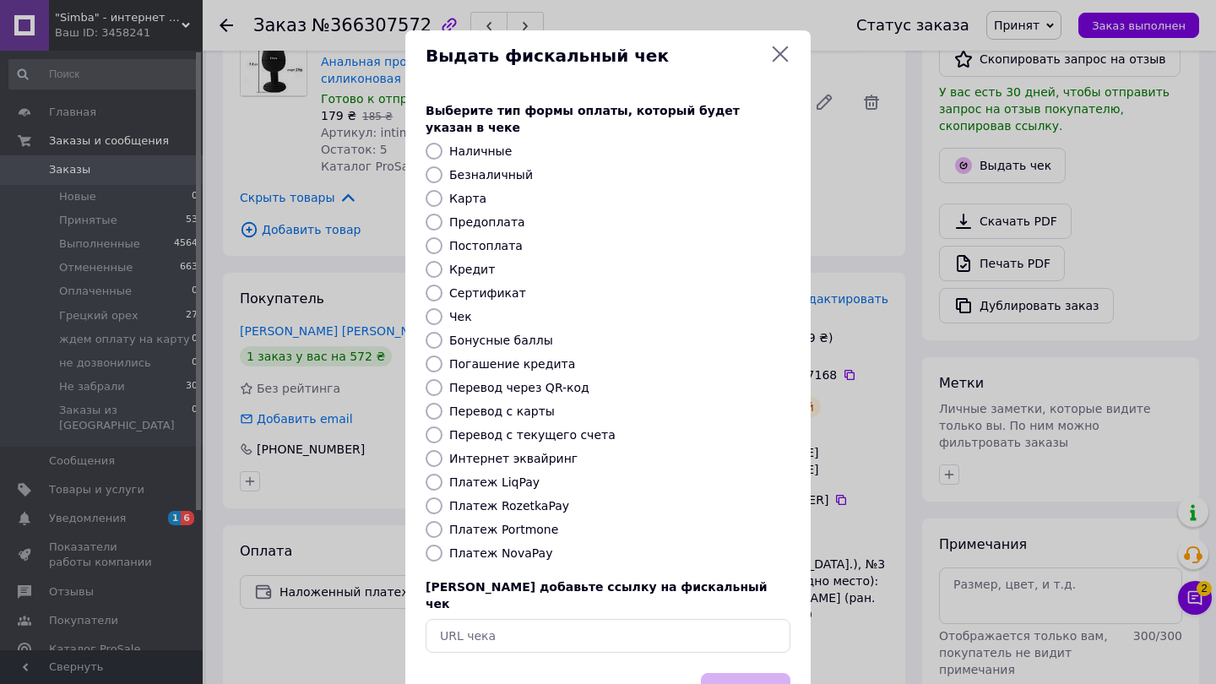
click at [512, 546] on label "Платеж NovaPay" at bounding box center [500, 553] width 103 height 14
click at [442, 545] on input "Платеж NovaPay" at bounding box center [434, 553] width 17 height 17
radio input "true"
click at [725, 673] on button "Выбрать" at bounding box center [745, 691] width 89 height 36
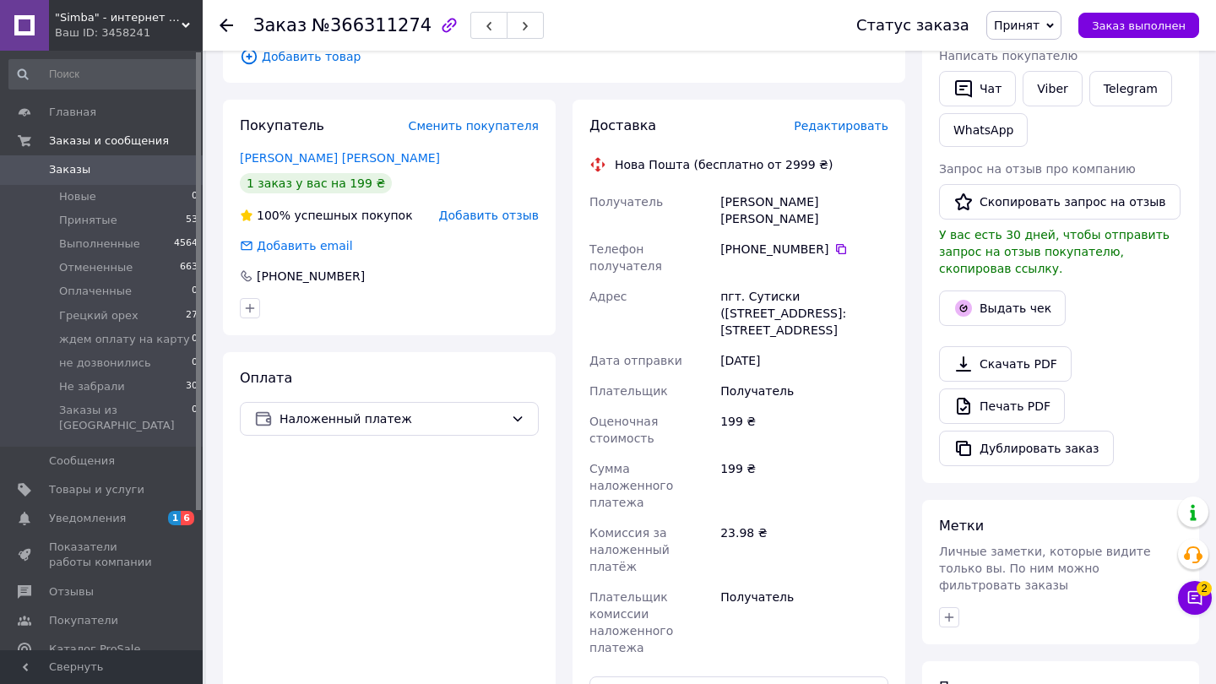
scroll to position [484, 0]
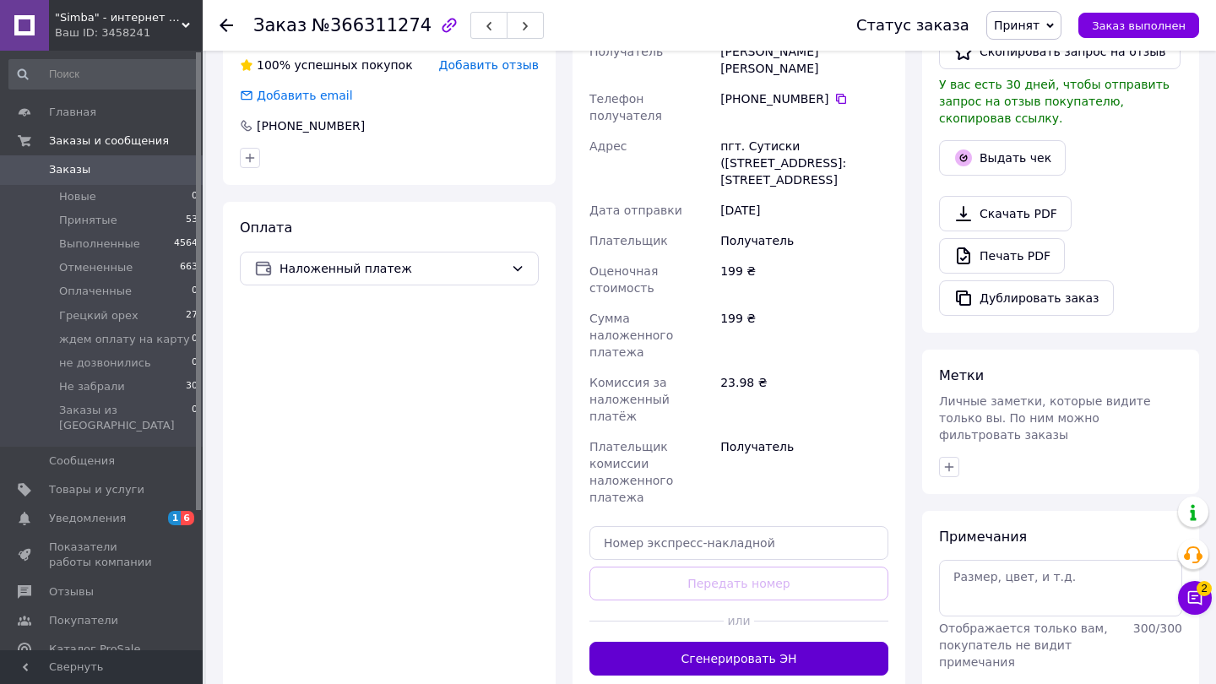
click at [747, 642] on button "Сгенерировать ЭН" at bounding box center [738, 659] width 299 height 34
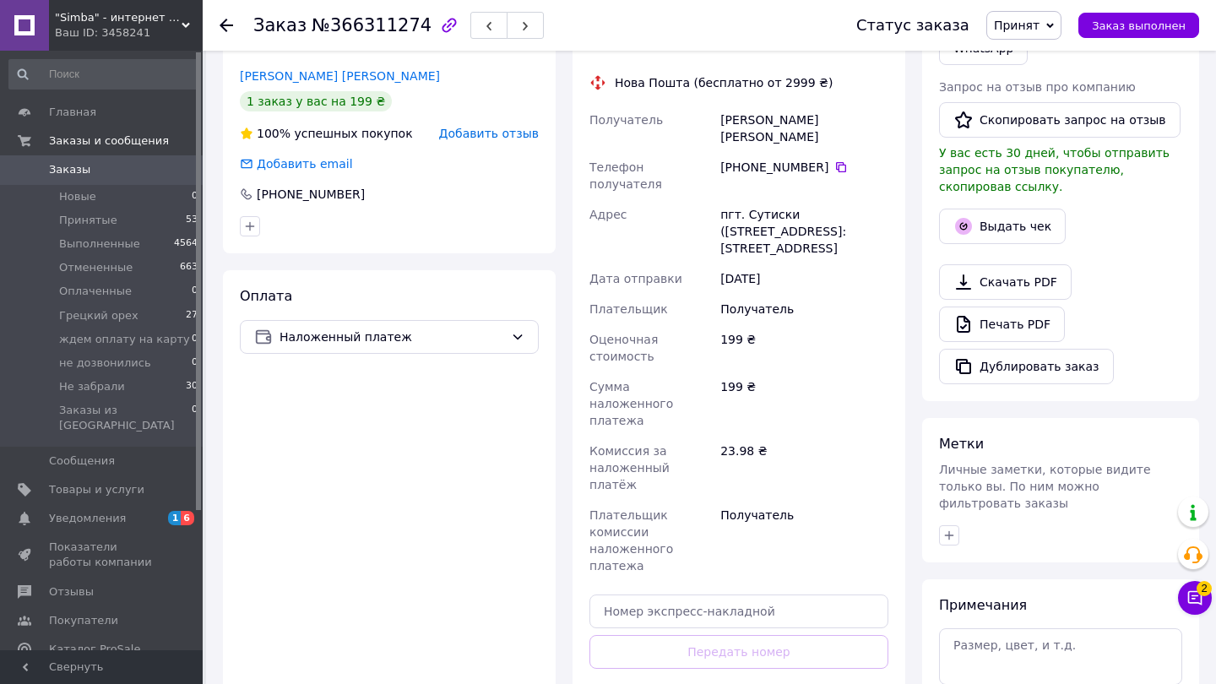
scroll to position [393, 0]
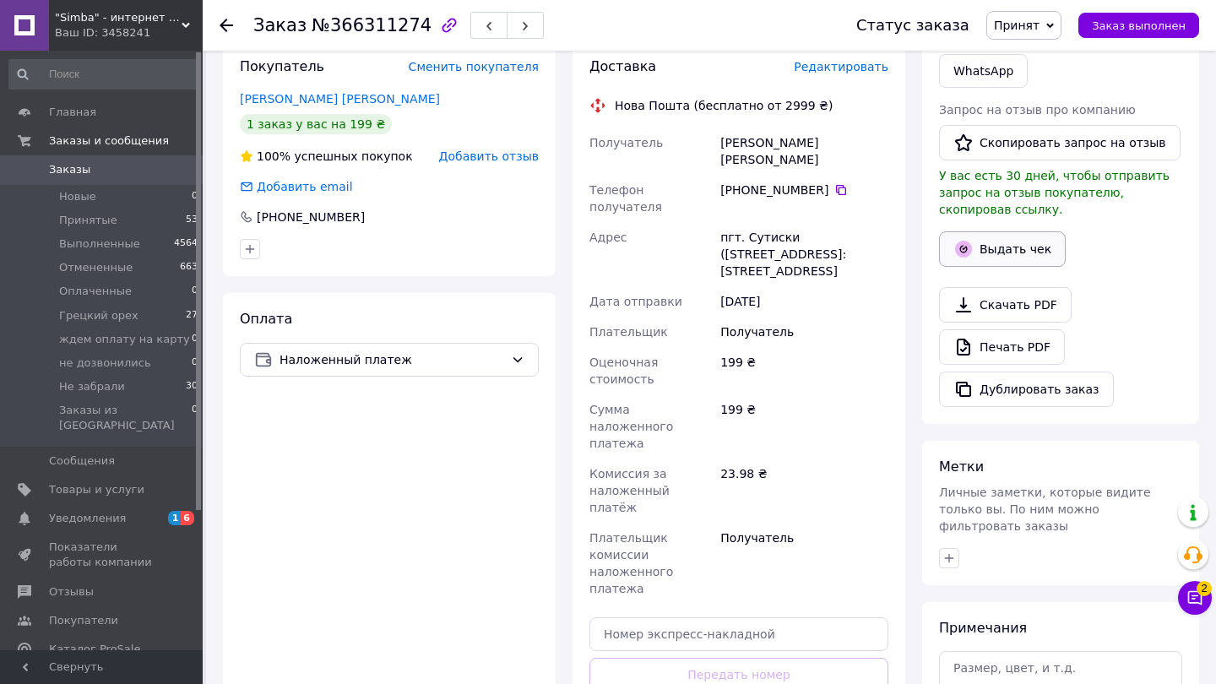
click at [975, 243] on button "Выдать чек" at bounding box center [1002, 248] width 127 height 35
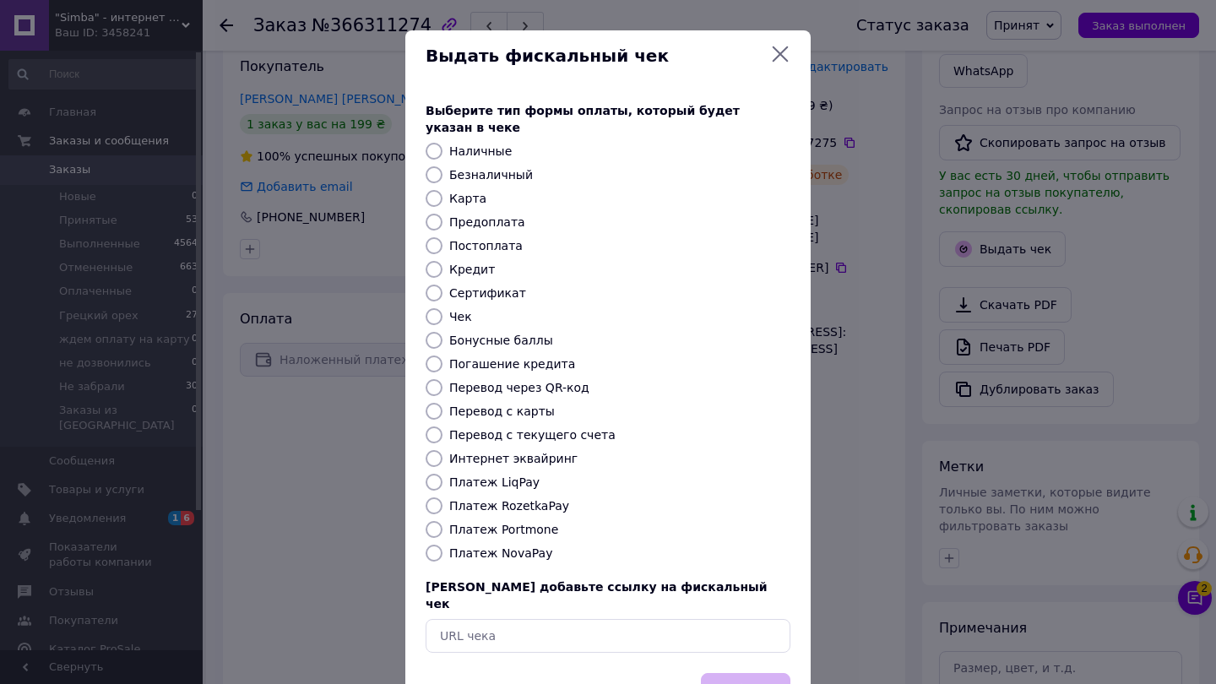
click at [480, 546] on div "Выберите тип формы оплаты, который будет указан в чеке Наличные Безналичный Кар…" at bounding box center [607, 377] width 405 height 591
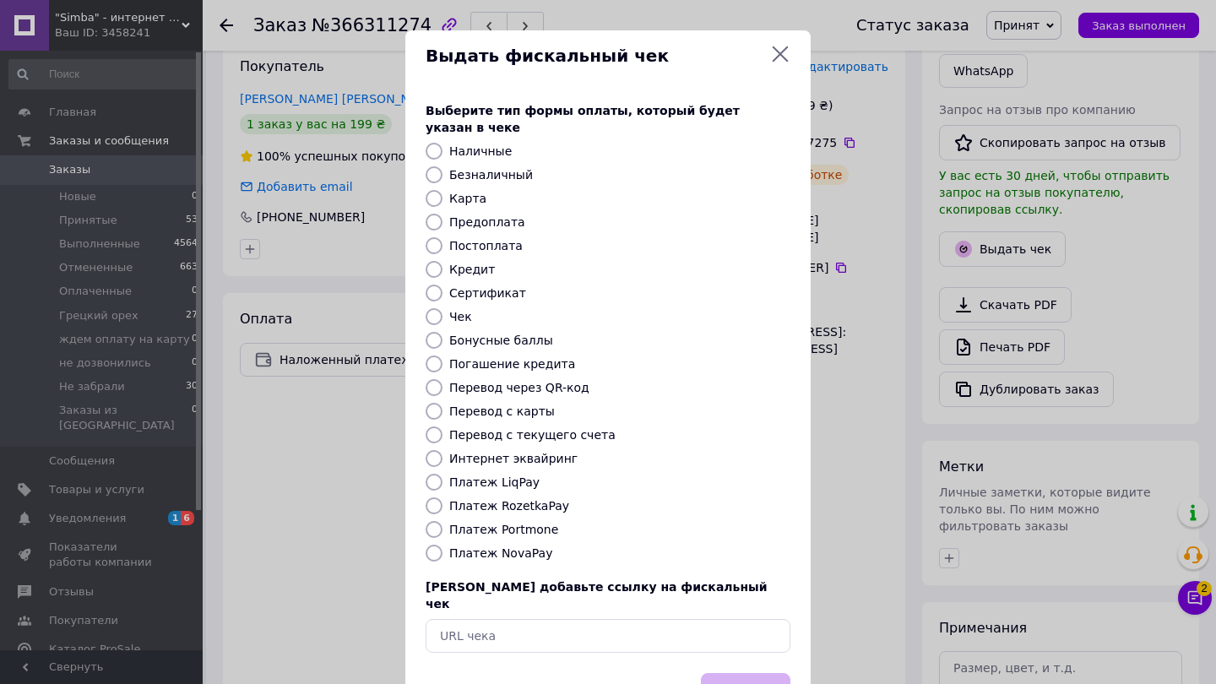
click at [486, 546] on label "Платеж NovaPay" at bounding box center [500, 553] width 103 height 14
click at [442, 545] on input "Платеж NovaPay" at bounding box center [434, 553] width 17 height 17
radio input "true"
click at [749, 673] on button "Выбрать" at bounding box center [745, 691] width 89 height 36
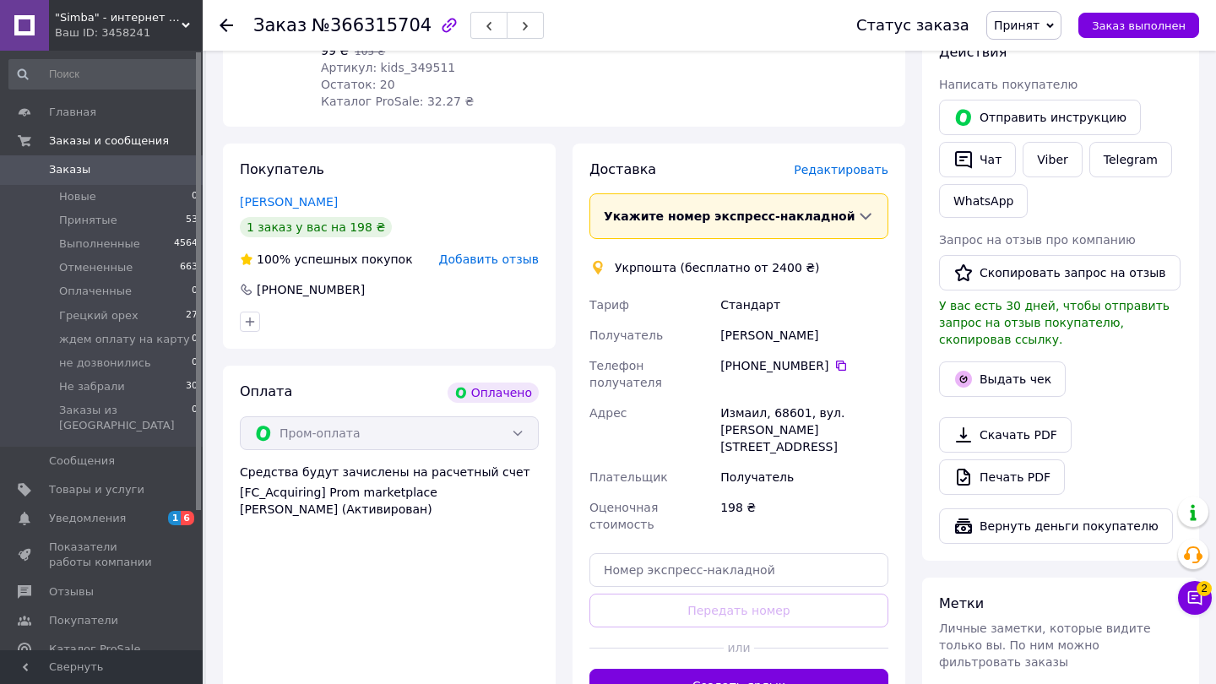
scroll to position [398, 0]
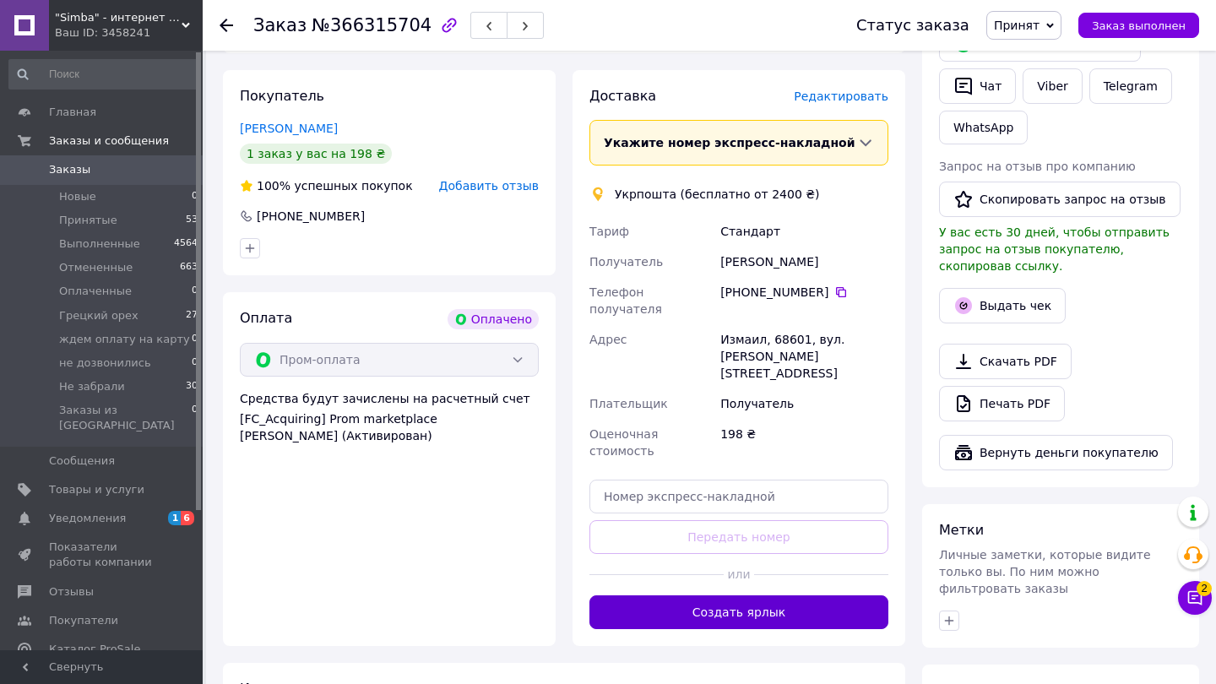
click at [647, 595] on button "Создать ярлык" at bounding box center [738, 612] width 299 height 34
click at [1002, 296] on button "Выдать чек" at bounding box center [1002, 305] width 127 height 35
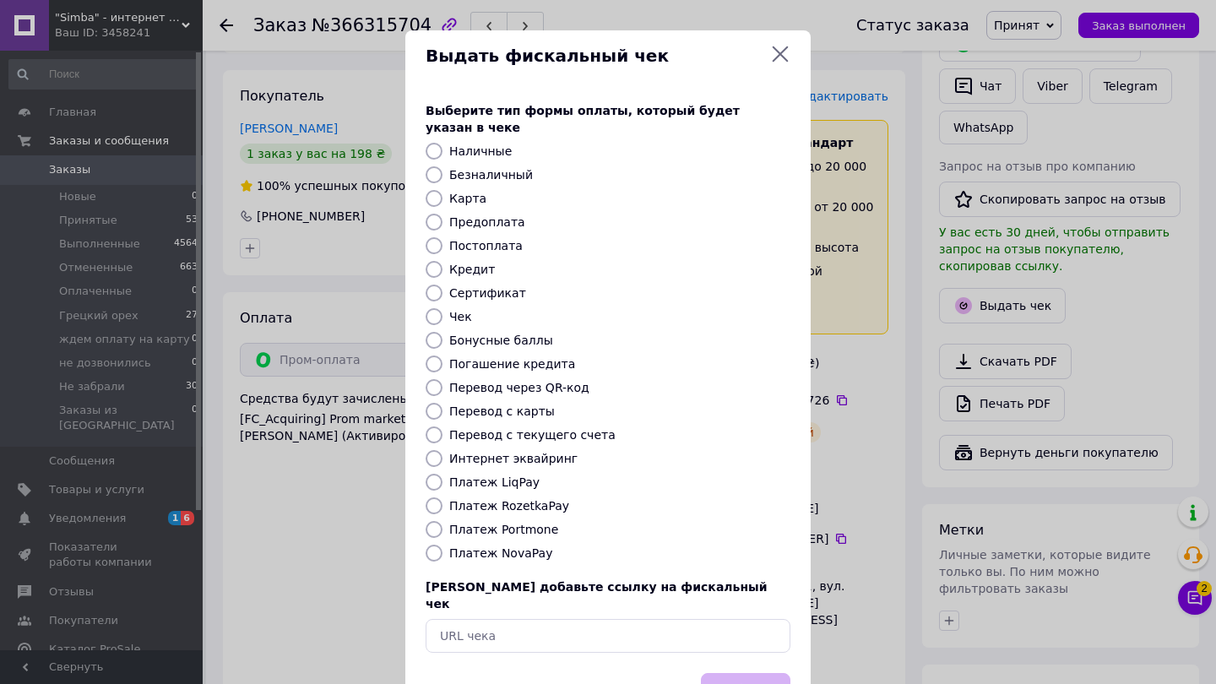
click at [534, 499] on label "Платеж RozetkaPay" at bounding box center [509, 506] width 120 height 14
click at [442, 497] on input "Платеж RozetkaPay" at bounding box center [434, 505] width 17 height 17
radio input "true"
click at [723, 673] on button "Выбрать" at bounding box center [745, 691] width 89 height 36
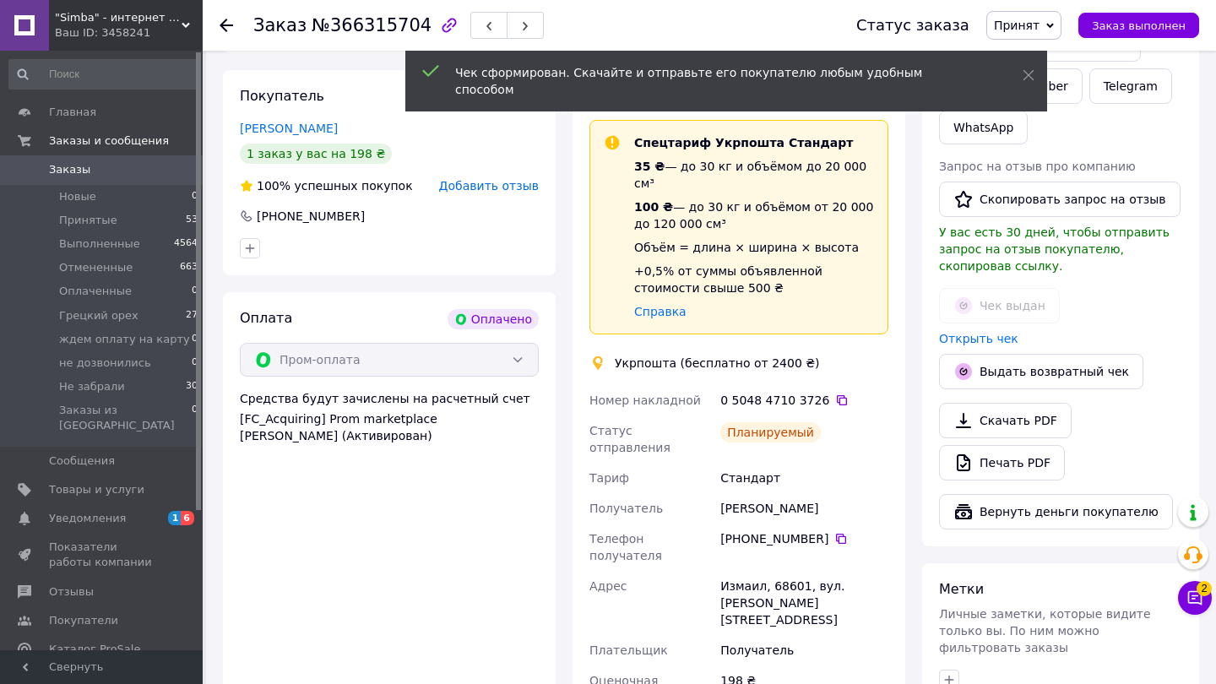
scroll to position [561, 0]
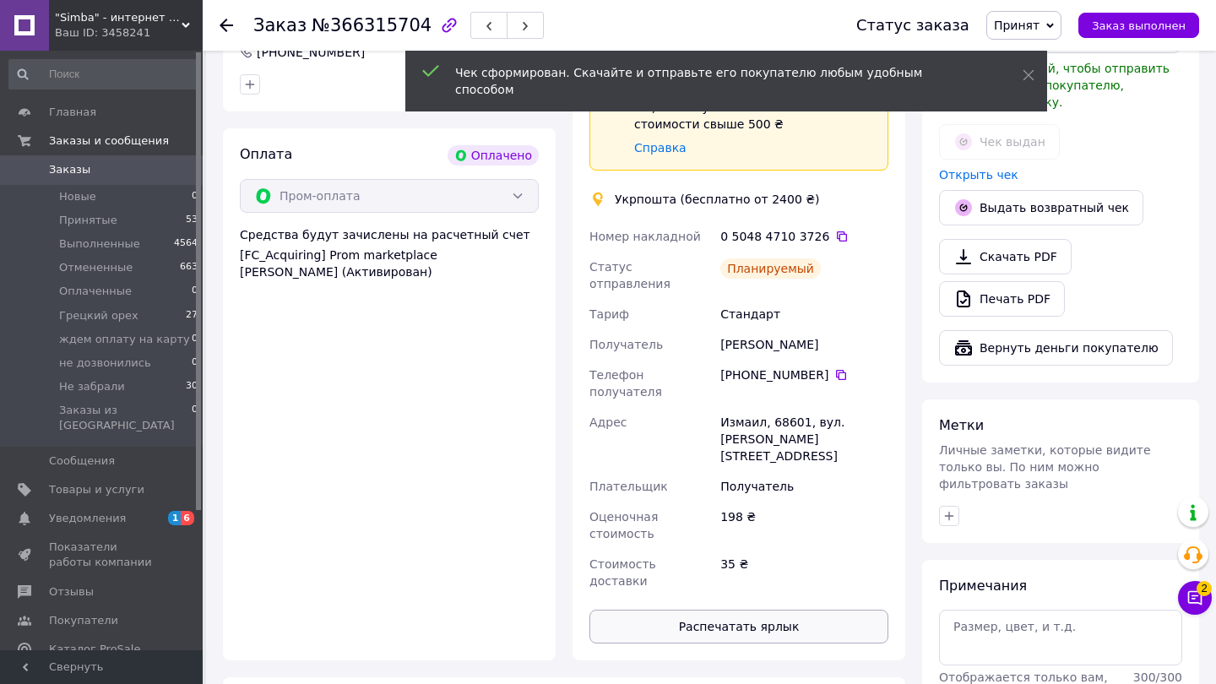
click at [746, 610] on button "Распечатать ярлык" at bounding box center [738, 627] width 299 height 34
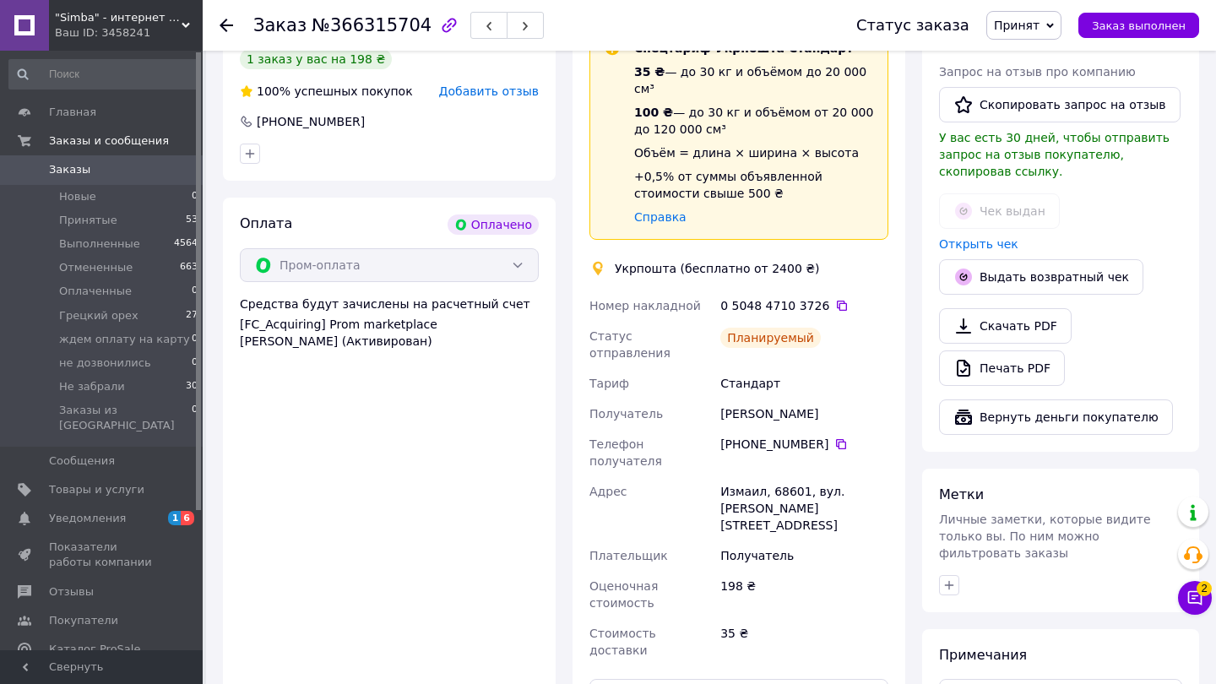
scroll to position [462, 0]
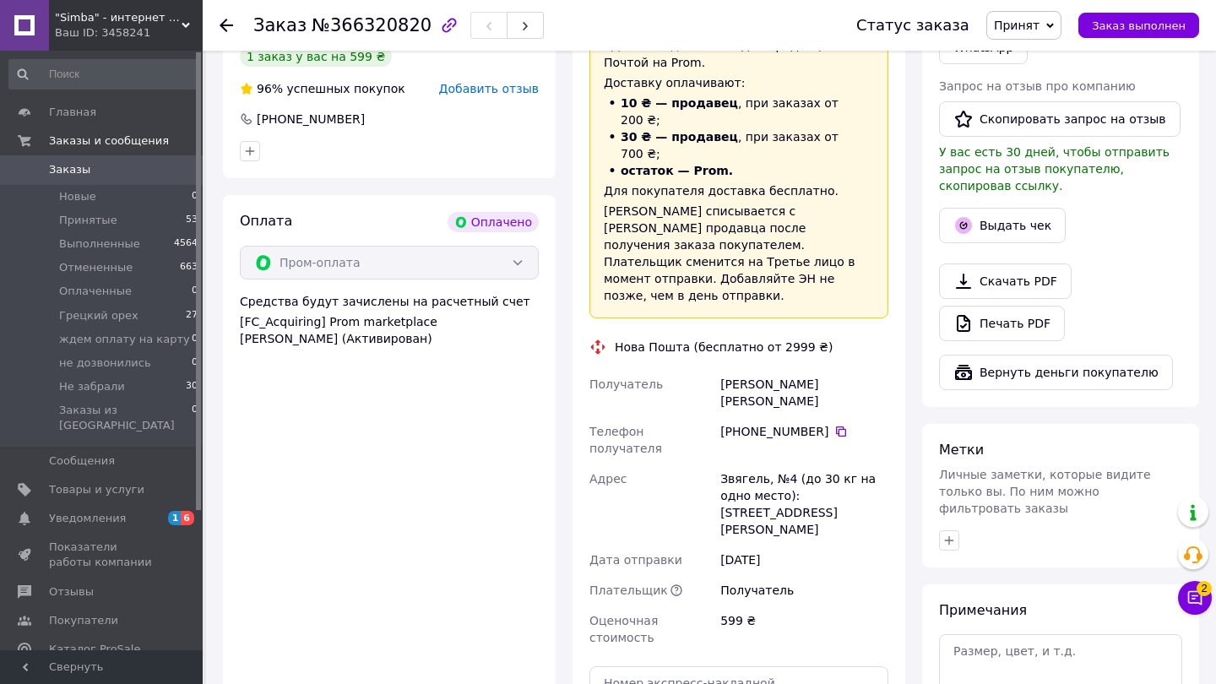
scroll to position [514, 0]
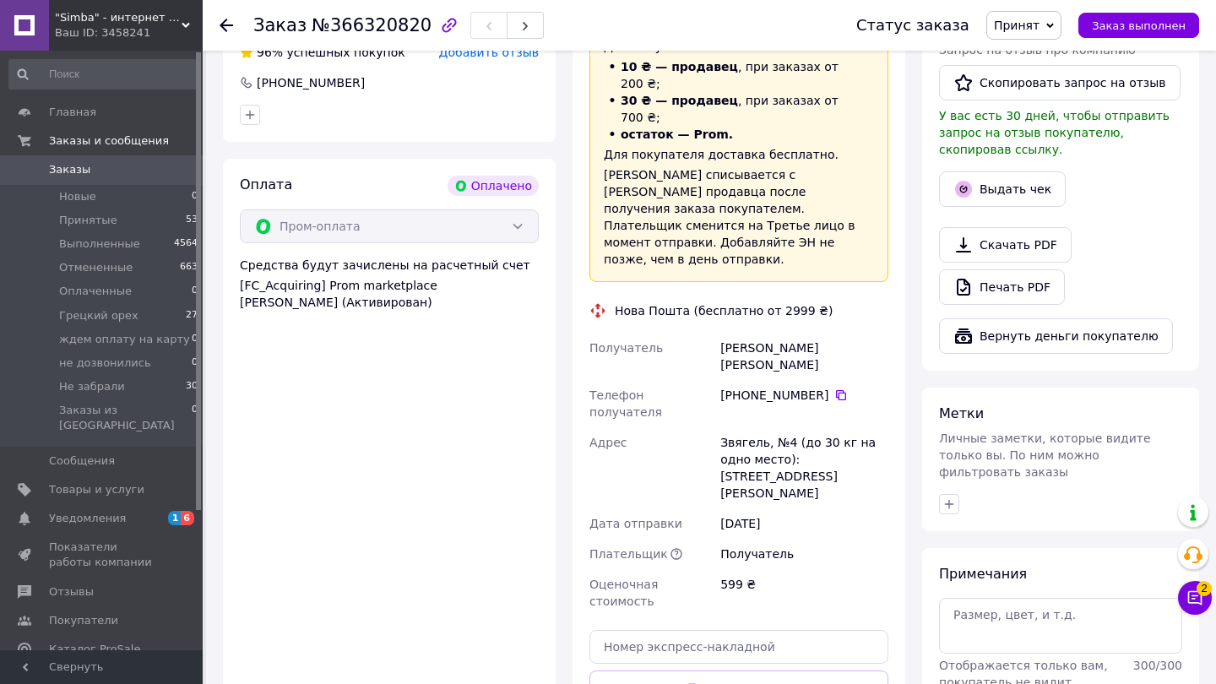
click at [995, 182] on button "Выдать чек" at bounding box center [1002, 188] width 127 height 35
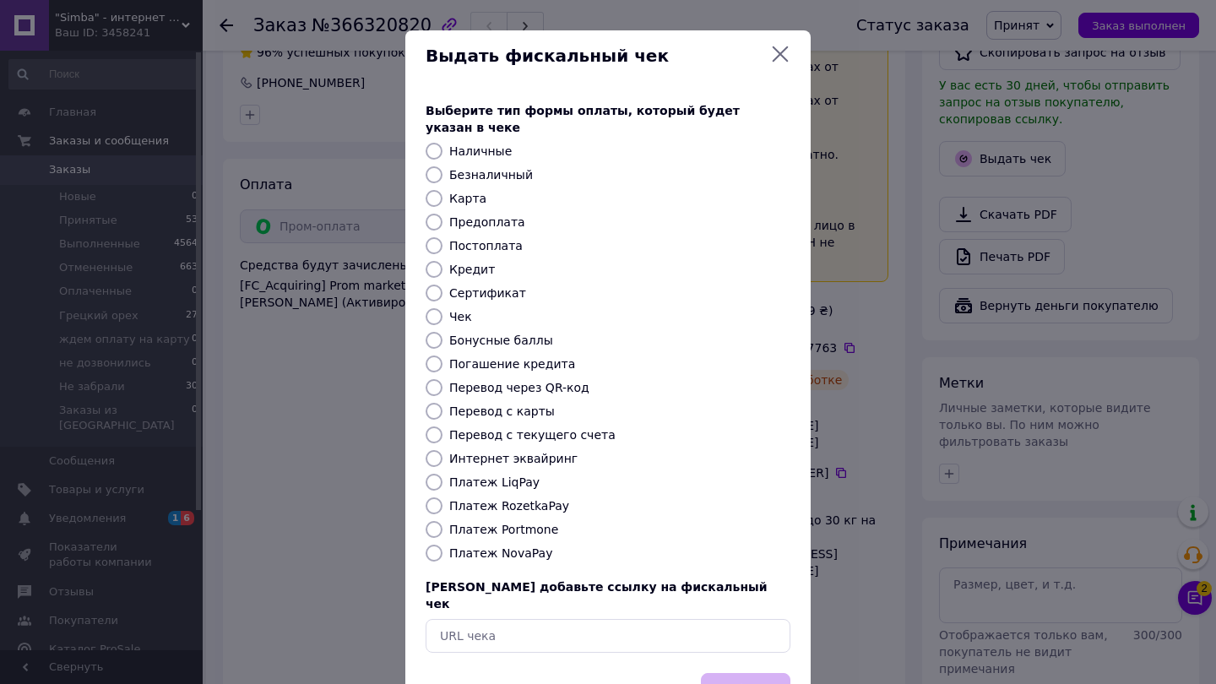
click at [534, 499] on label "Платеж RozetkaPay" at bounding box center [509, 506] width 120 height 14
click at [442, 497] on input "Платеж RozetkaPay" at bounding box center [434, 505] width 17 height 17
radio input "true"
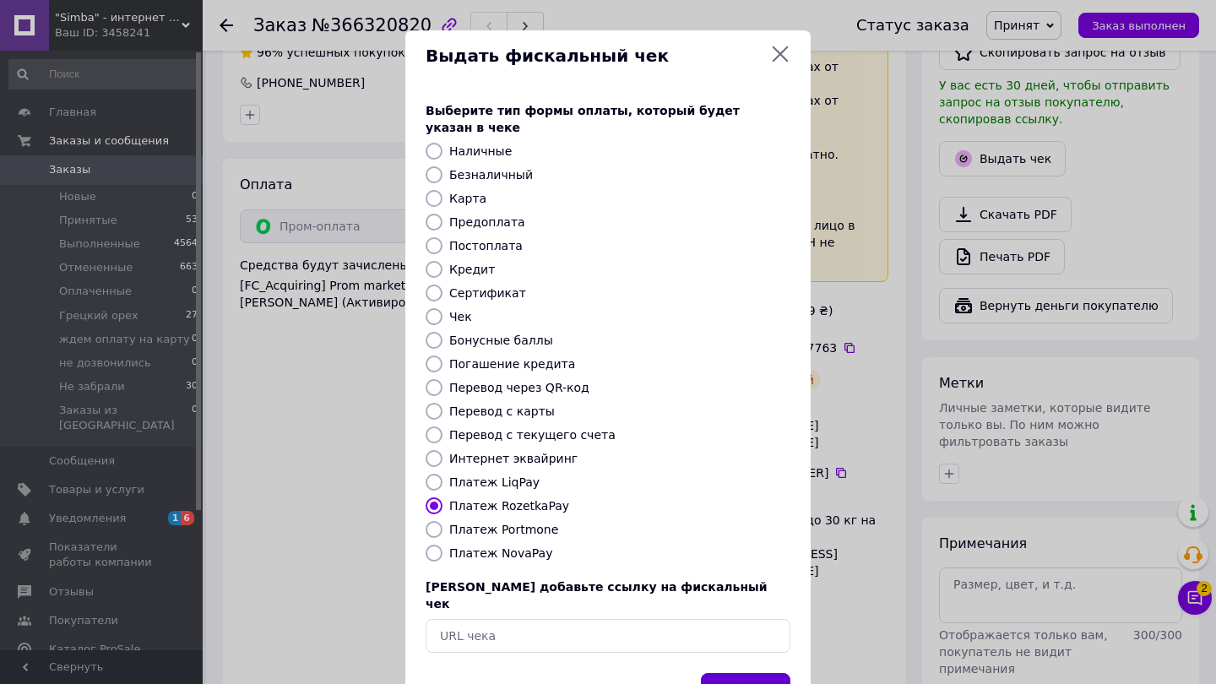
click at [757, 673] on button "Выбрать" at bounding box center [745, 691] width 89 height 36
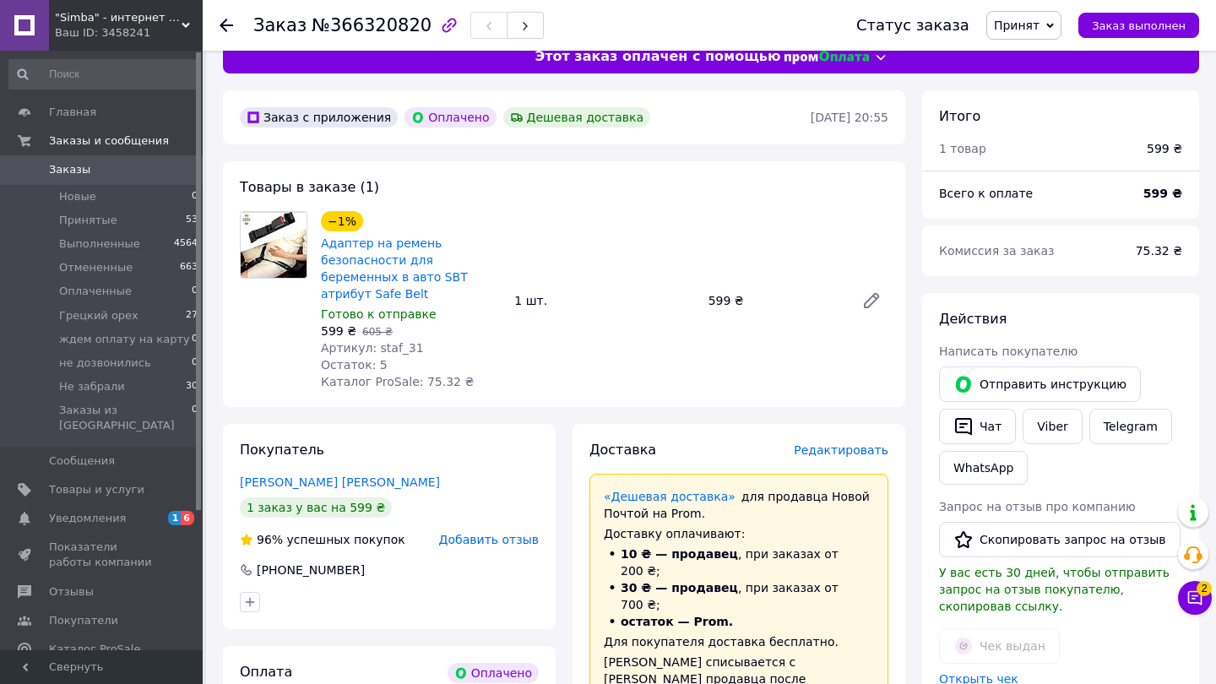
scroll to position [30, 0]
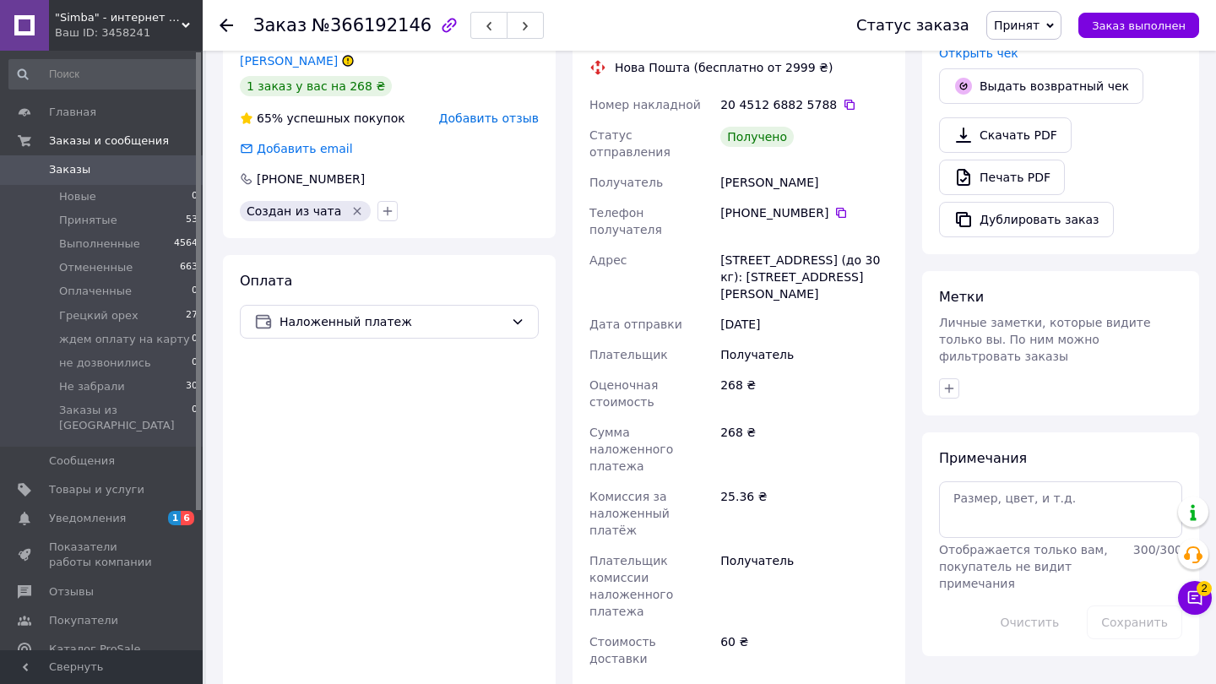
scroll to position [655, 0]
